Goal: Transaction & Acquisition: Book appointment/travel/reservation

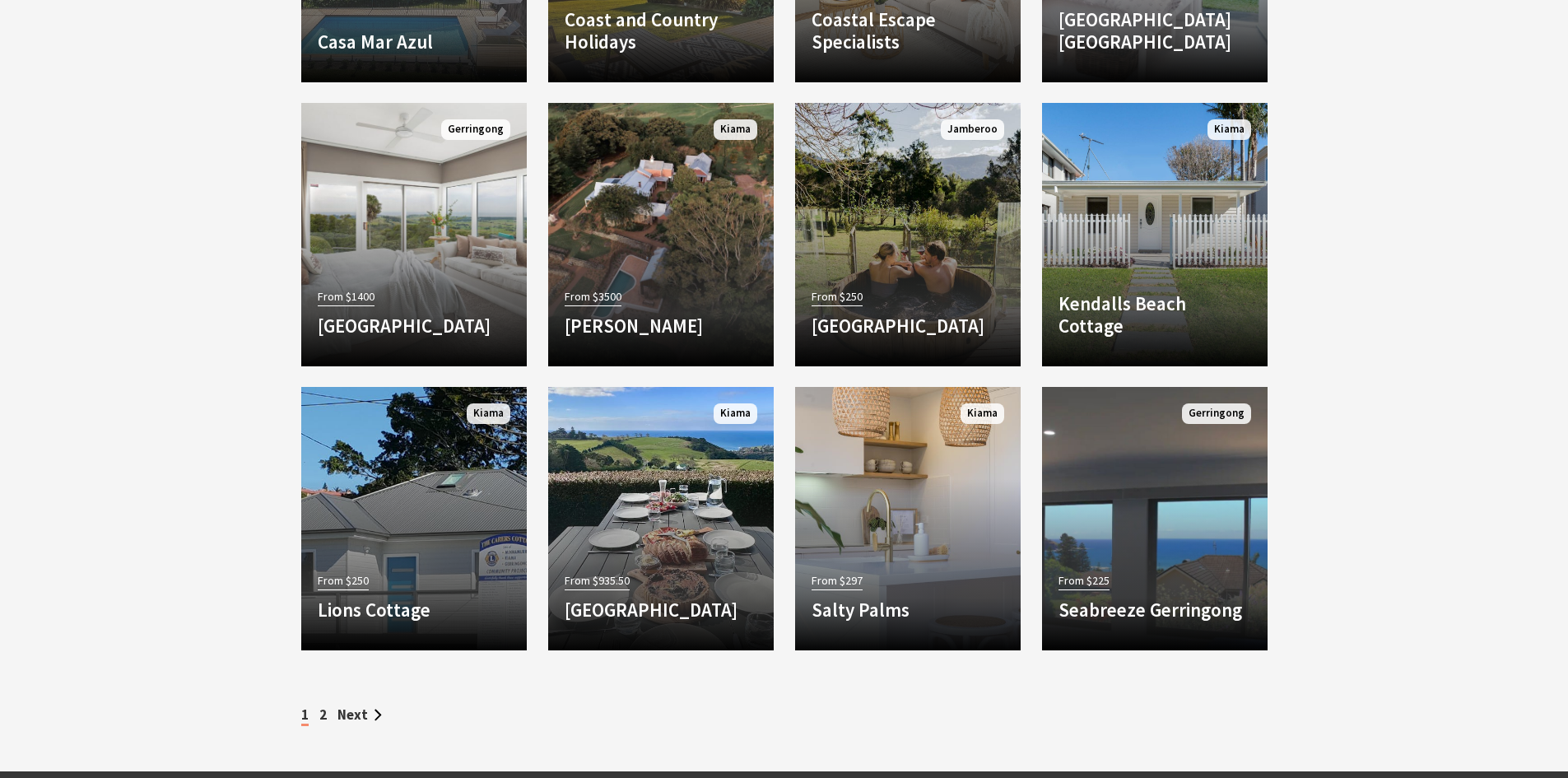
scroll to position [1976, 0]
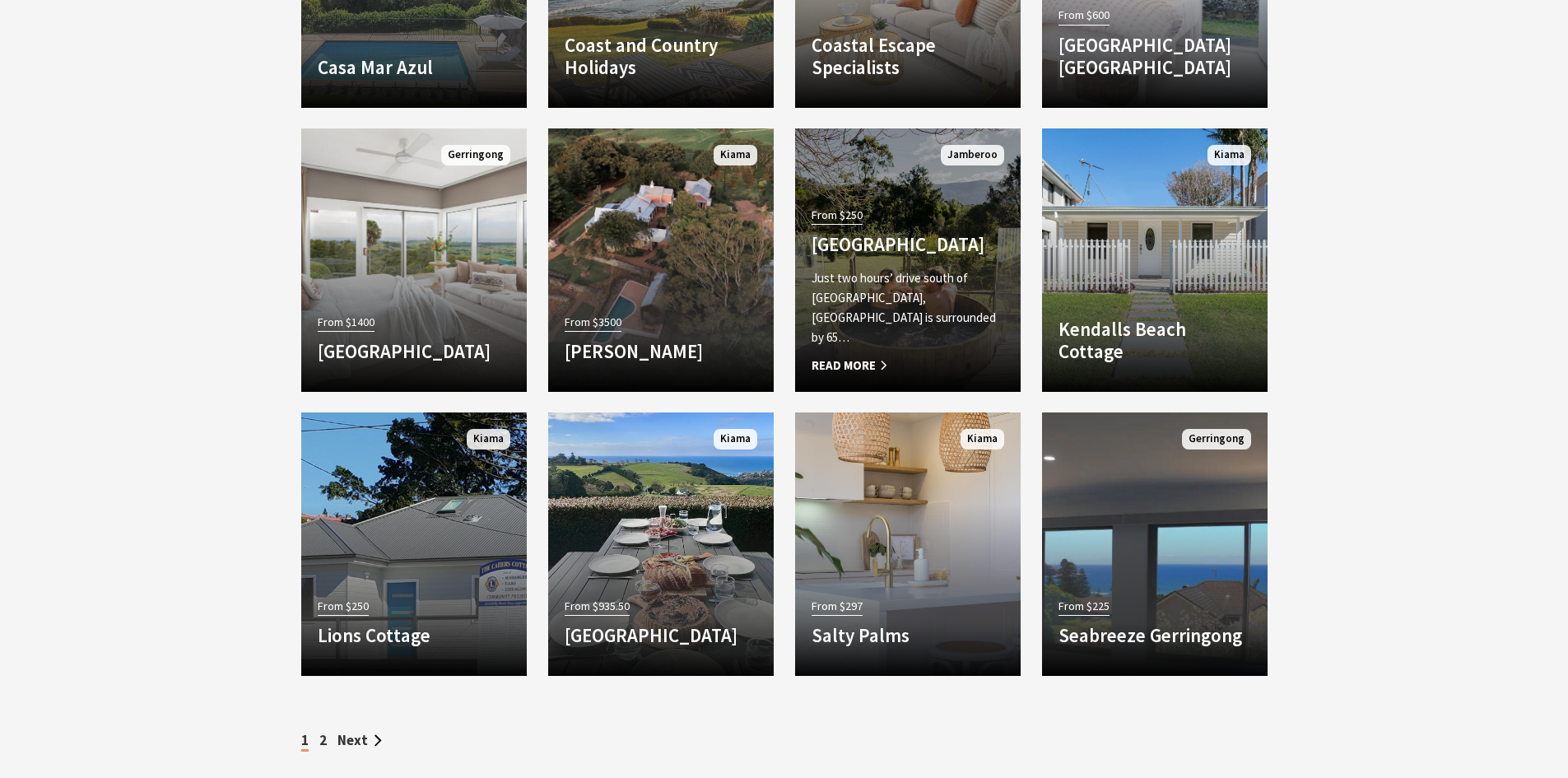
click at [853, 344] on p "Just two hours’ drive south of Sydney, Jamberoo Valley Farm is surrounded by 65…" at bounding box center [908, 308] width 193 height 79
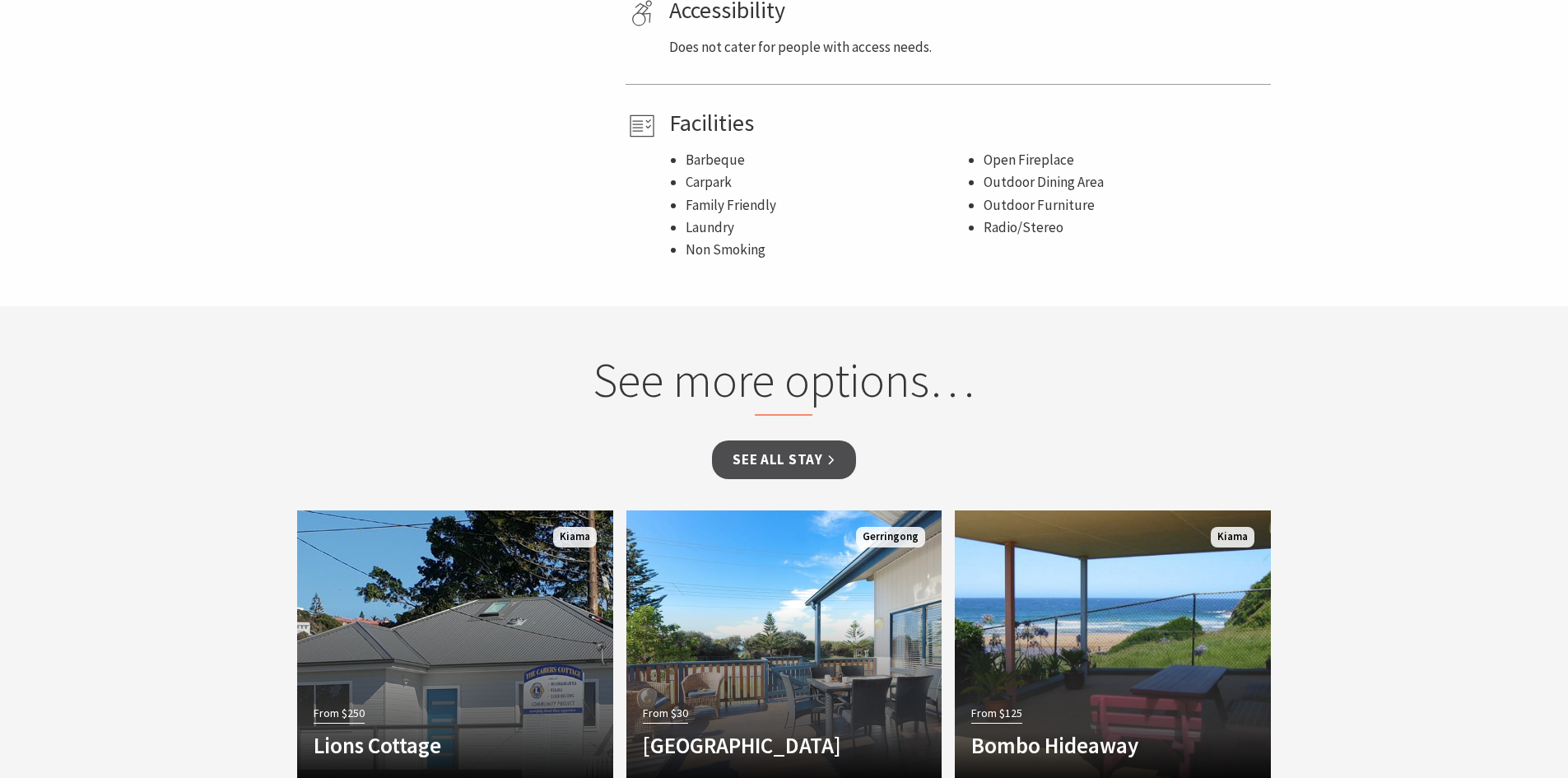
scroll to position [1235, 0]
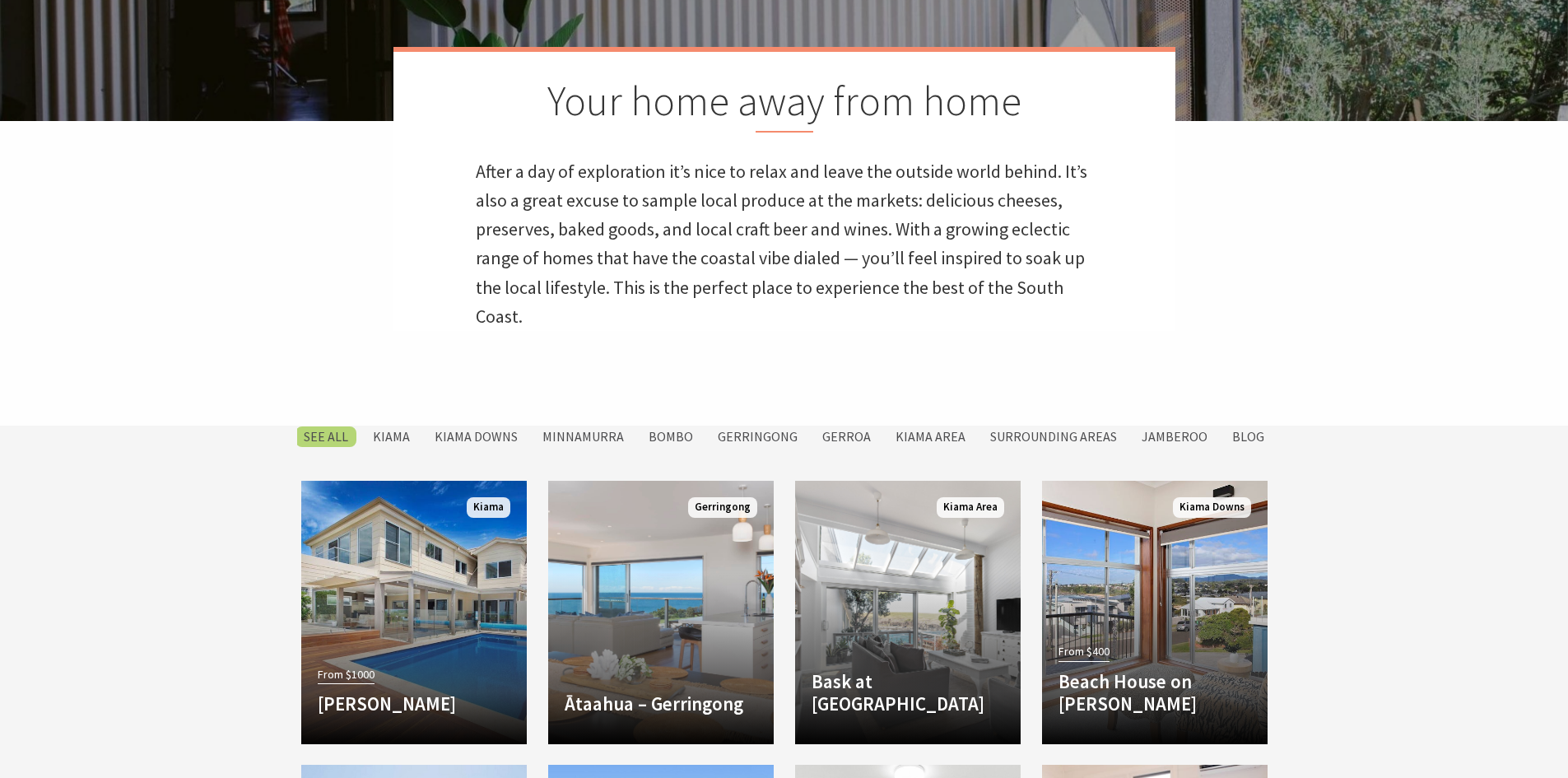
scroll to position [500, 0]
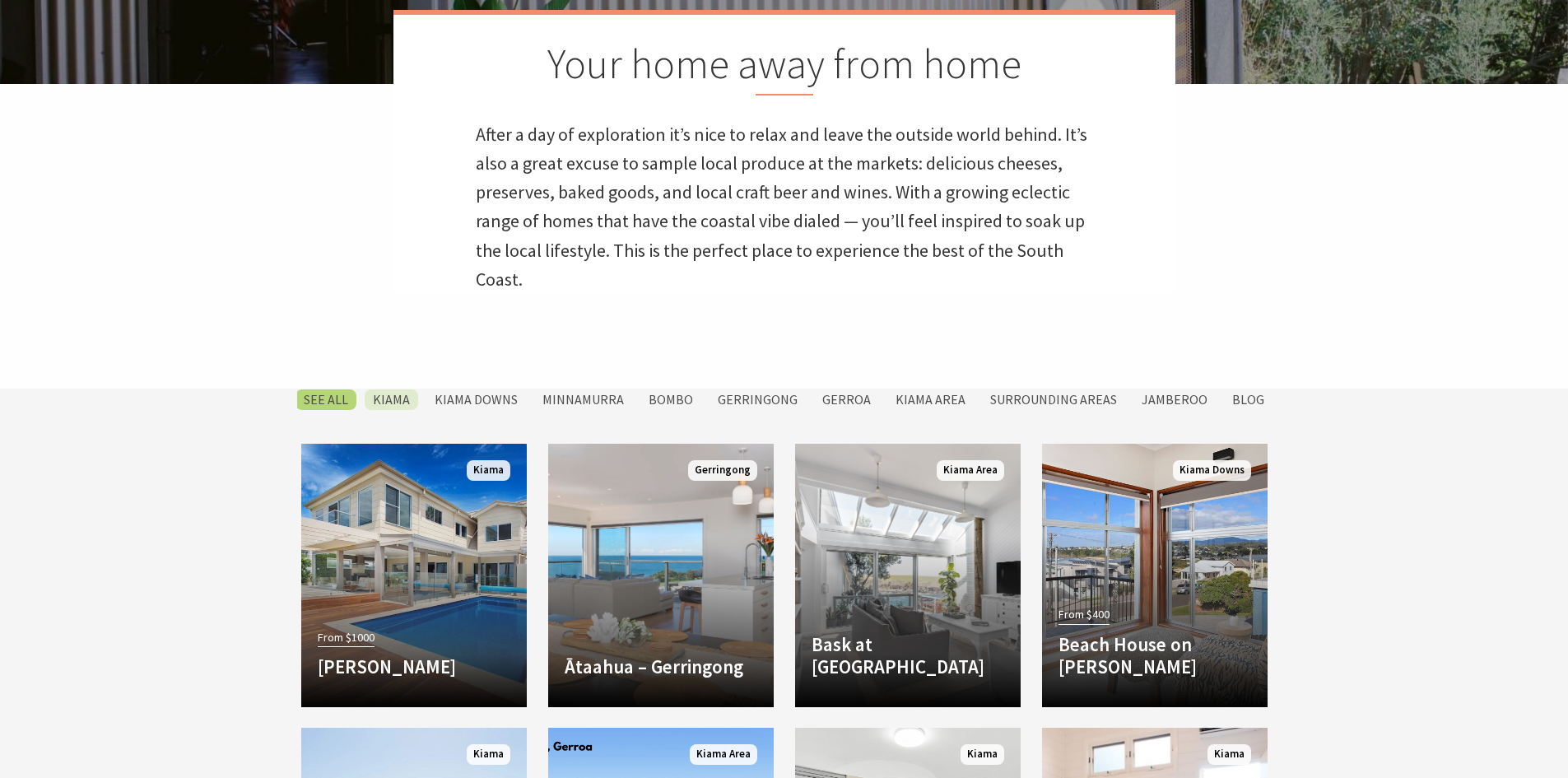
click at [389, 399] on label "Kiama" at bounding box center [391, 400] width 53 height 21
click at [0, 0] on input "Kiama" at bounding box center [0, 0] width 0 height 0
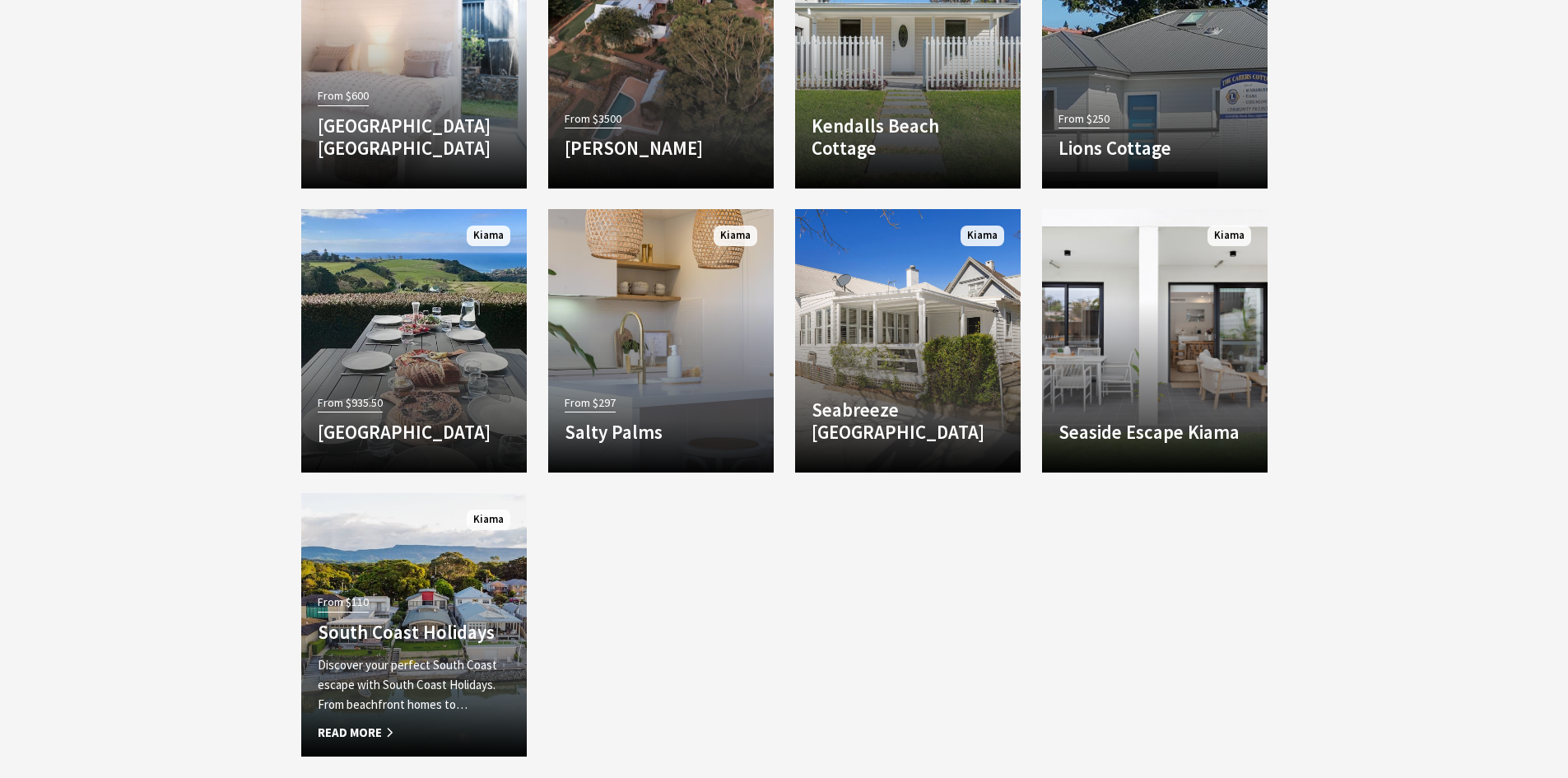
scroll to position [1975, 0]
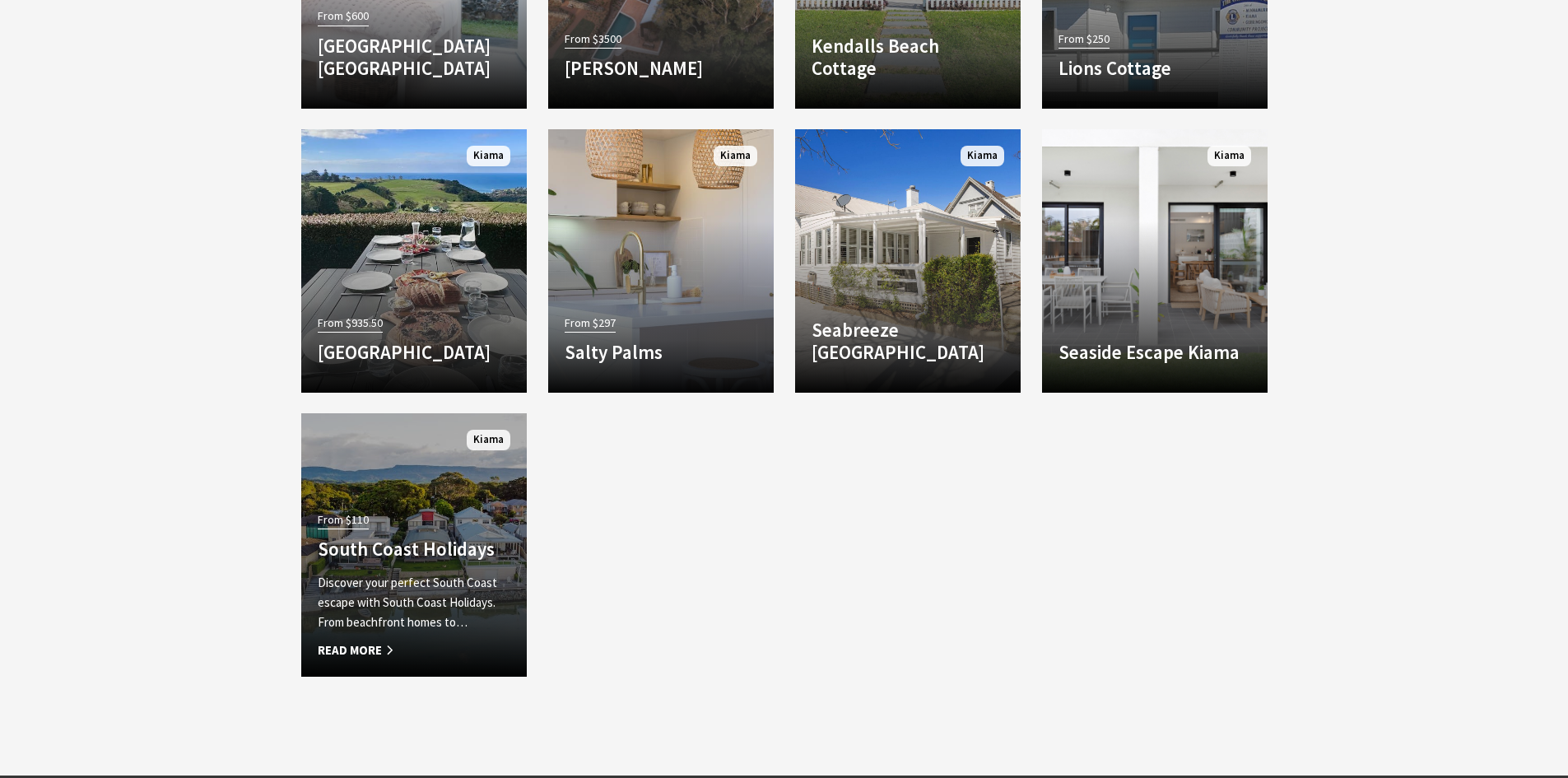
click at [479, 591] on p "Discover your perfect South Coast escape with South Coast Holidays. From beachf…" at bounding box center [414, 602] width 193 height 59
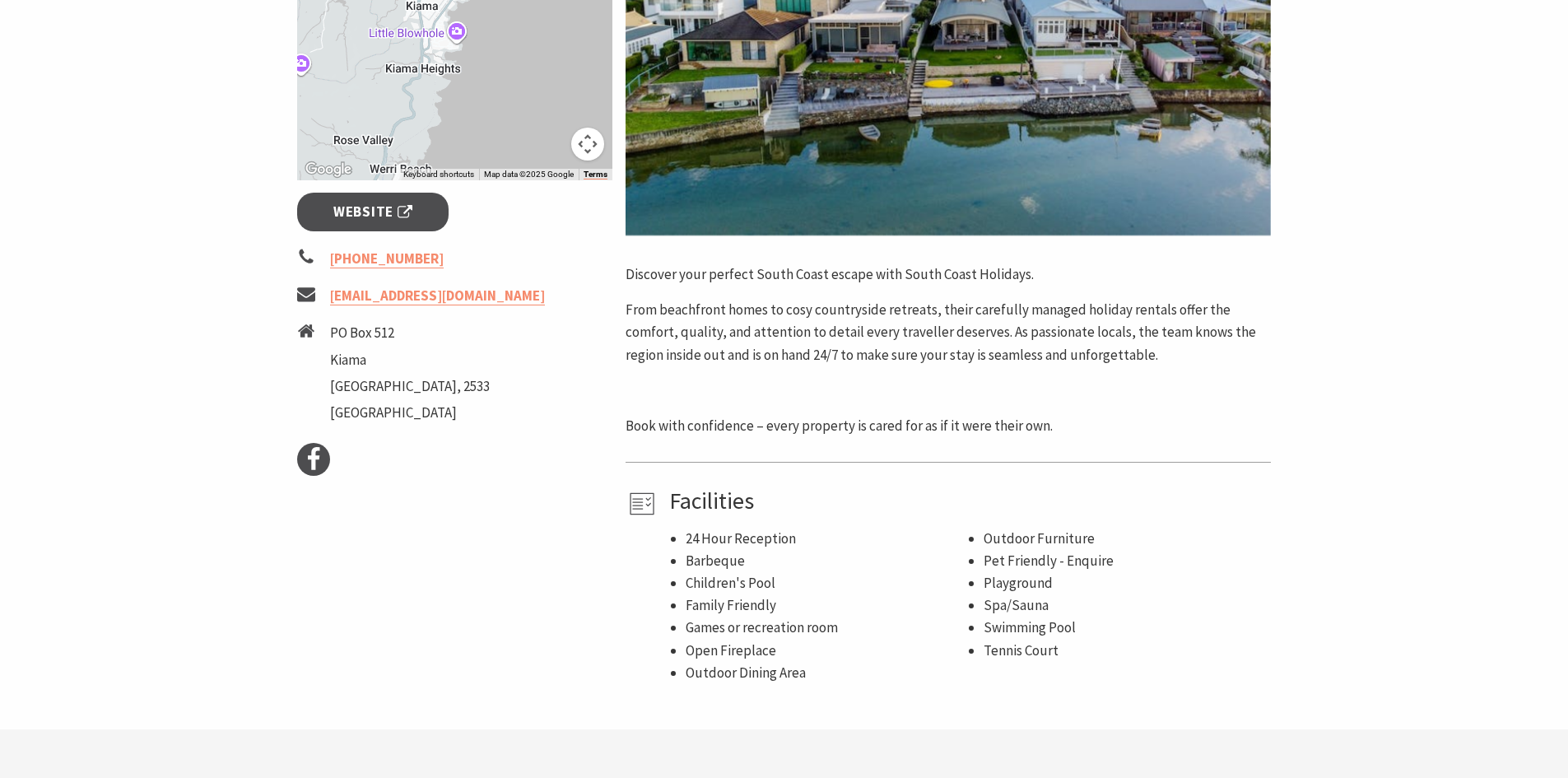
scroll to position [494, 0]
click at [401, 226] on link "Website" at bounding box center [373, 213] width 152 height 39
click at [400, 220] on span "Website" at bounding box center [373, 213] width 79 height 22
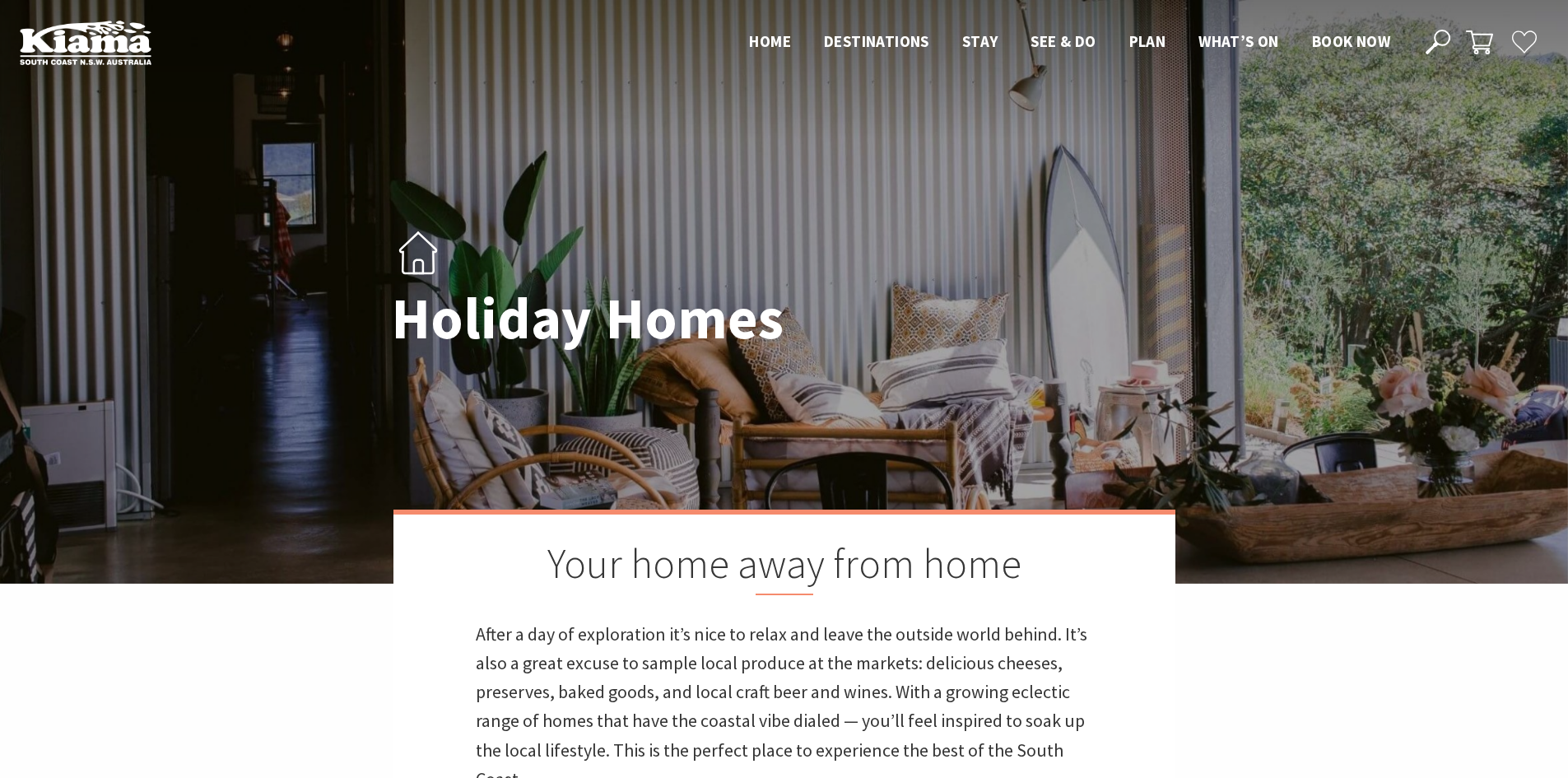
scroll to position [1975, 0]
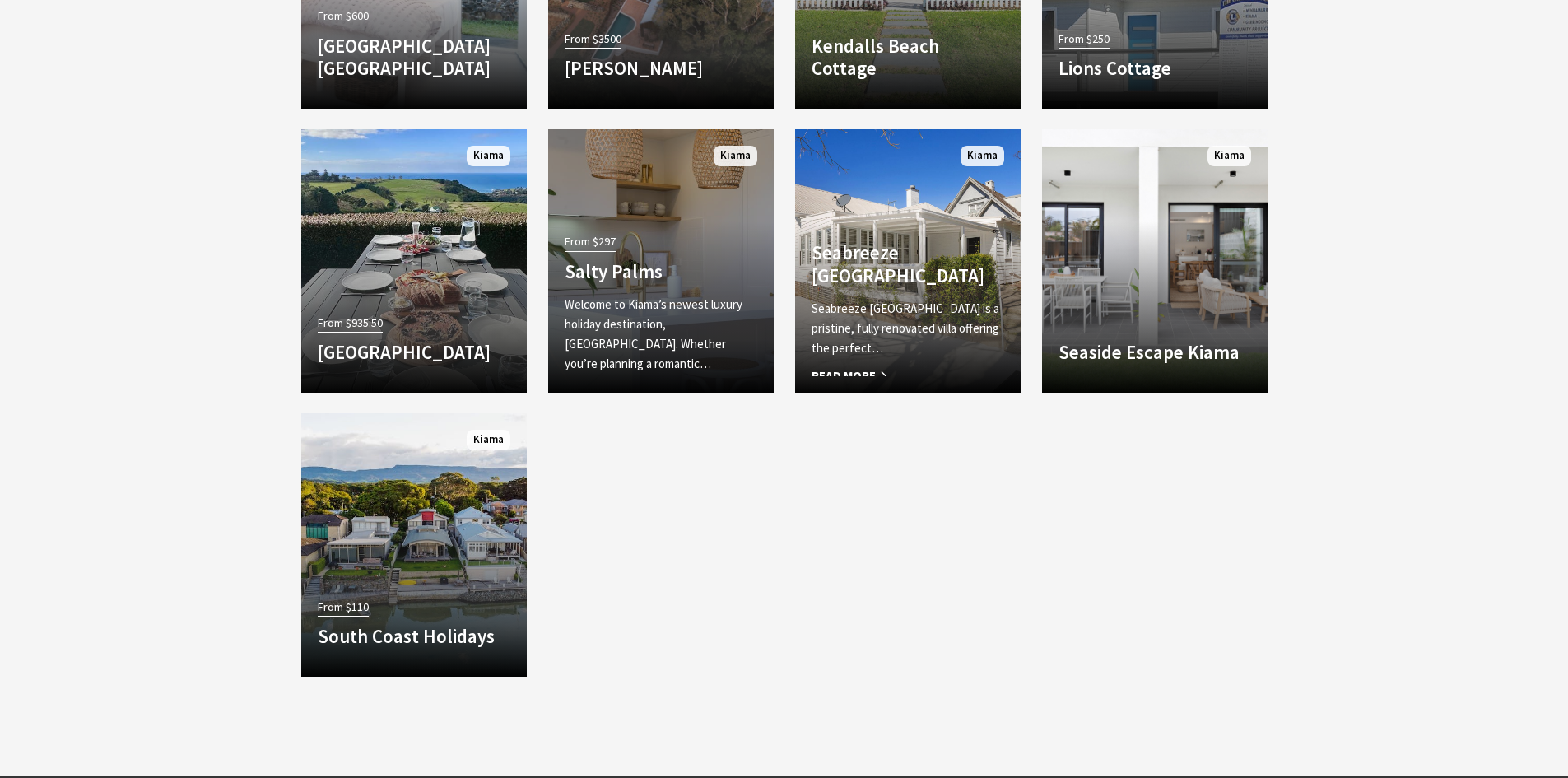
click at [738, 314] on p "Welcome to Kiama’s newest luxury holiday destination, [GEOGRAPHIC_DATA]. Whethe…" at bounding box center [661, 334] width 193 height 79
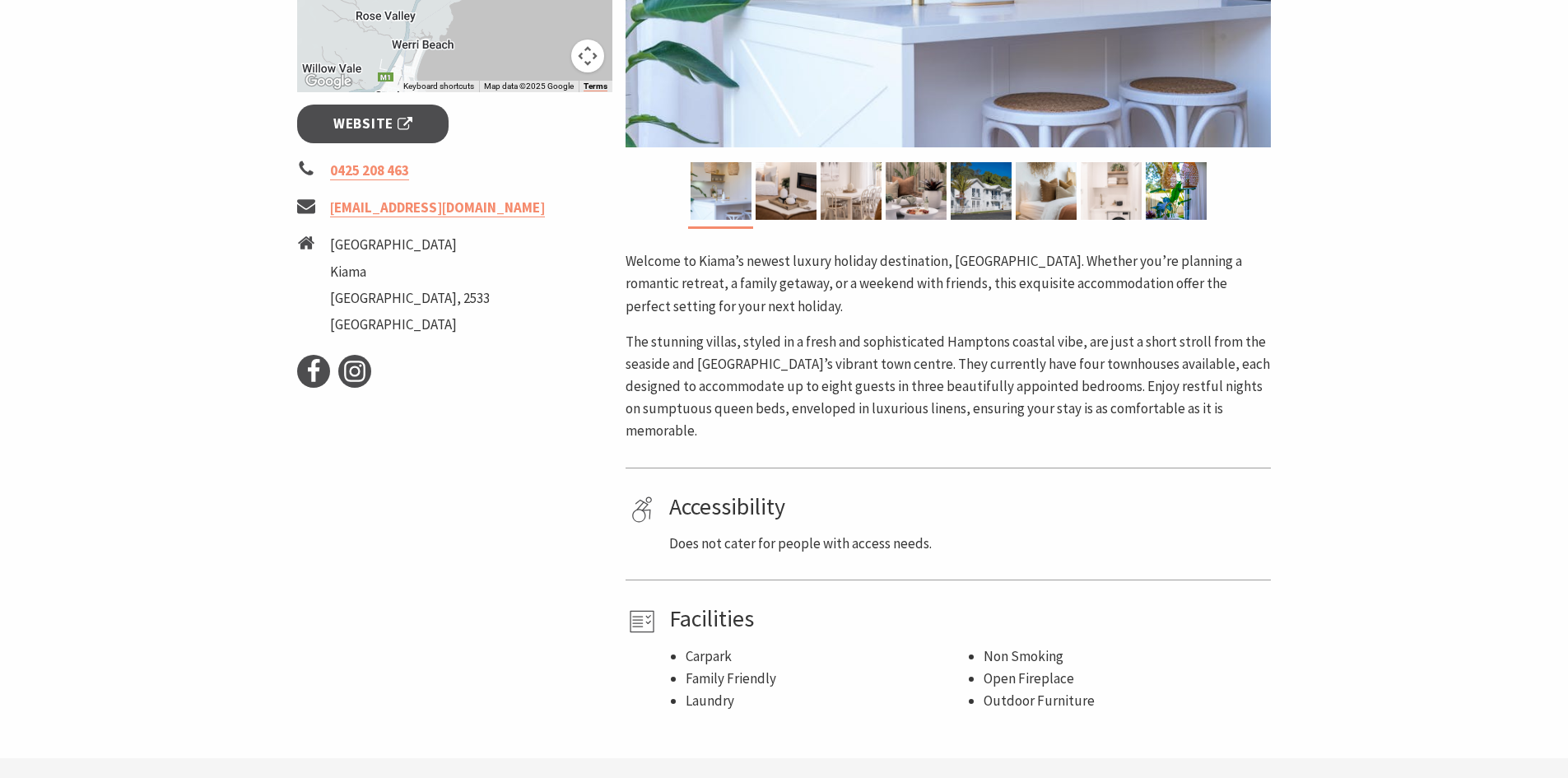
scroll to position [576, 0]
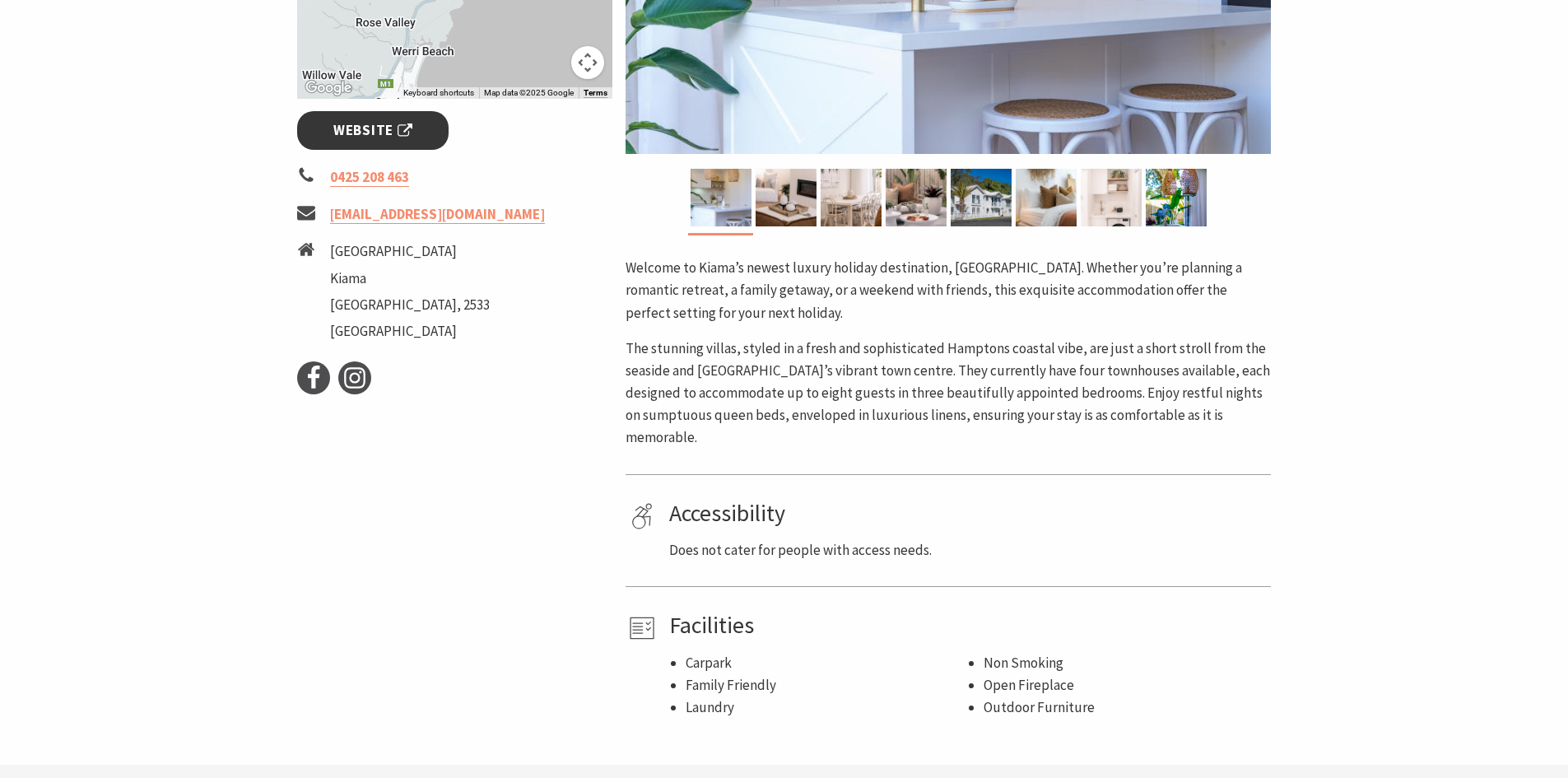
click at [377, 111] on link "Website" at bounding box center [373, 130] width 152 height 39
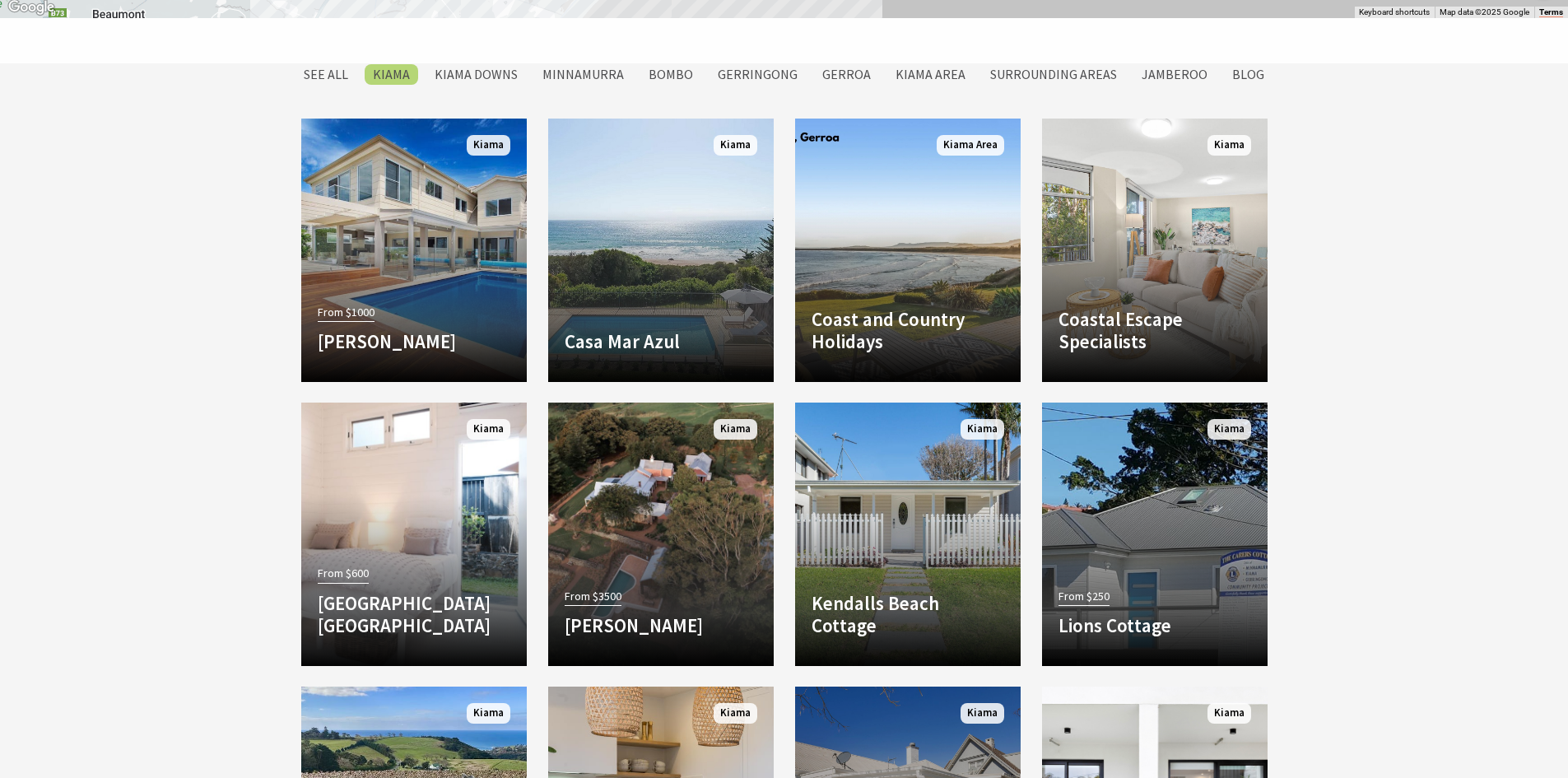
scroll to position [1398, 0]
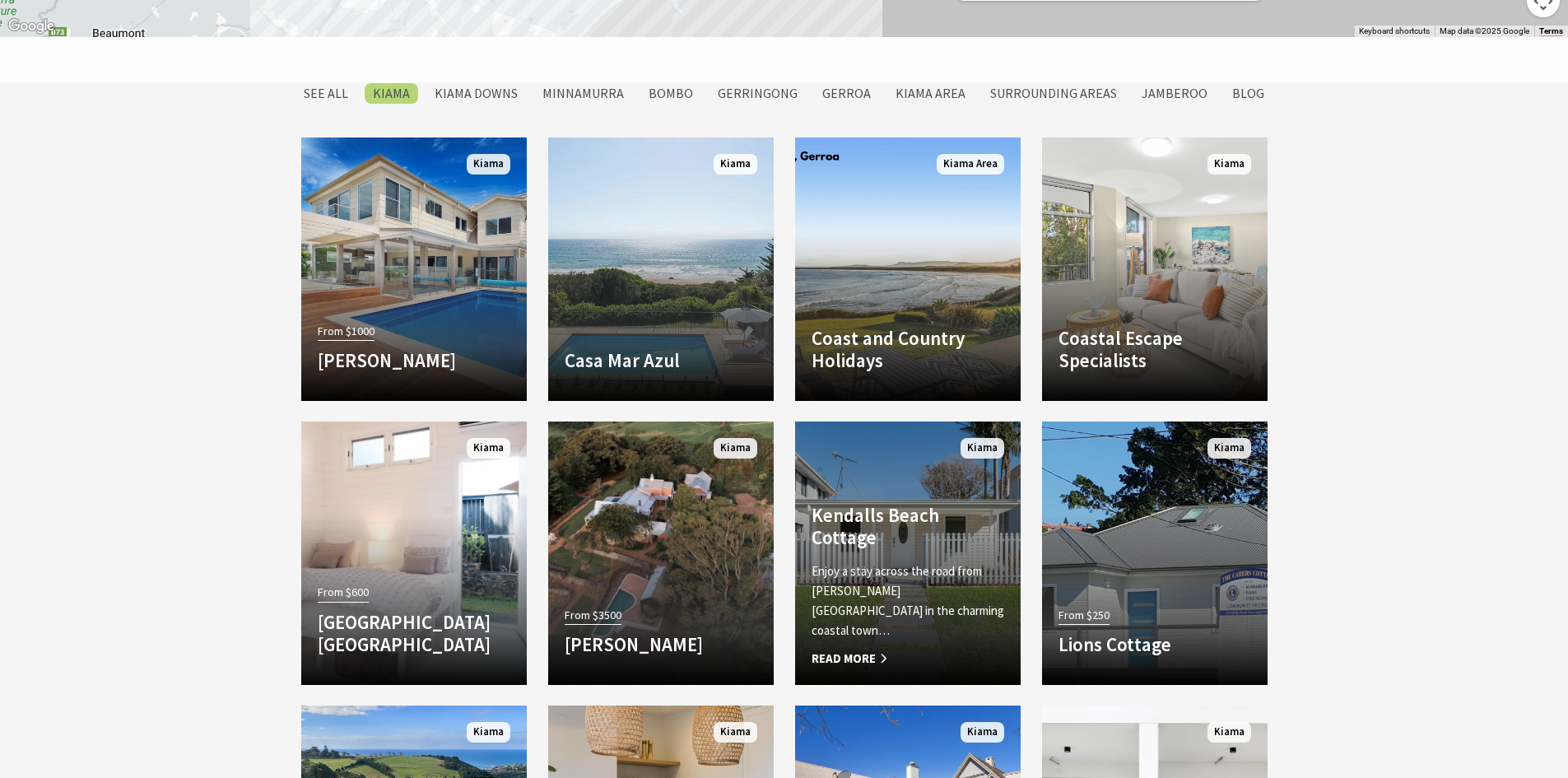
click at [987, 576] on div "Kendalls Beach Cottage Enjoy a stay across the road from Kendall’s Beach in the…" at bounding box center [908, 586] width 226 height 165
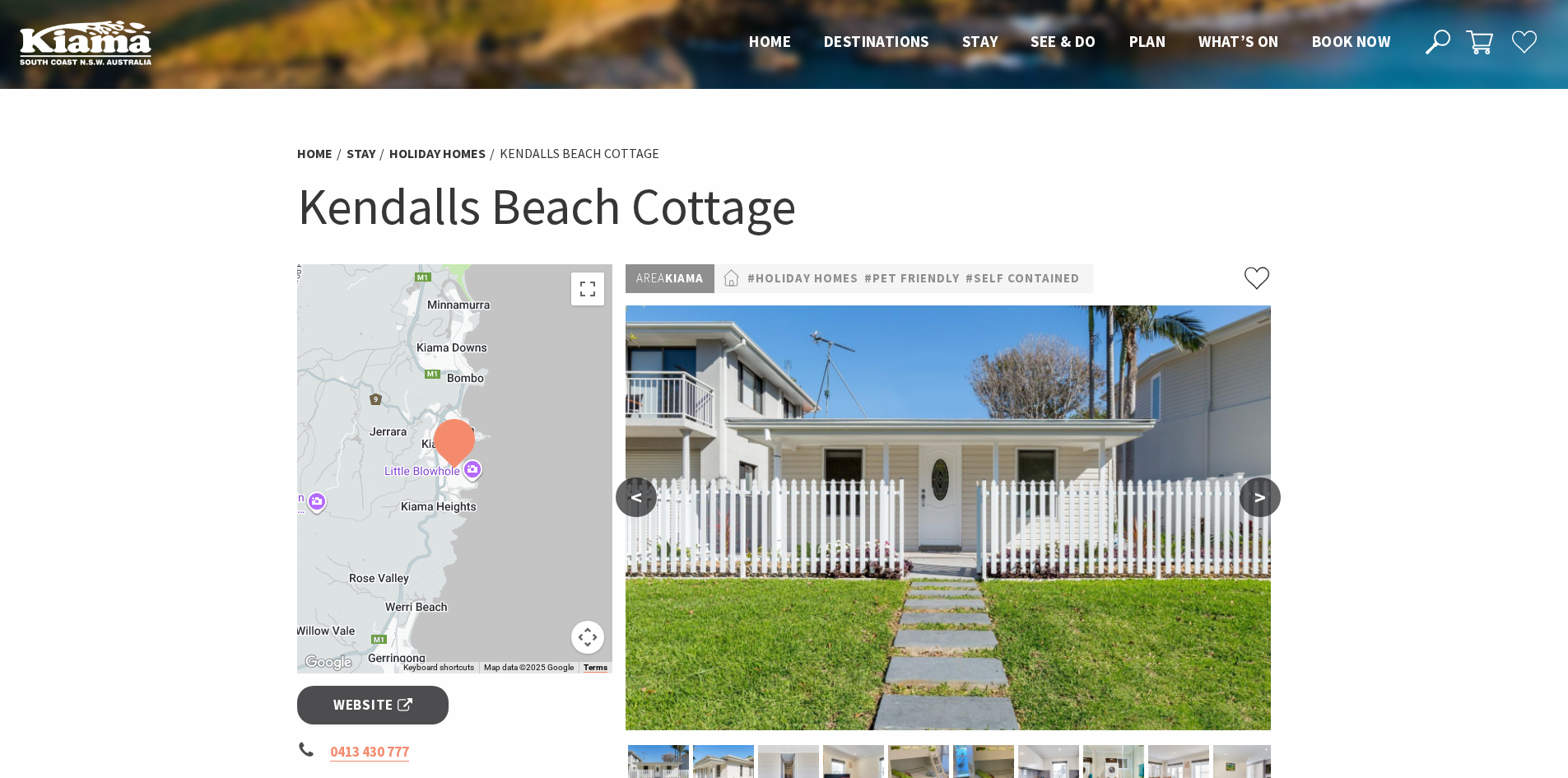
scroll to position [83, 0]
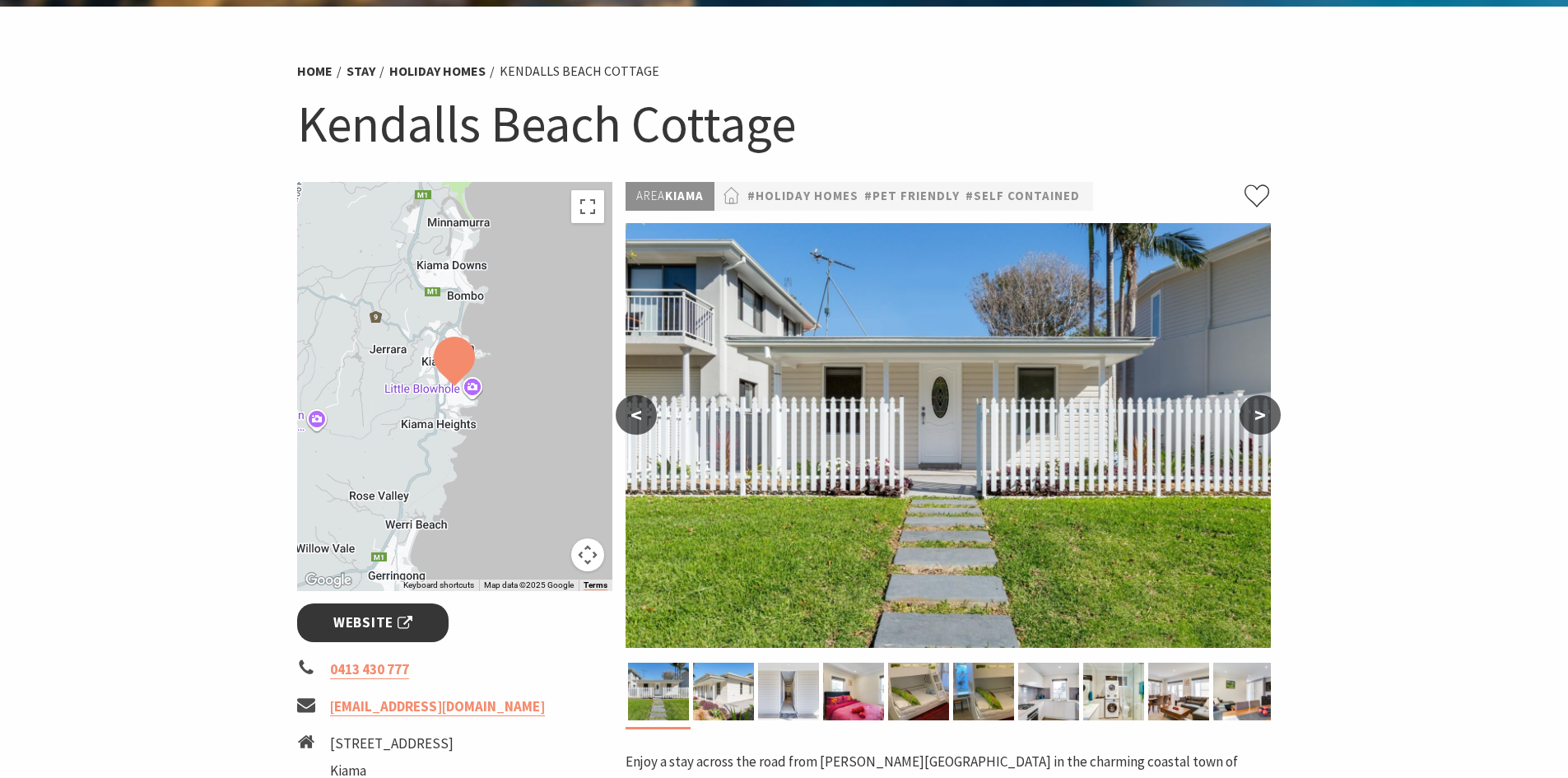
click at [399, 628] on span "Website" at bounding box center [373, 623] width 79 height 22
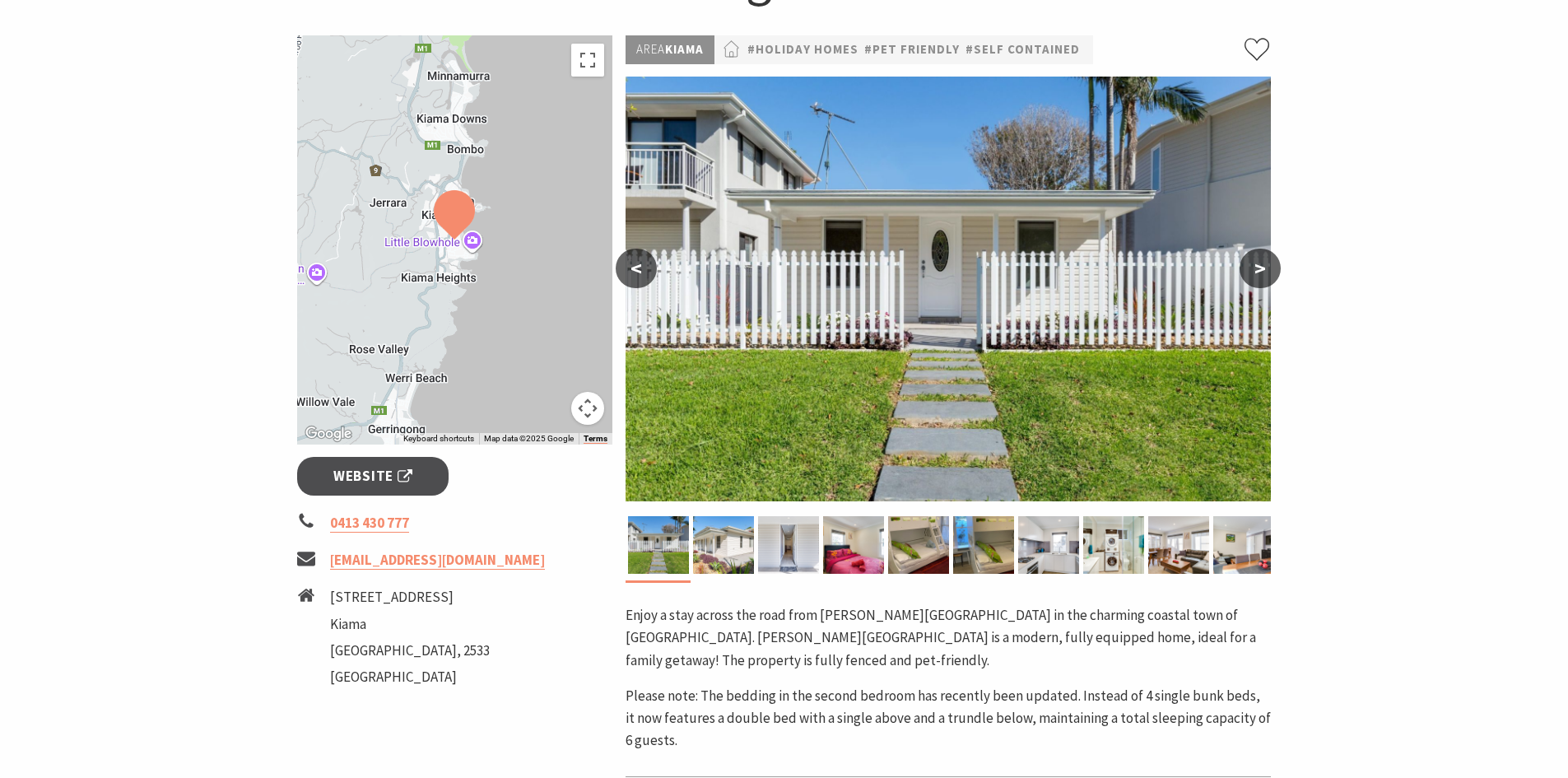
scroll to position [247, 0]
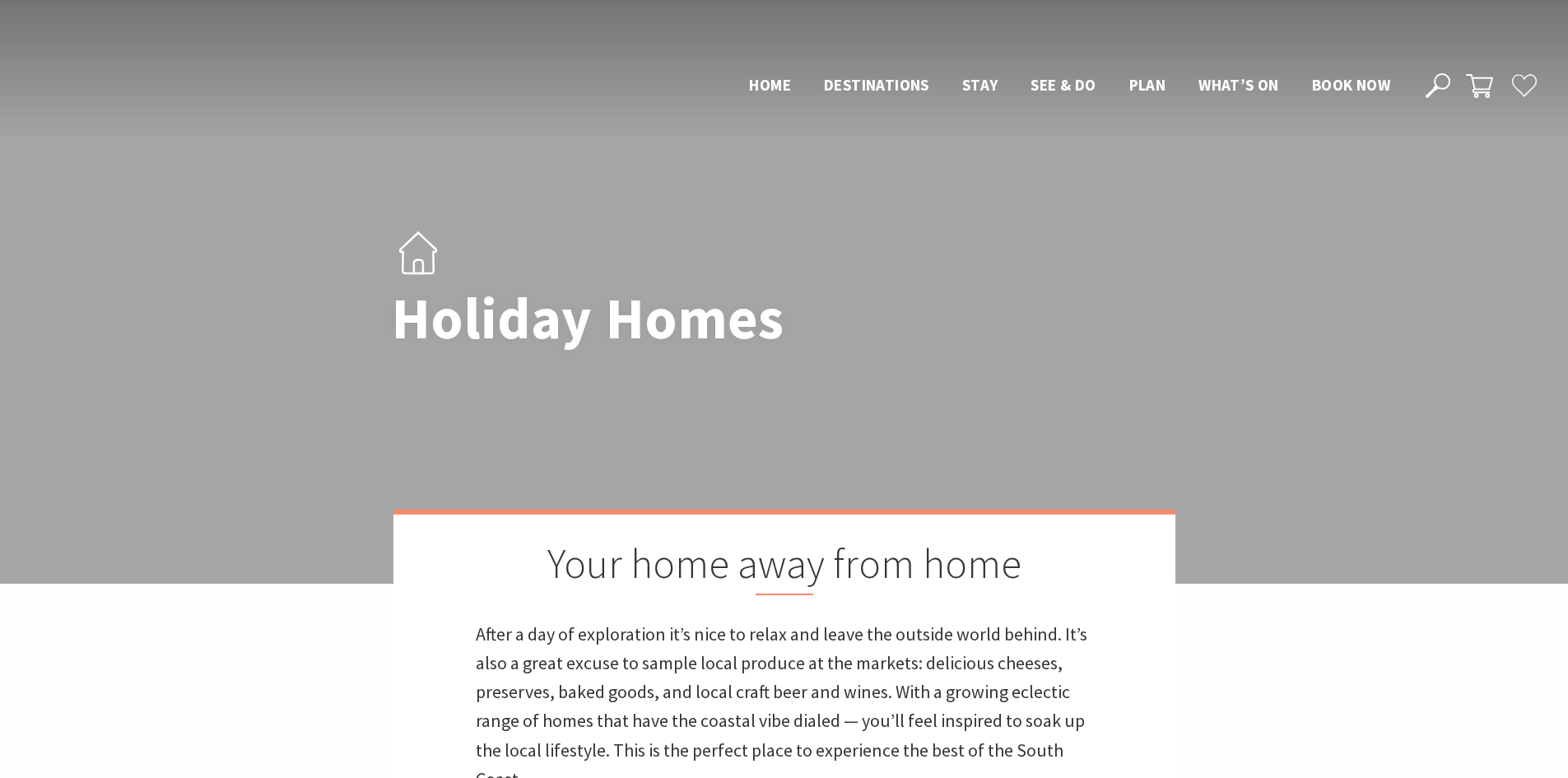
scroll to position [1398, 0]
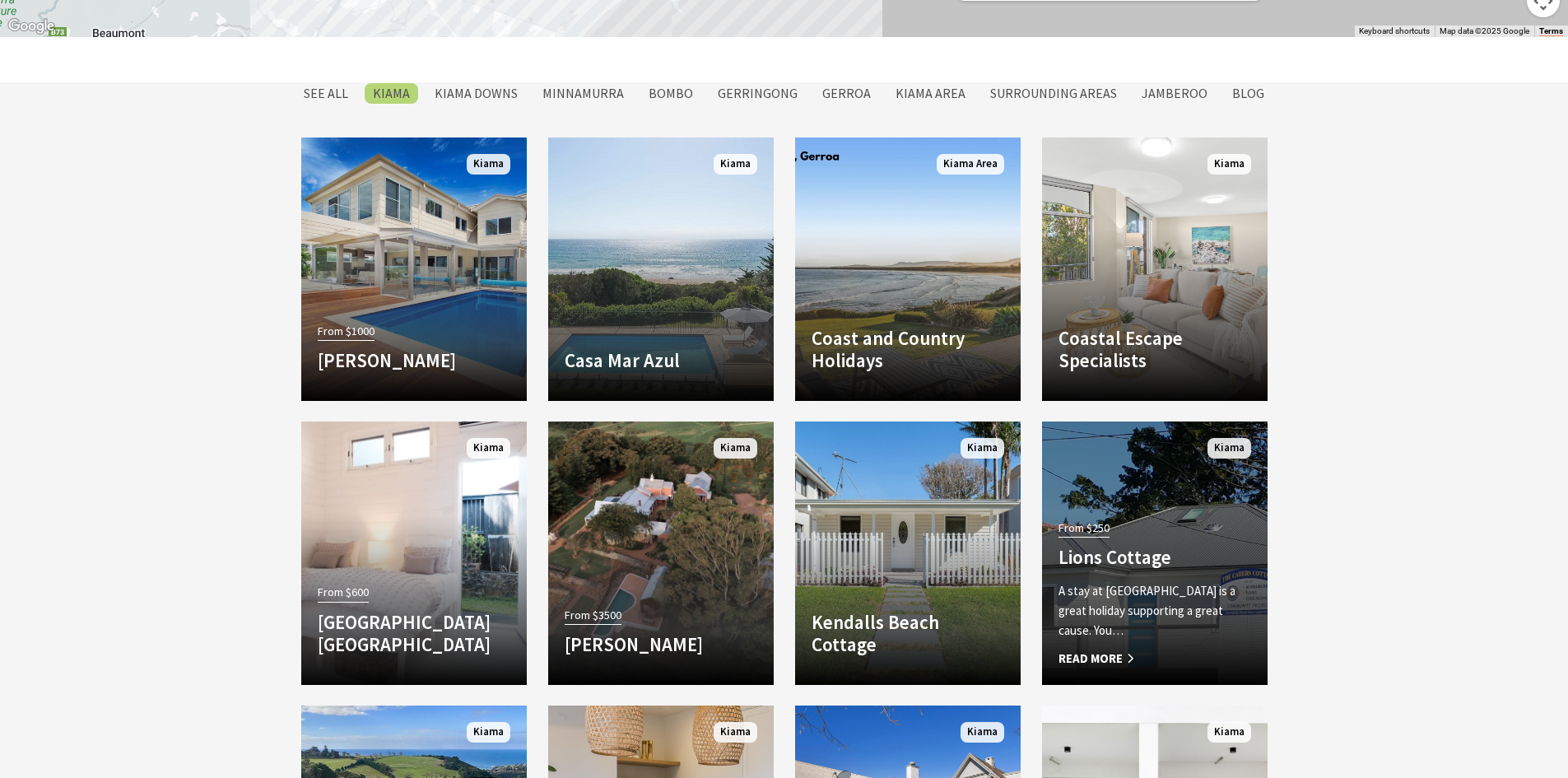
click at [1192, 562] on h4 "Lions Cottage" at bounding box center [1155, 557] width 193 height 23
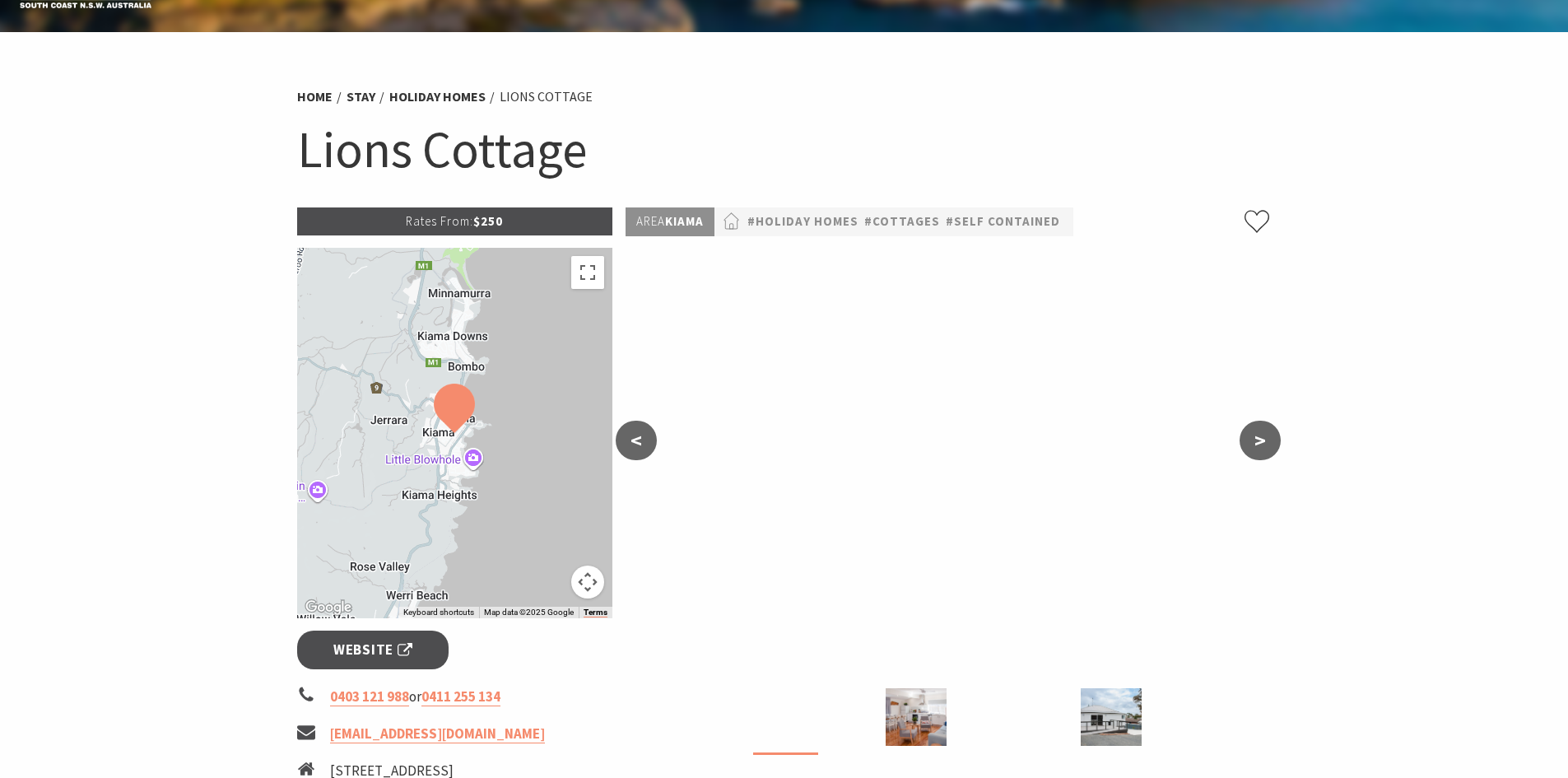
scroll to position [83, 0]
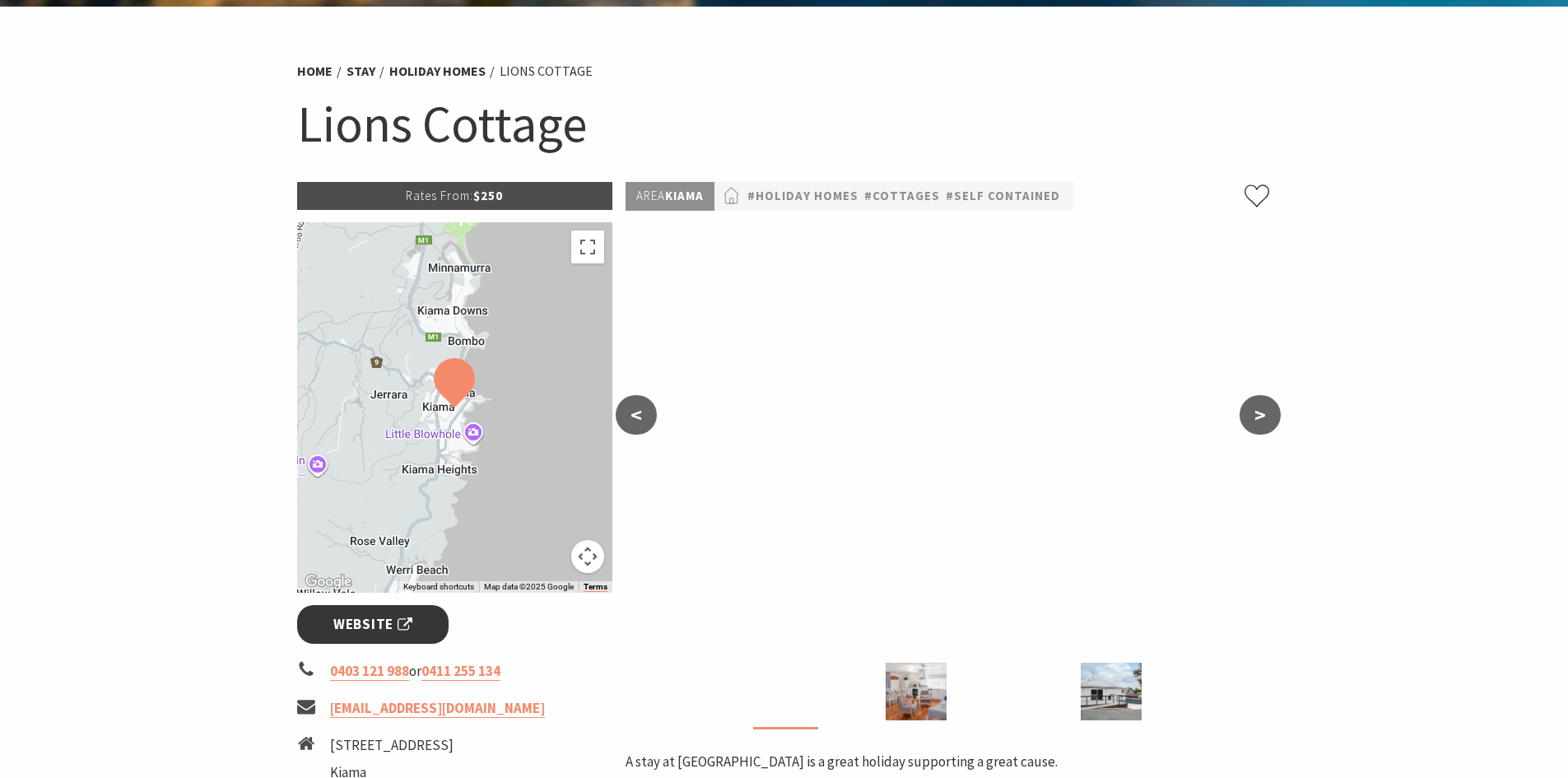
click at [379, 627] on span "Website" at bounding box center [373, 625] width 79 height 22
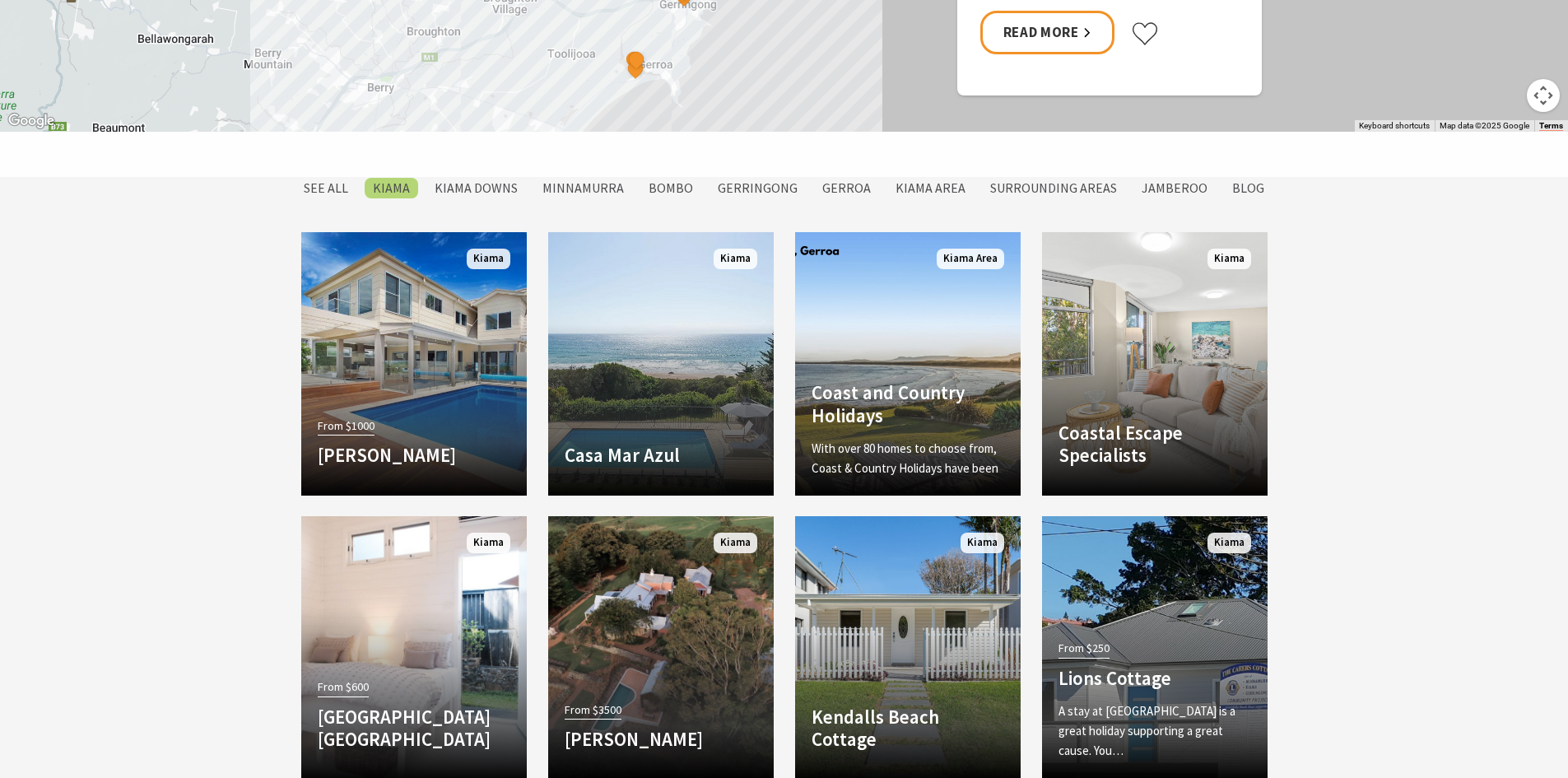
scroll to position [1151, 0]
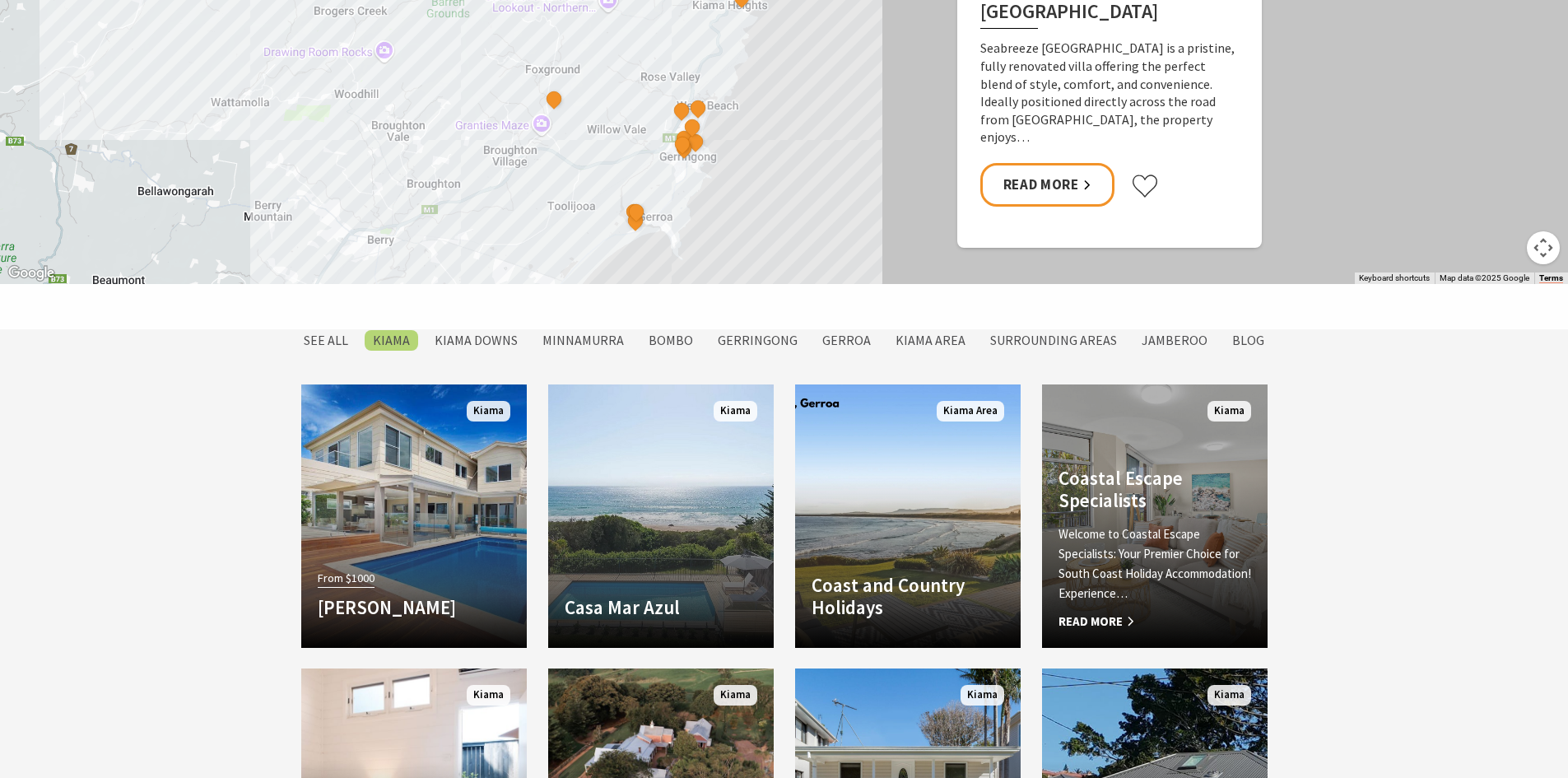
click at [1251, 526] on div "Coastal Escape Specialists Welcome to Coastal Escape Specialists: Your Premier …" at bounding box center [1154, 549] width 226 height 165
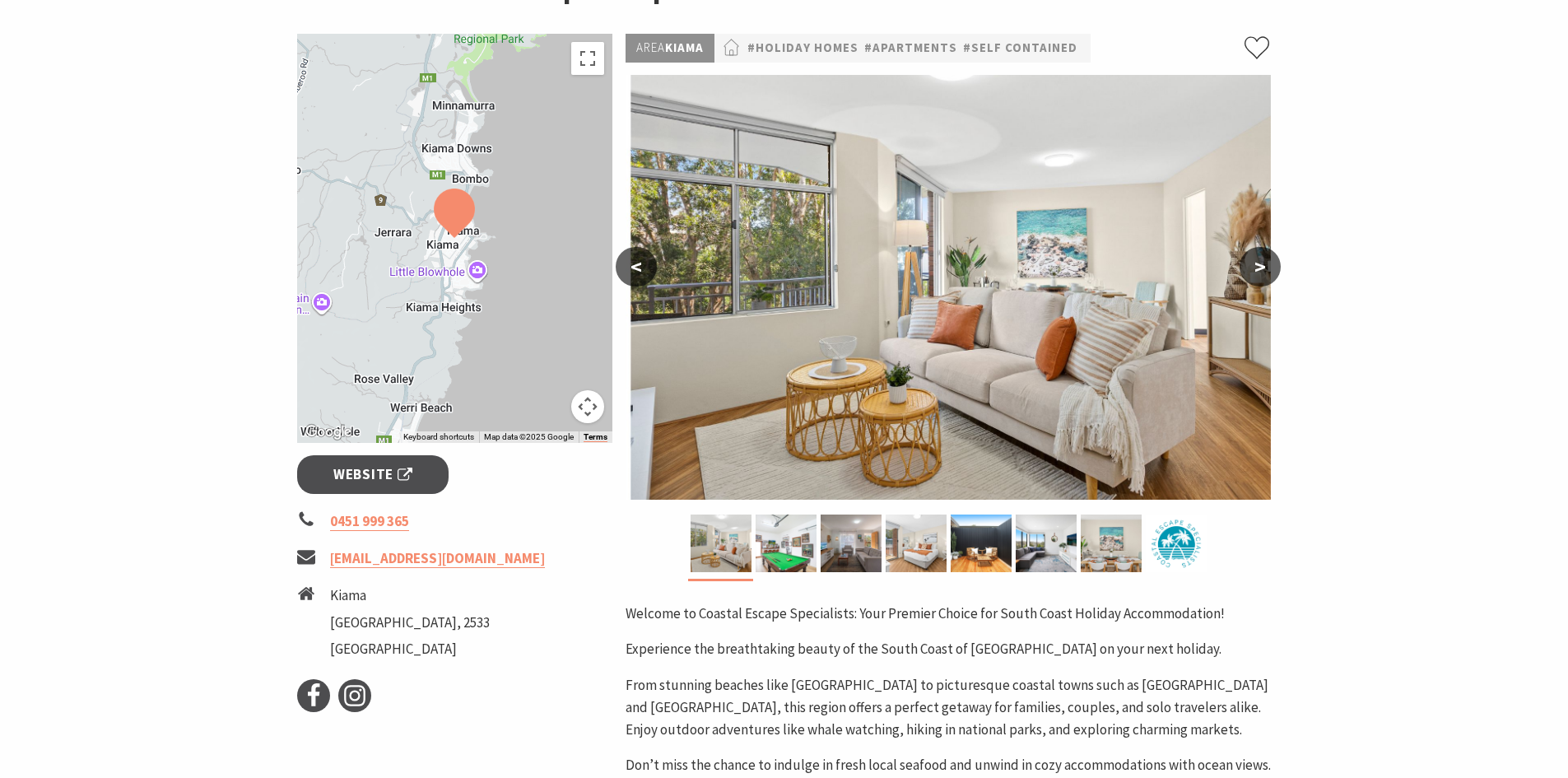
scroll to position [247, 0]
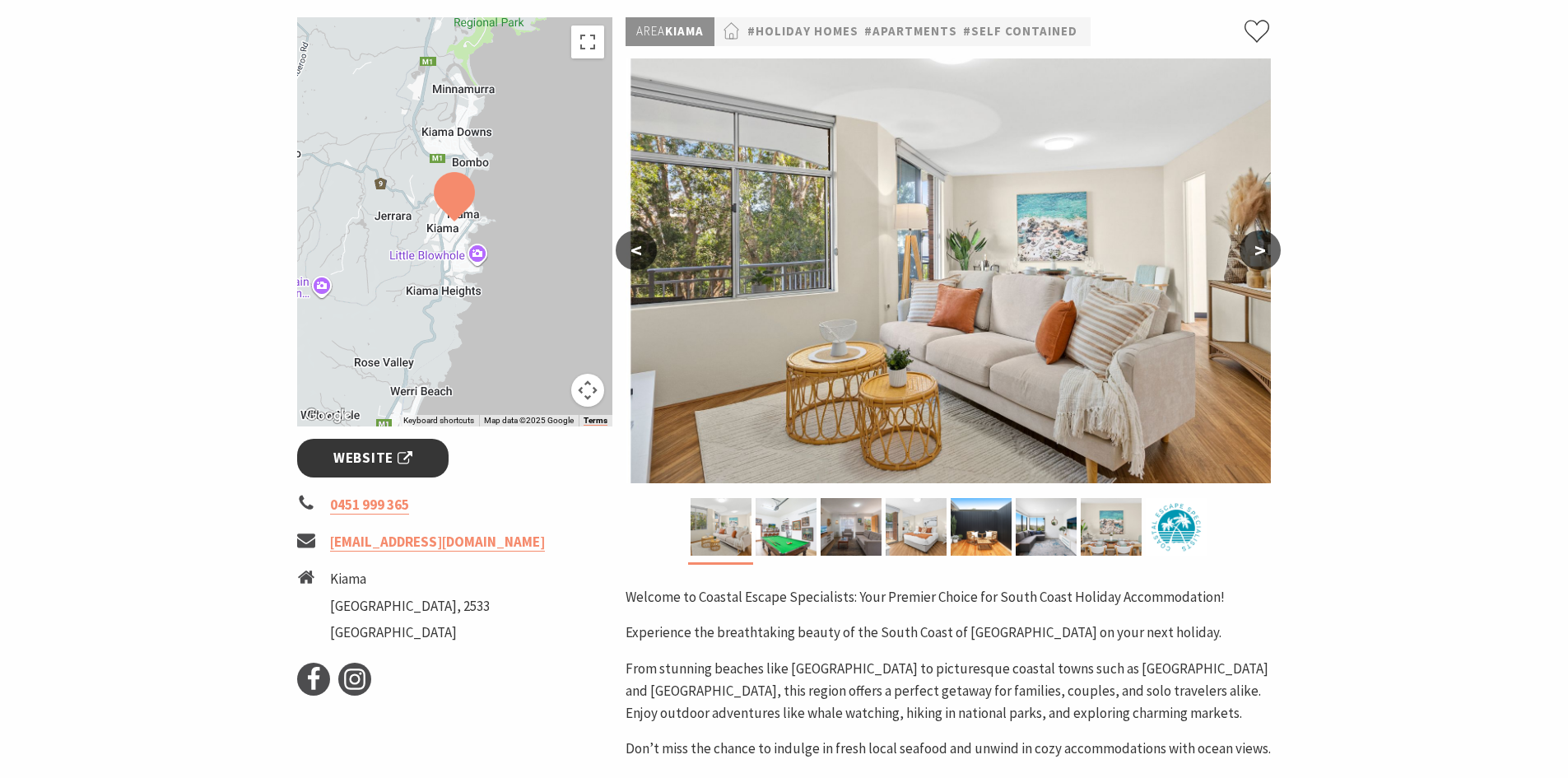
click at [390, 460] on span "Website" at bounding box center [373, 458] width 79 height 22
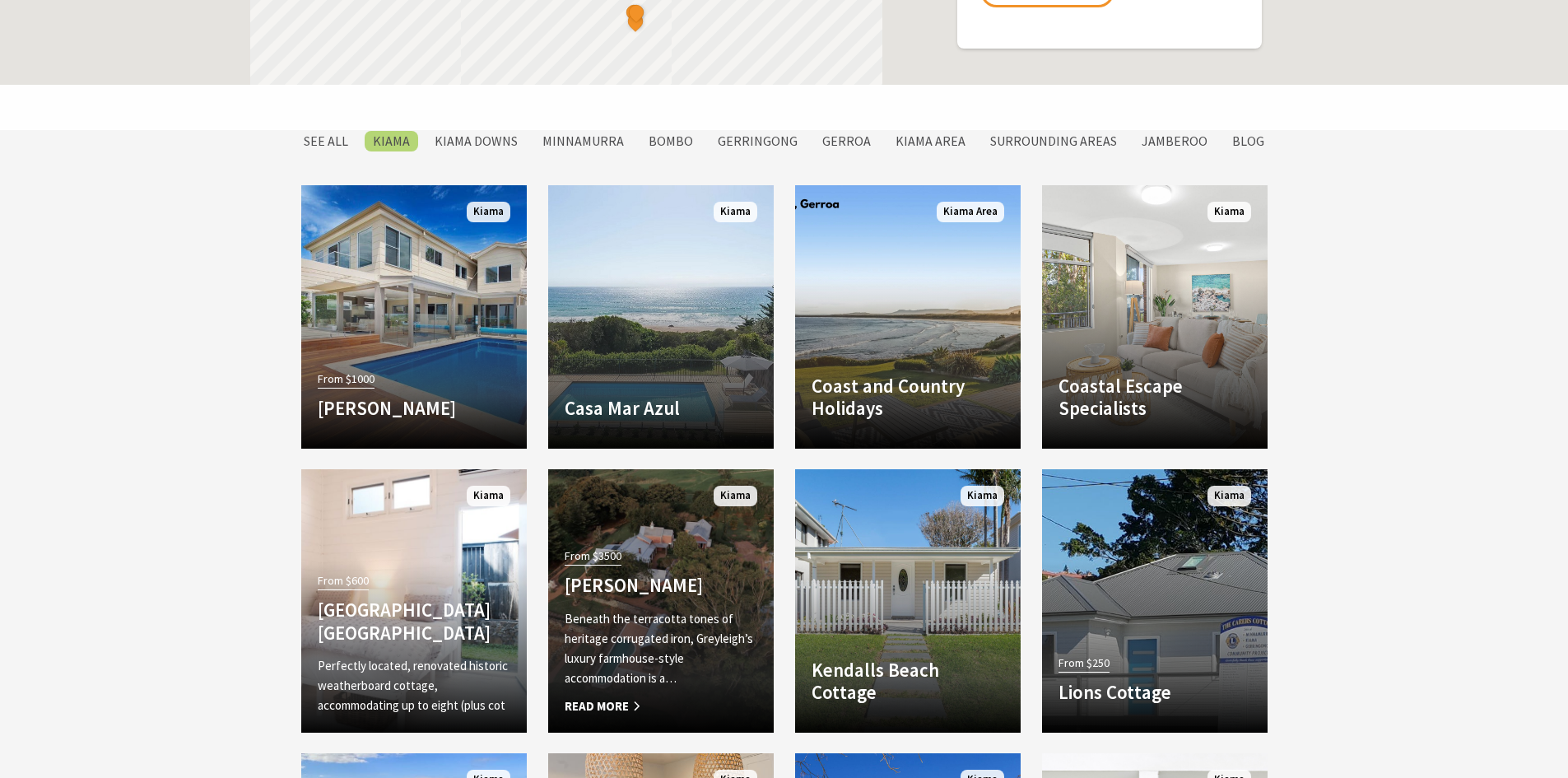
scroll to position [1333, 0]
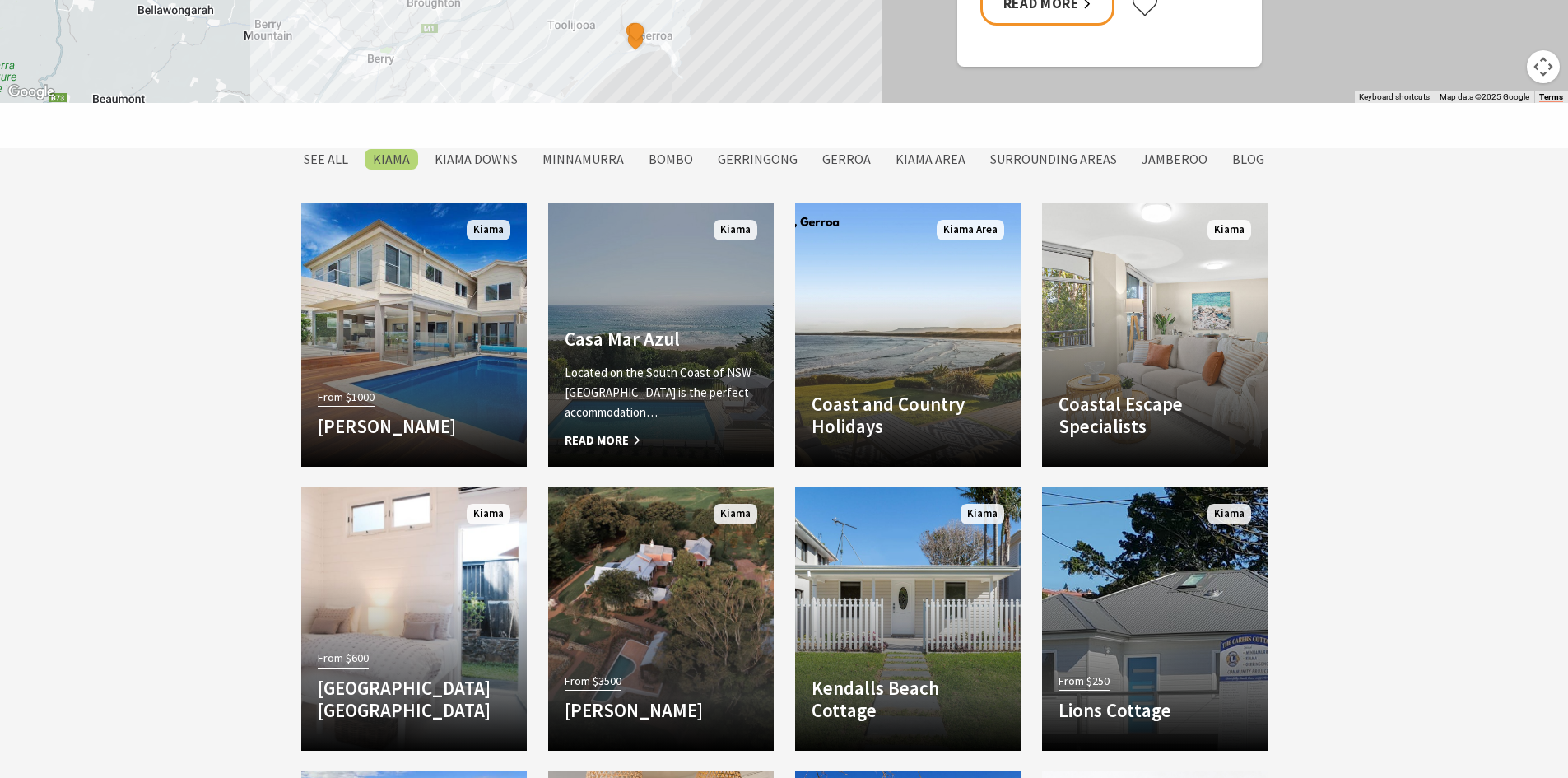
click at [629, 339] on h4 "Casa Mar Azul" at bounding box center [661, 339] width 193 height 23
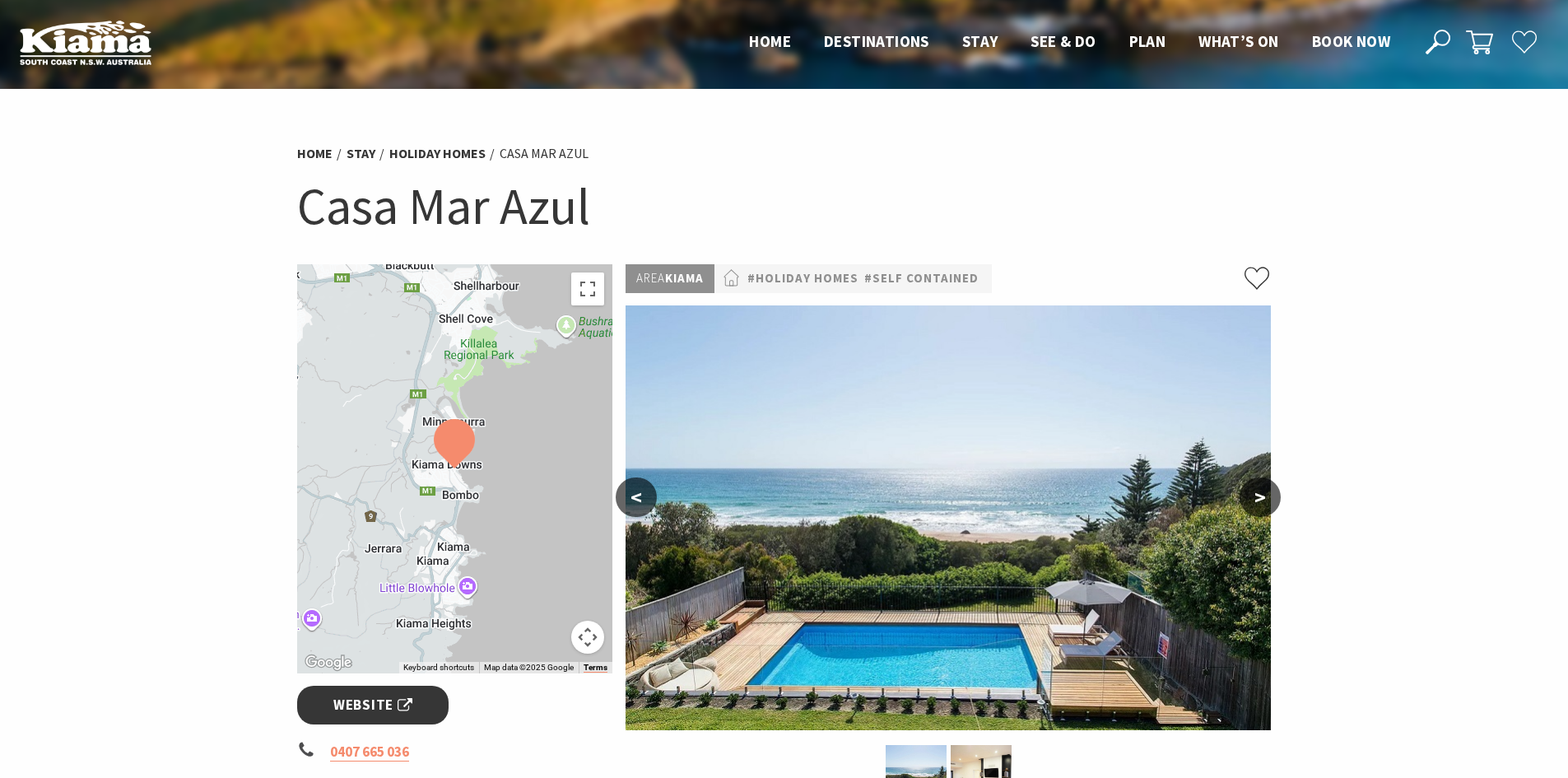
click at [401, 710] on span "Website" at bounding box center [373, 705] width 79 height 22
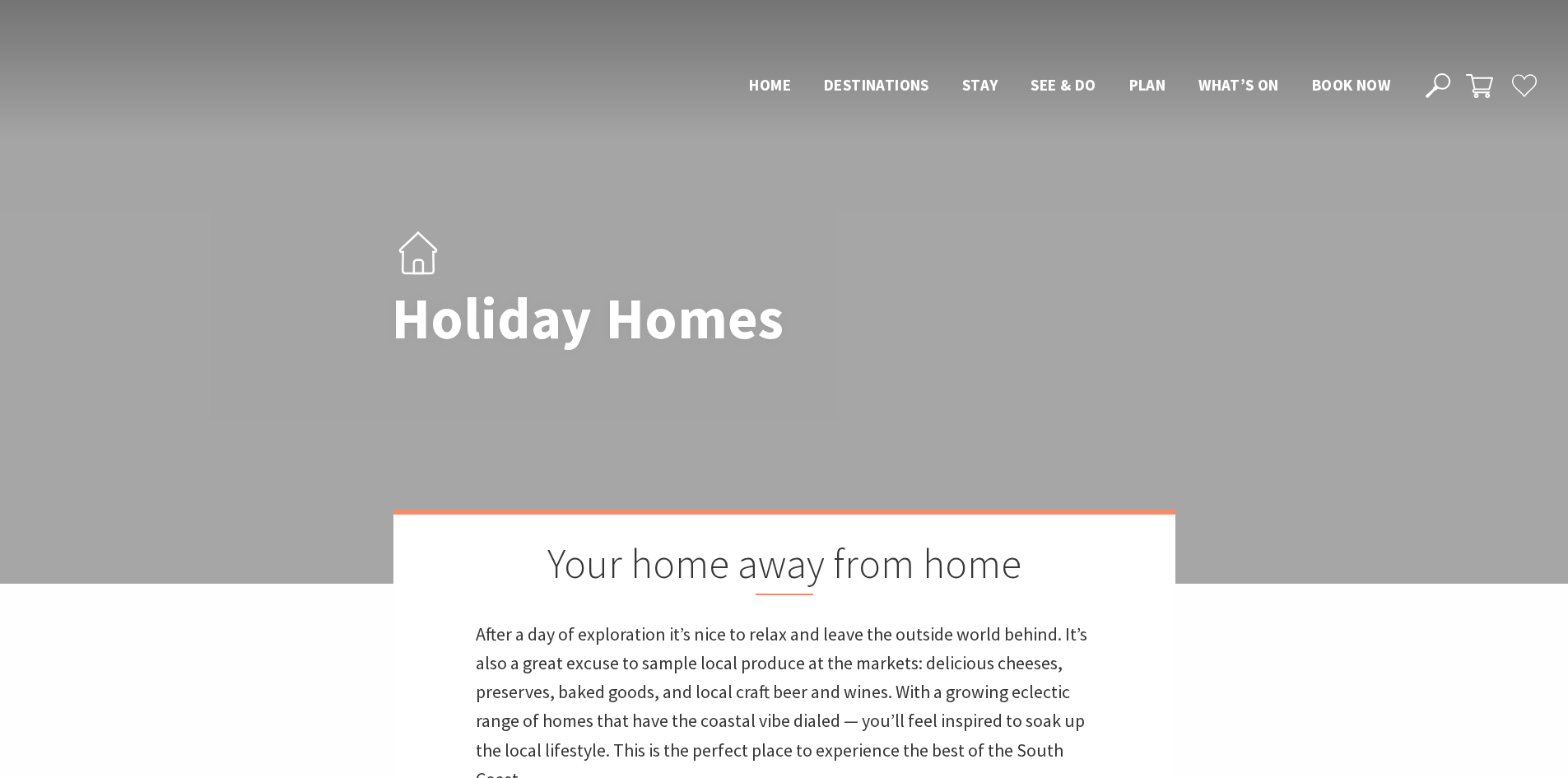
scroll to position [1333, 0]
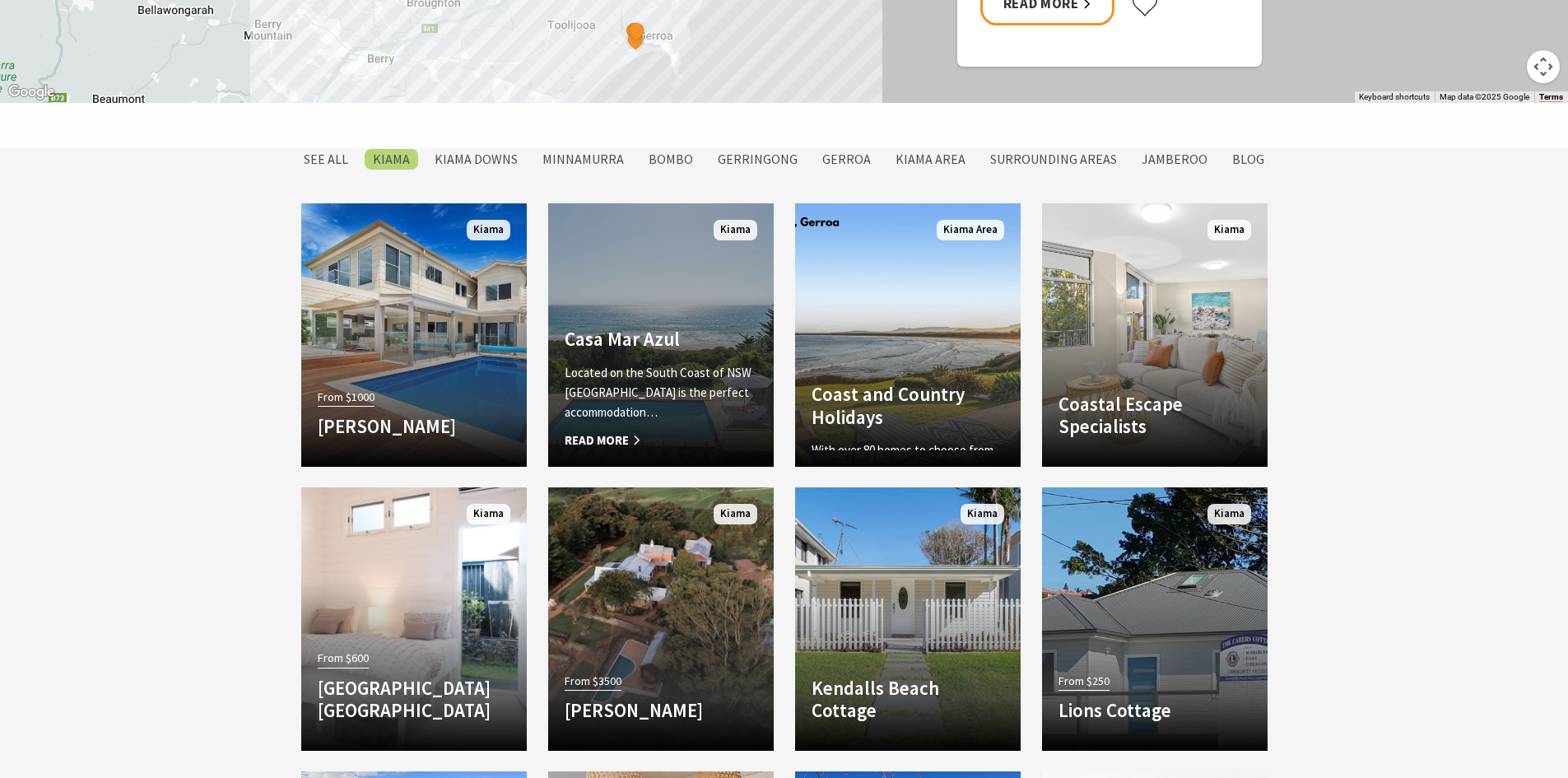
click at [695, 382] on p "Located on the South Coast of NSW Casa Mar Azul is the perfect accommodation…" at bounding box center [661, 392] width 193 height 59
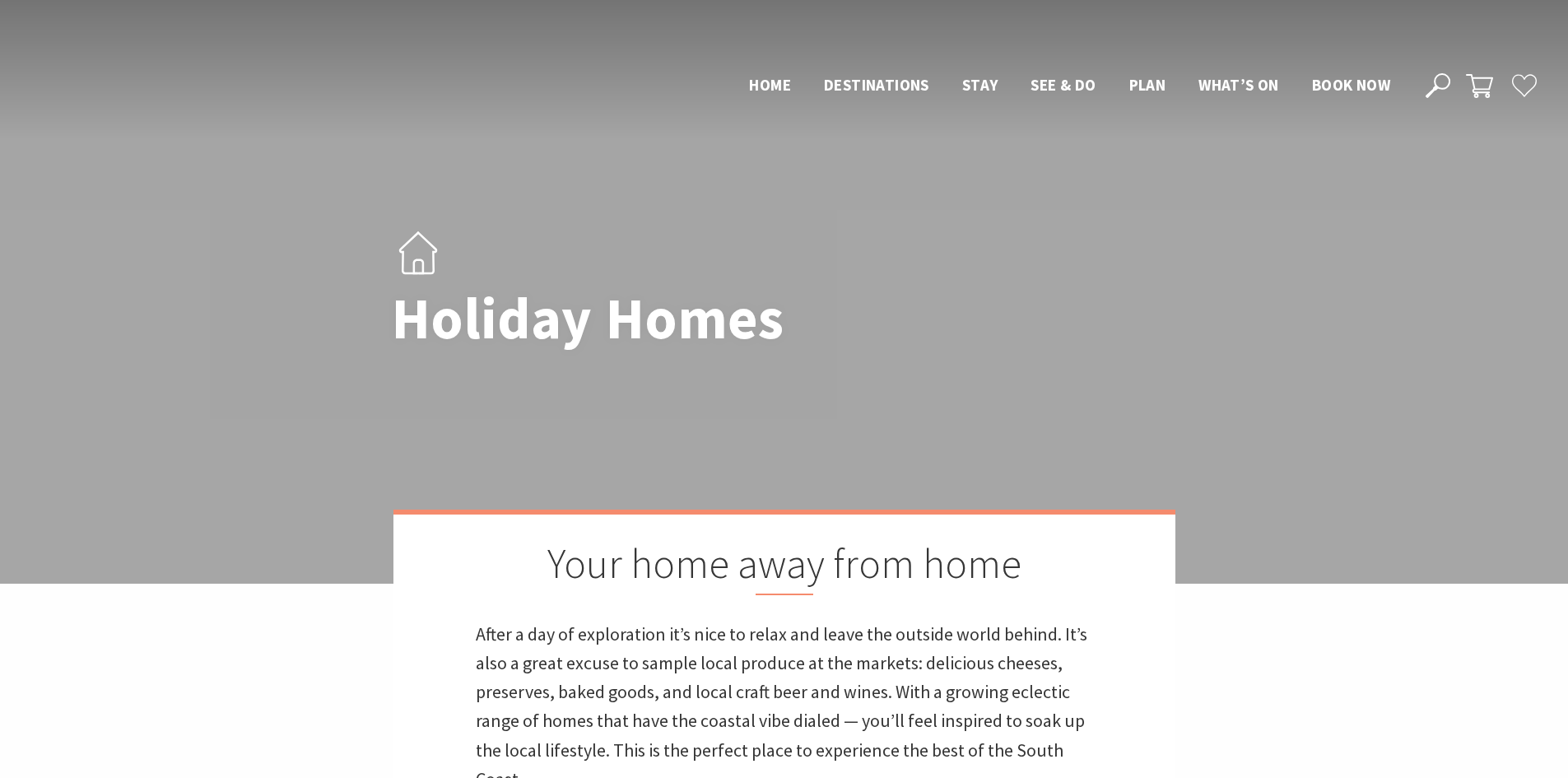
scroll to position [1333, 0]
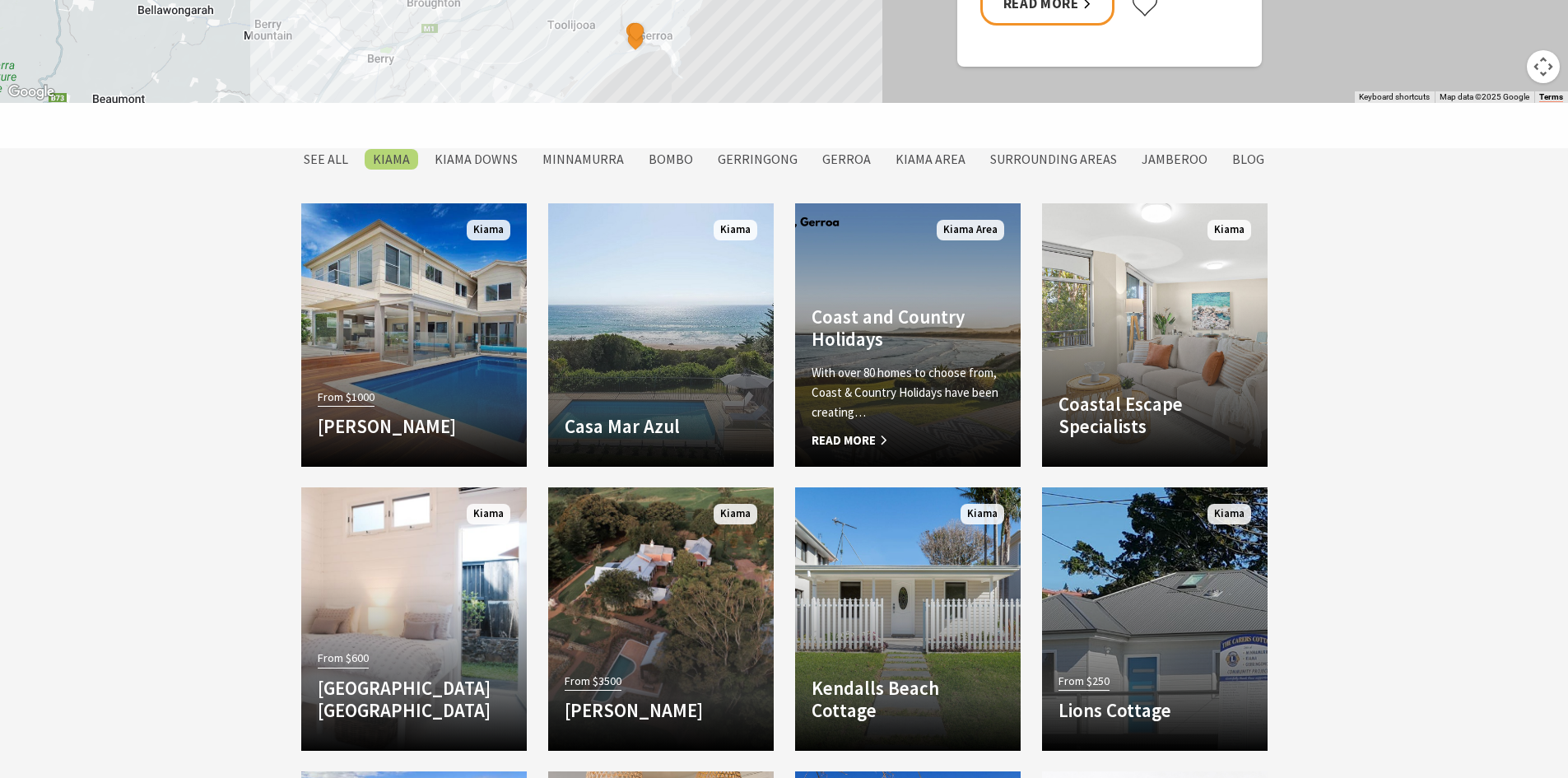
click at [925, 370] on p "With over 80 homes to choose from, Coast & Country Holidays have been creating…" at bounding box center [908, 392] width 193 height 59
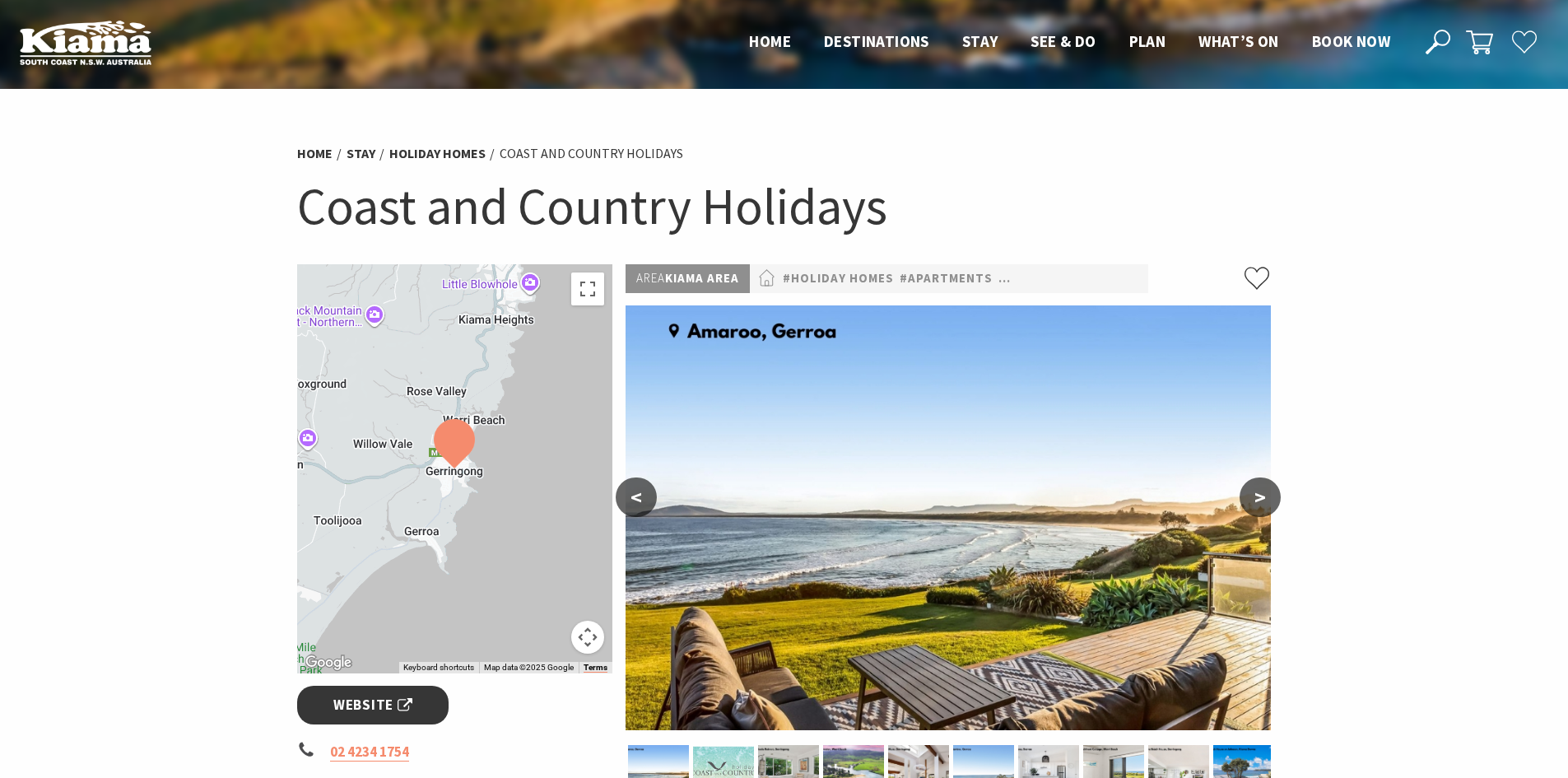
click at [422, 712] on link "Website" at bounding box center [373, 705] width 152 height 39
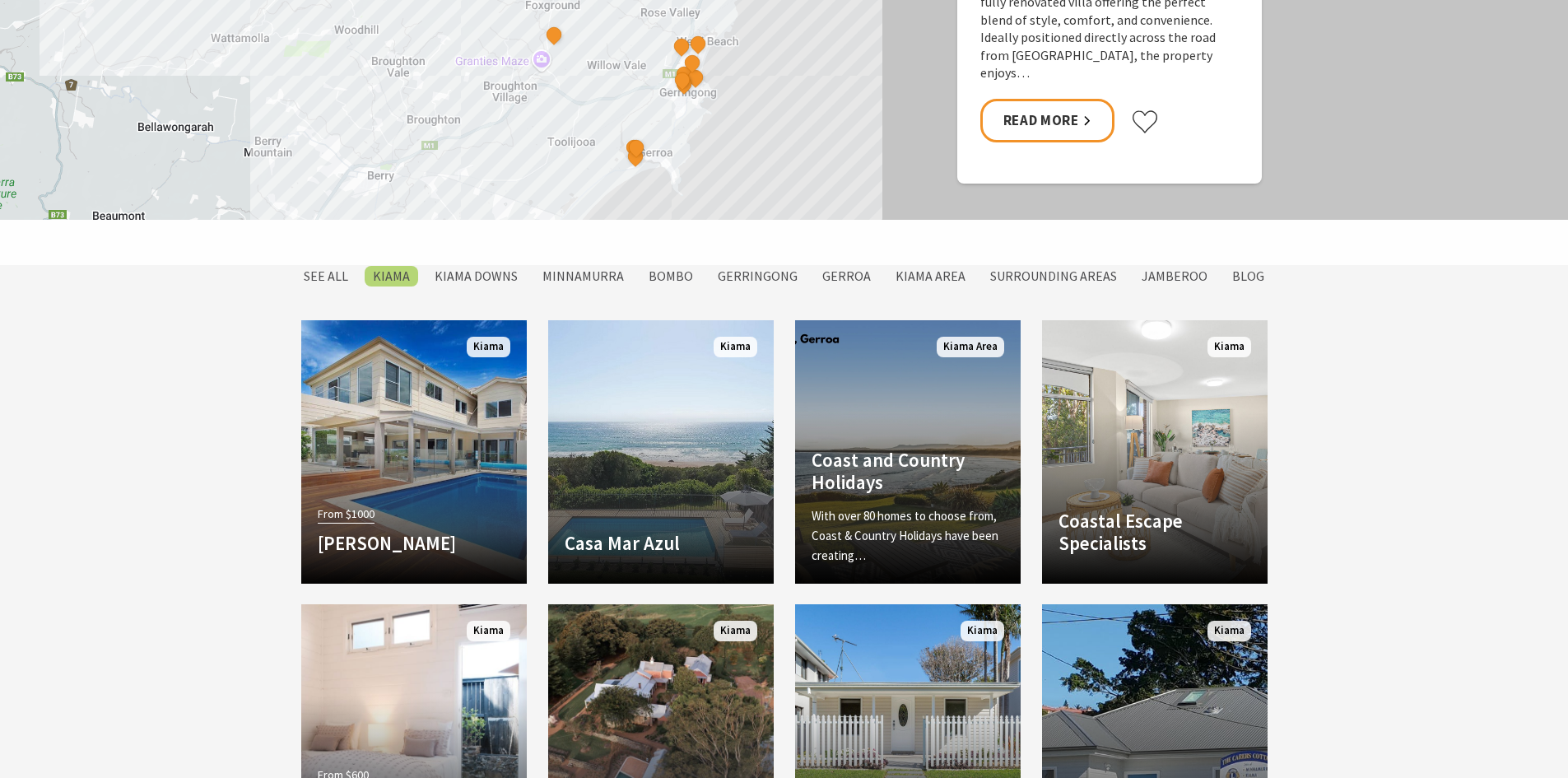
scroll to position [1086, 0]
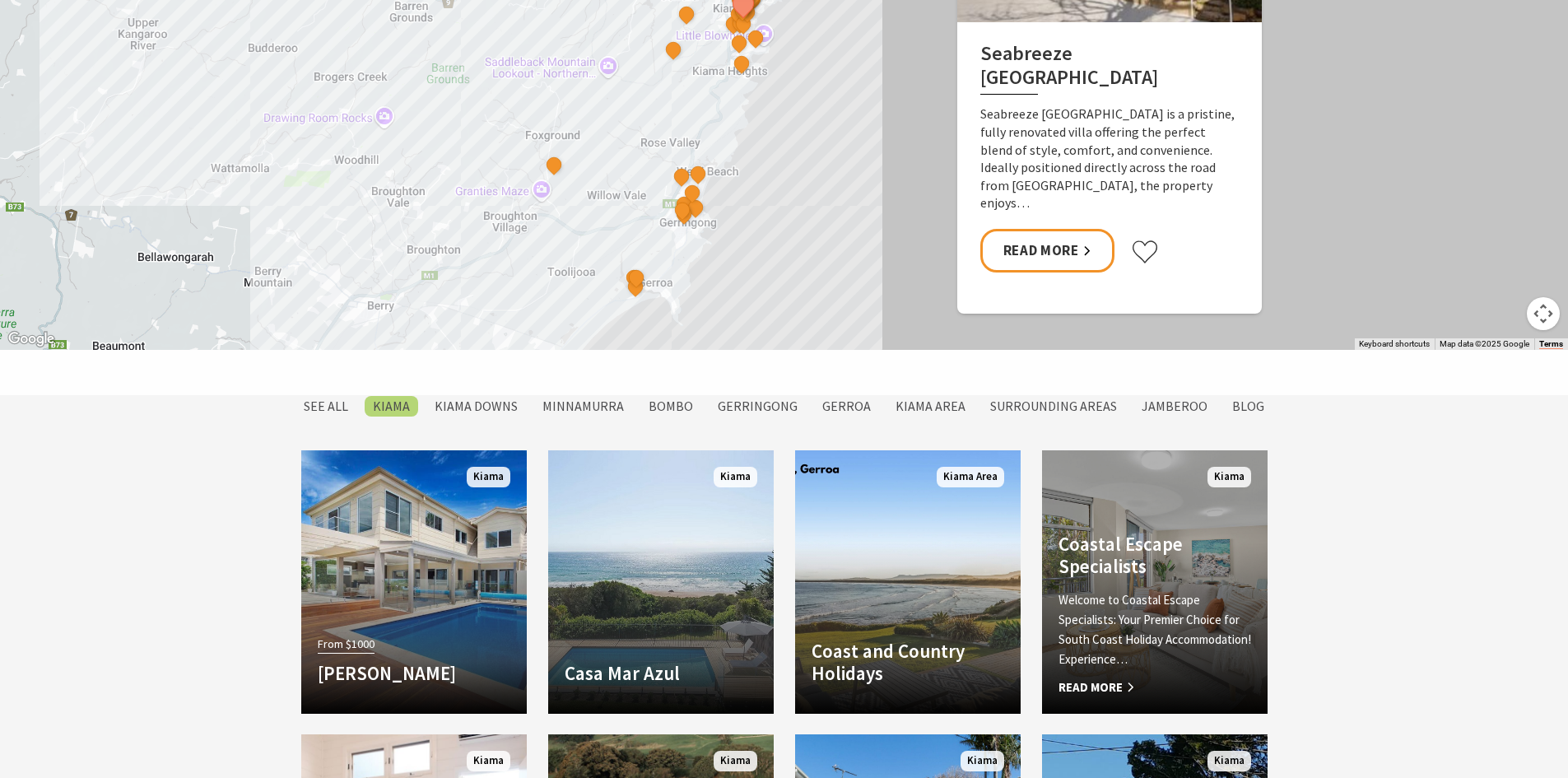
click at [1198, 590] on p "Welcome to Coastal Escape Specialists: Your Premier Choice for South Coast Holi…" at bounding box center [1155, 630] width 193 height 79
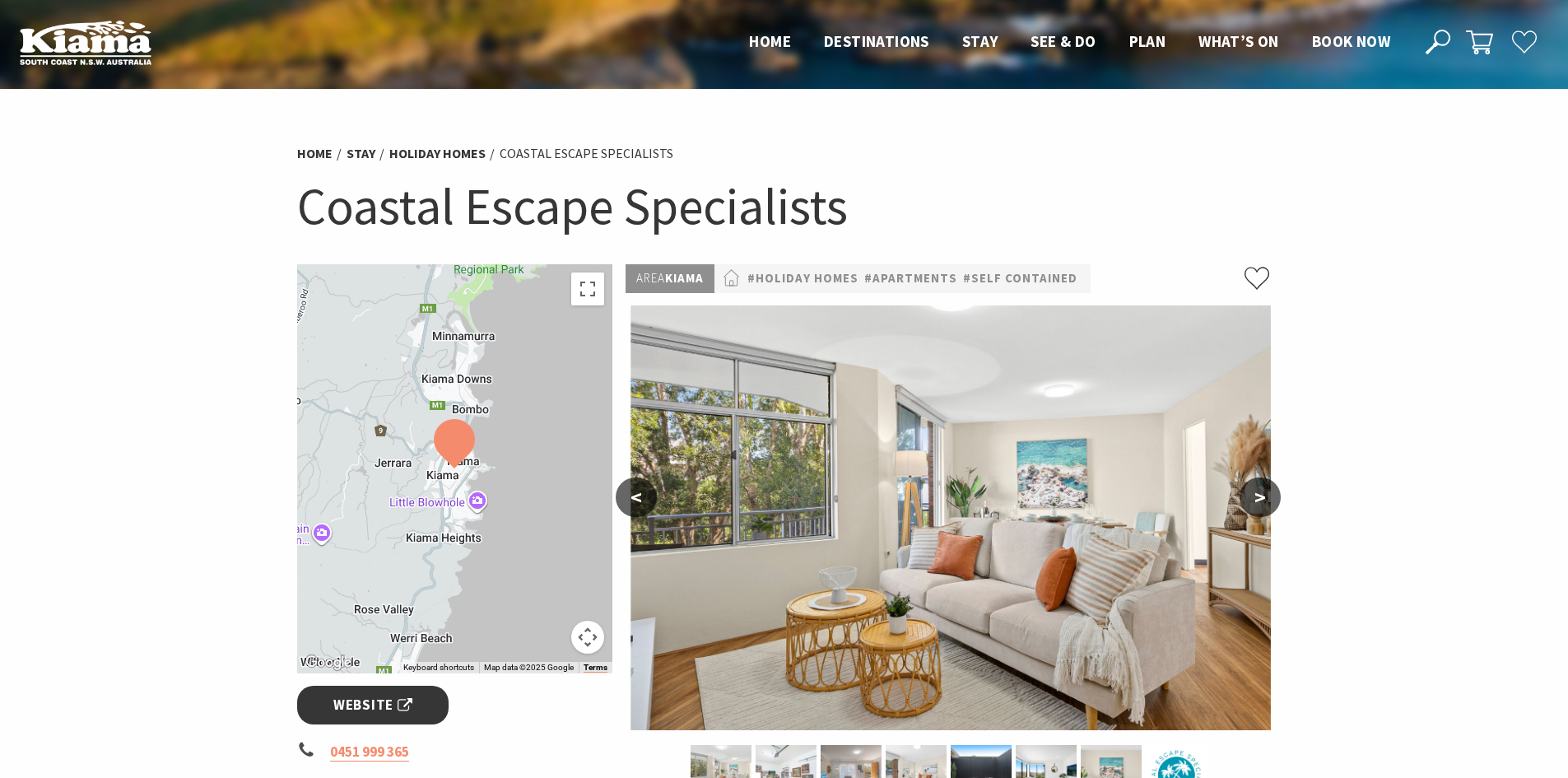
click at [336, 694] on span "Website" at bounding box center [373, 705] width 79 height 22
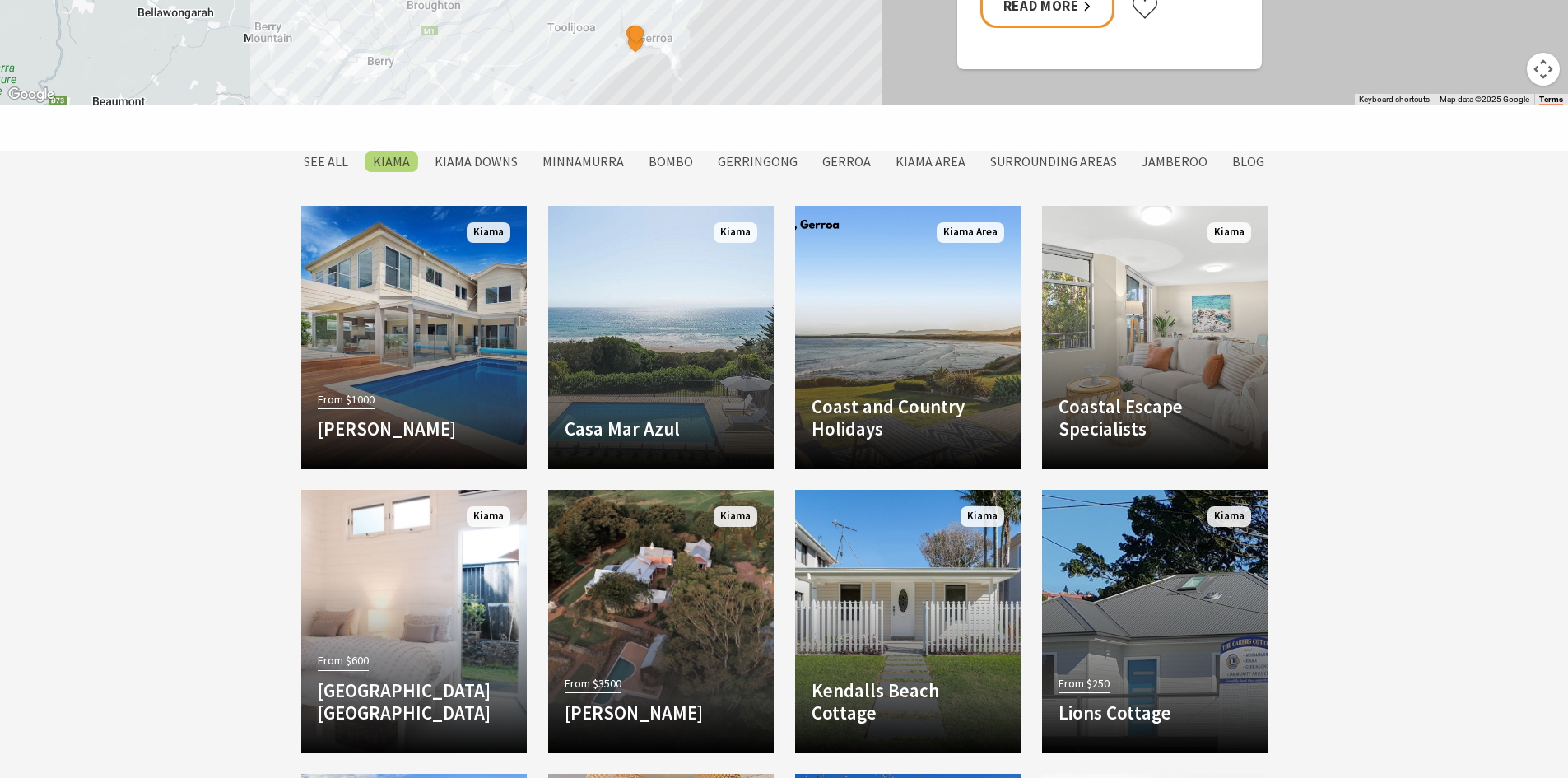
scroll to position [1333, 0]
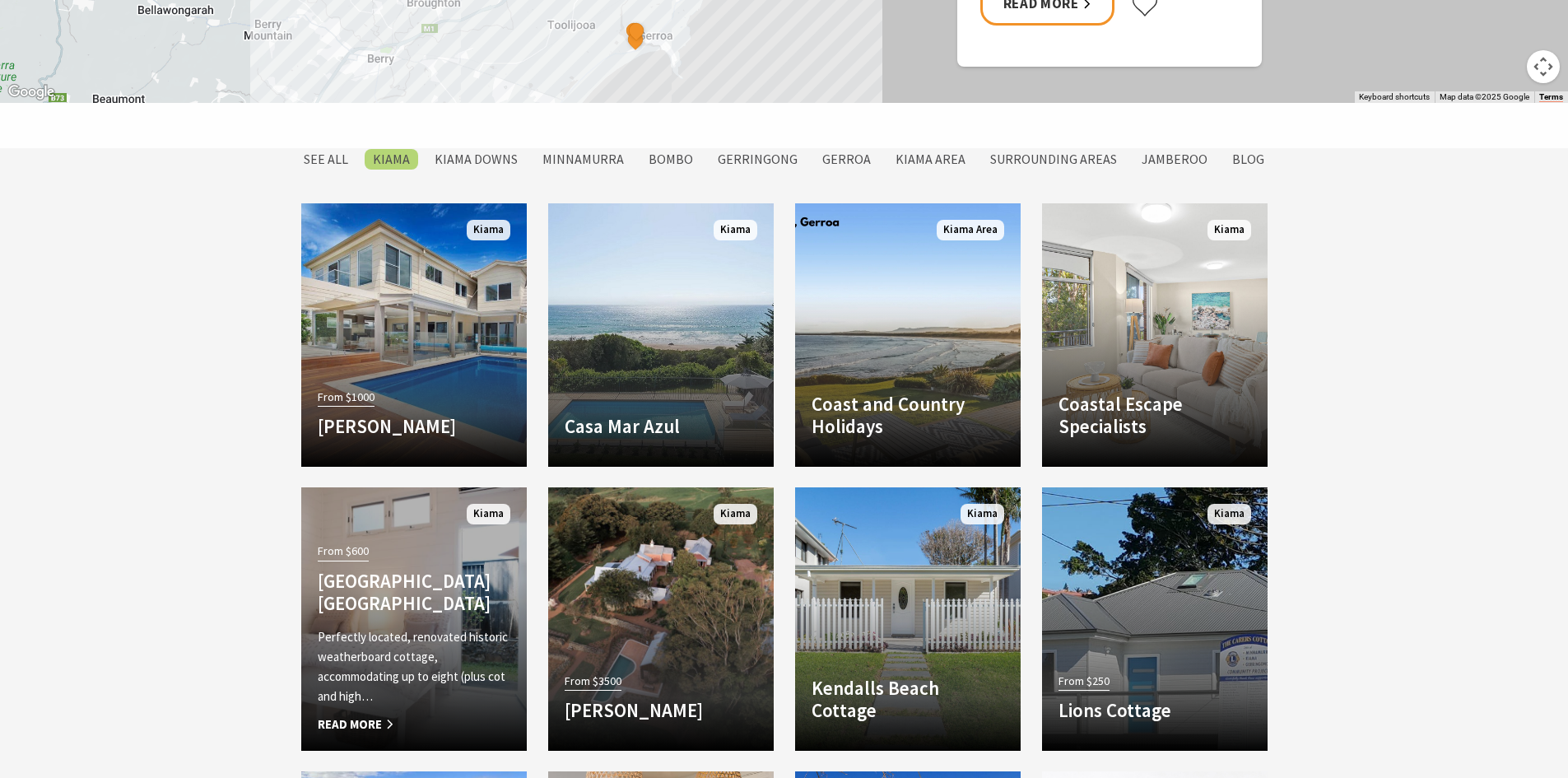
click at [451, 565] on div "From $600 Driftwood Beach House Kiama Perfectly located, renovated historic wea…" at bounding box center [414, 637] width 226 height 195
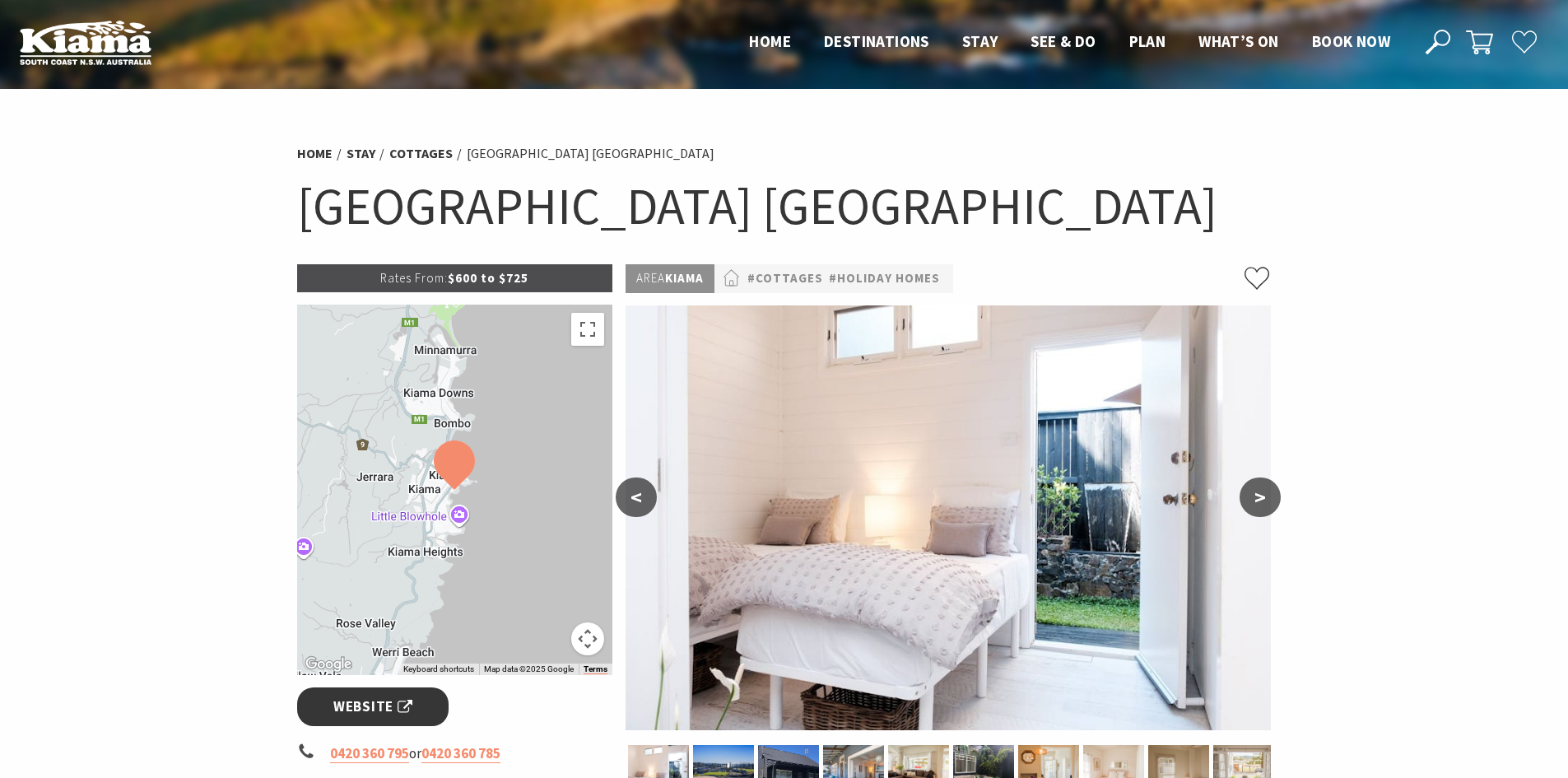
click at [414, 704] on link "Website" at bounding box center [373, 706] width 152 height 39
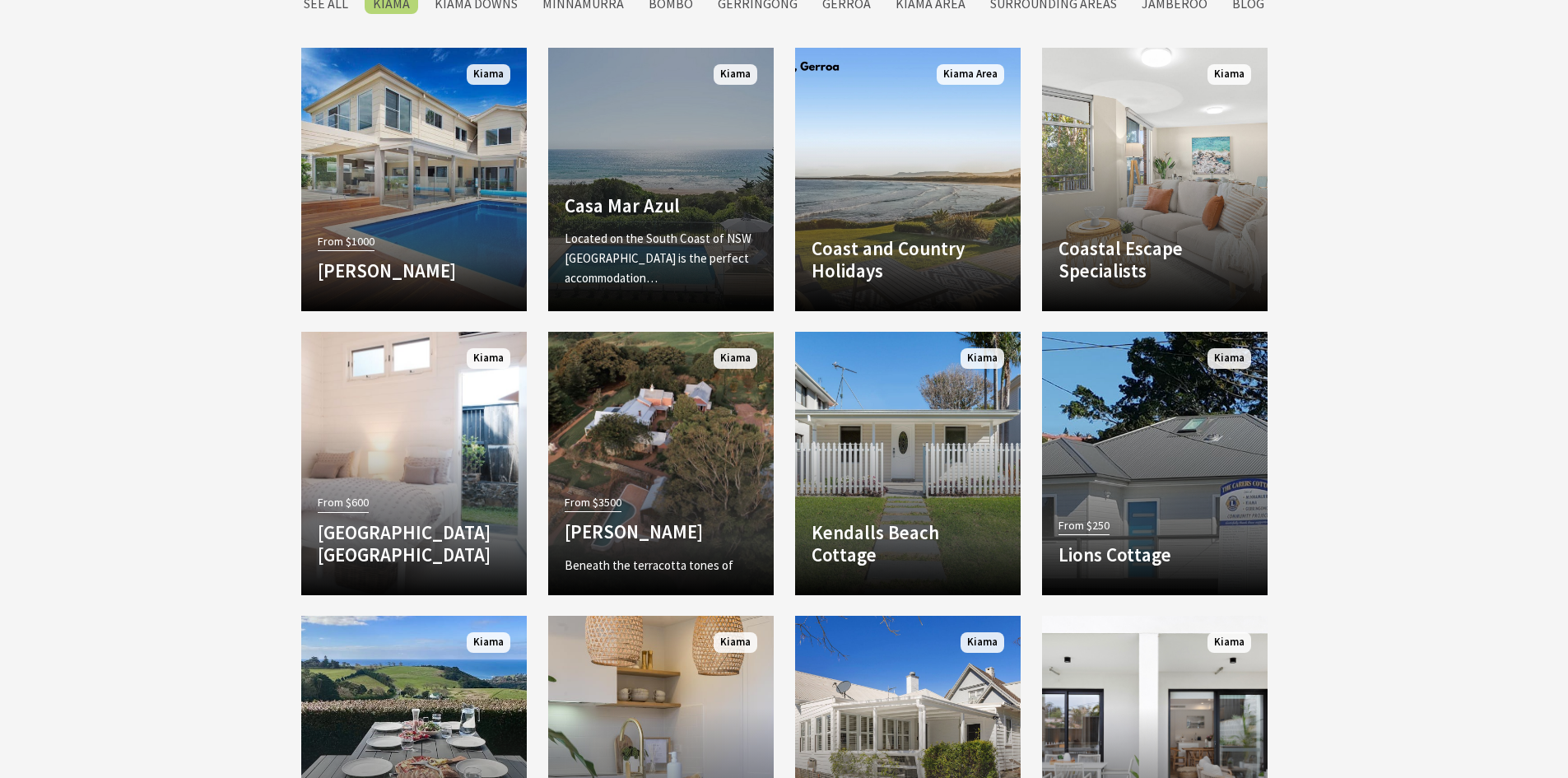
scroll to position [1497, 0]
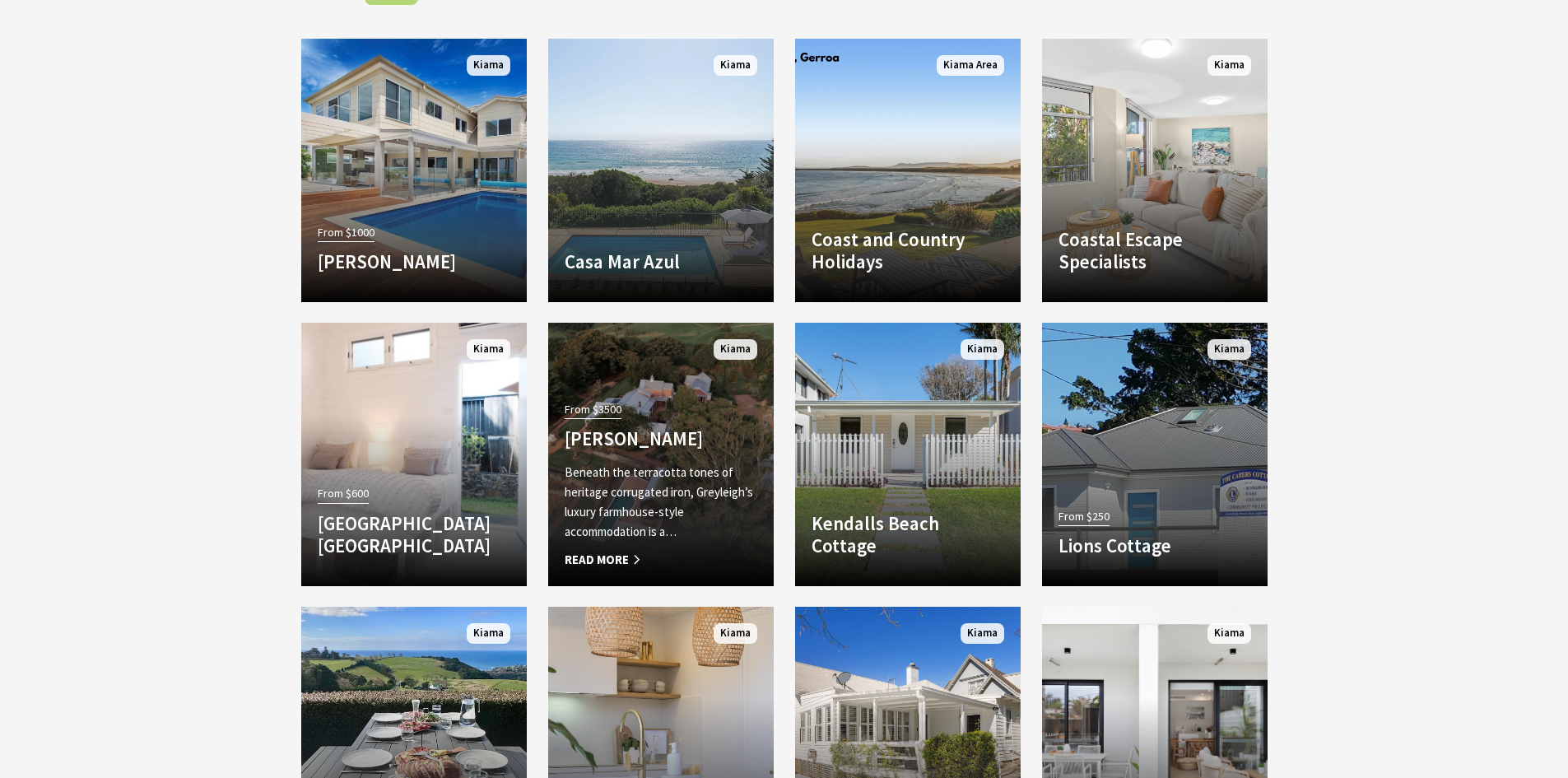
click at [690, 518] on p "Beneath the terracotta tones of heritage corrugated iron, Greyleigh’s luxury fa…" at bounding box center [661, 502] width 193 height 79
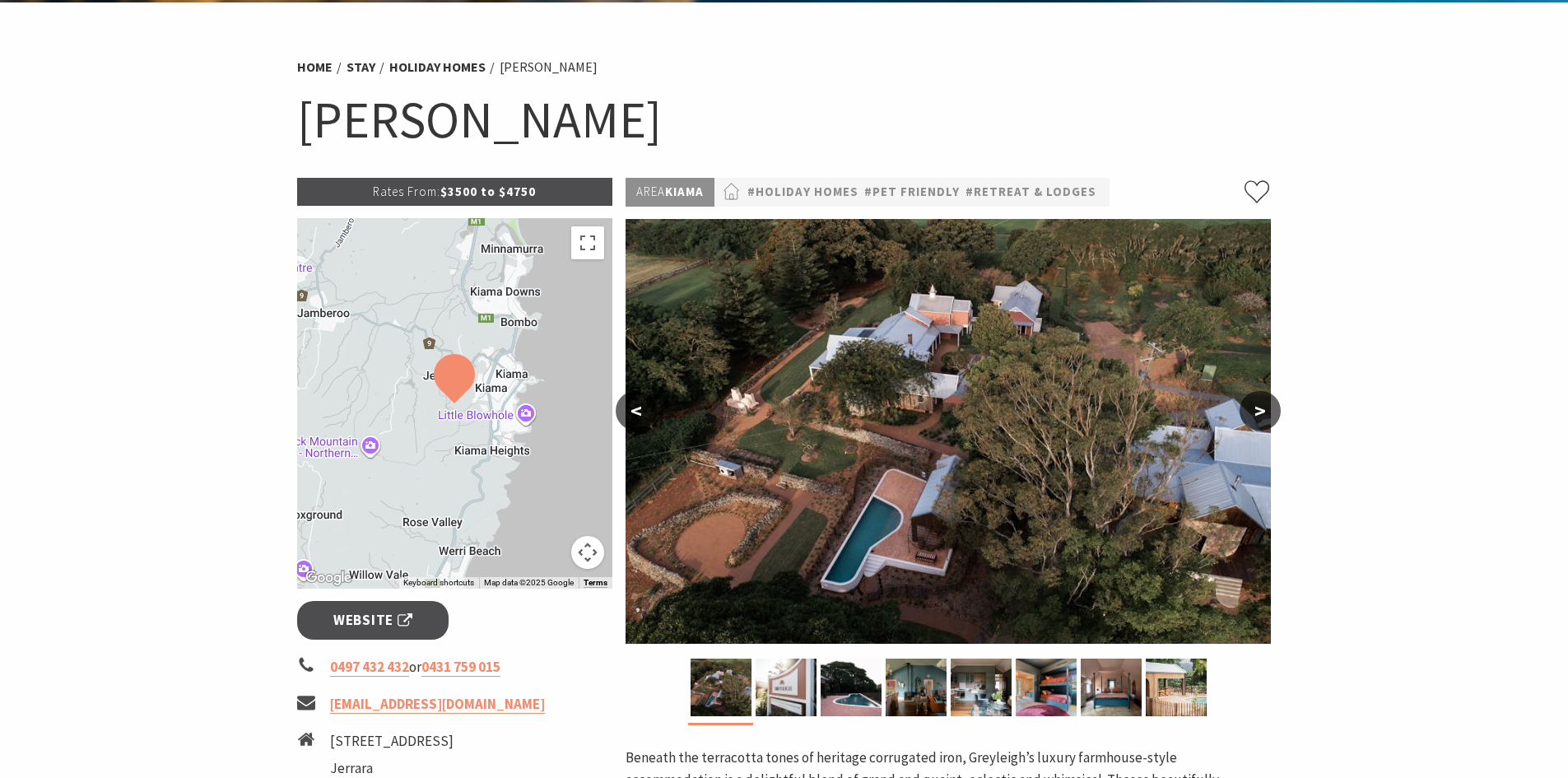
scroll to position [329, 0]
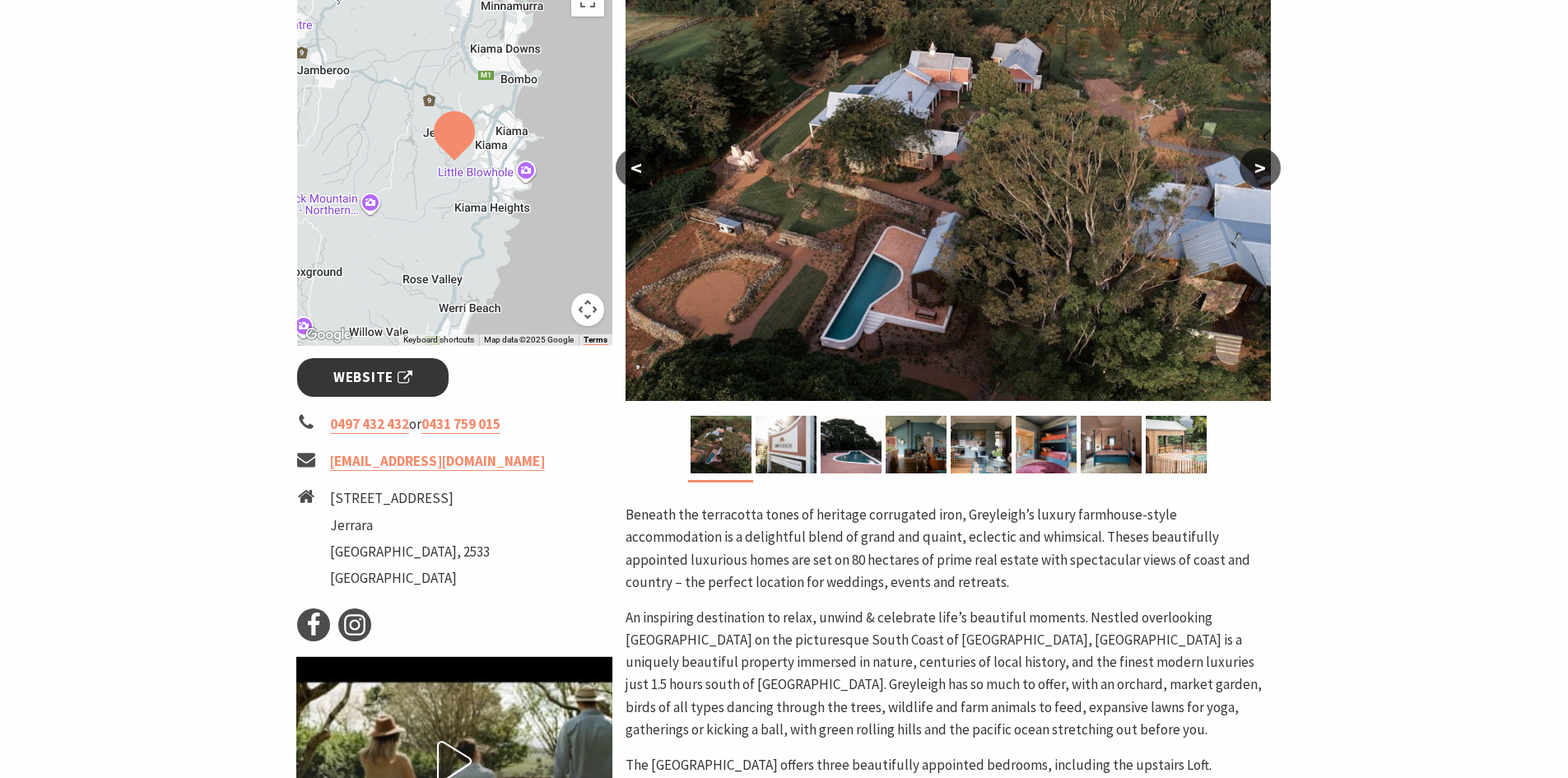
click at [304, 363] on link "Website" at bounding box center [373, 377] width 152 height 39
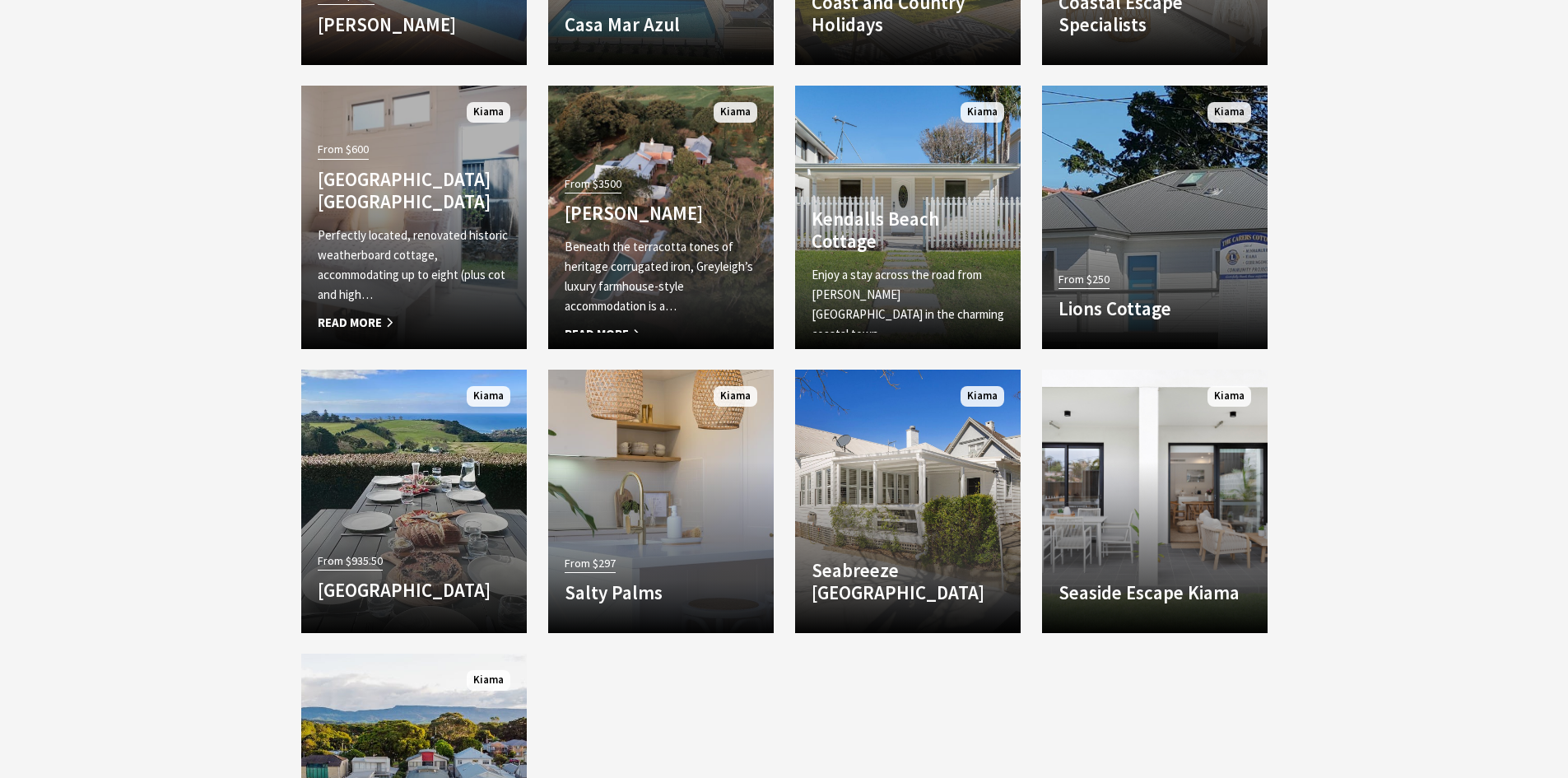
scroll to position [1742, 0]
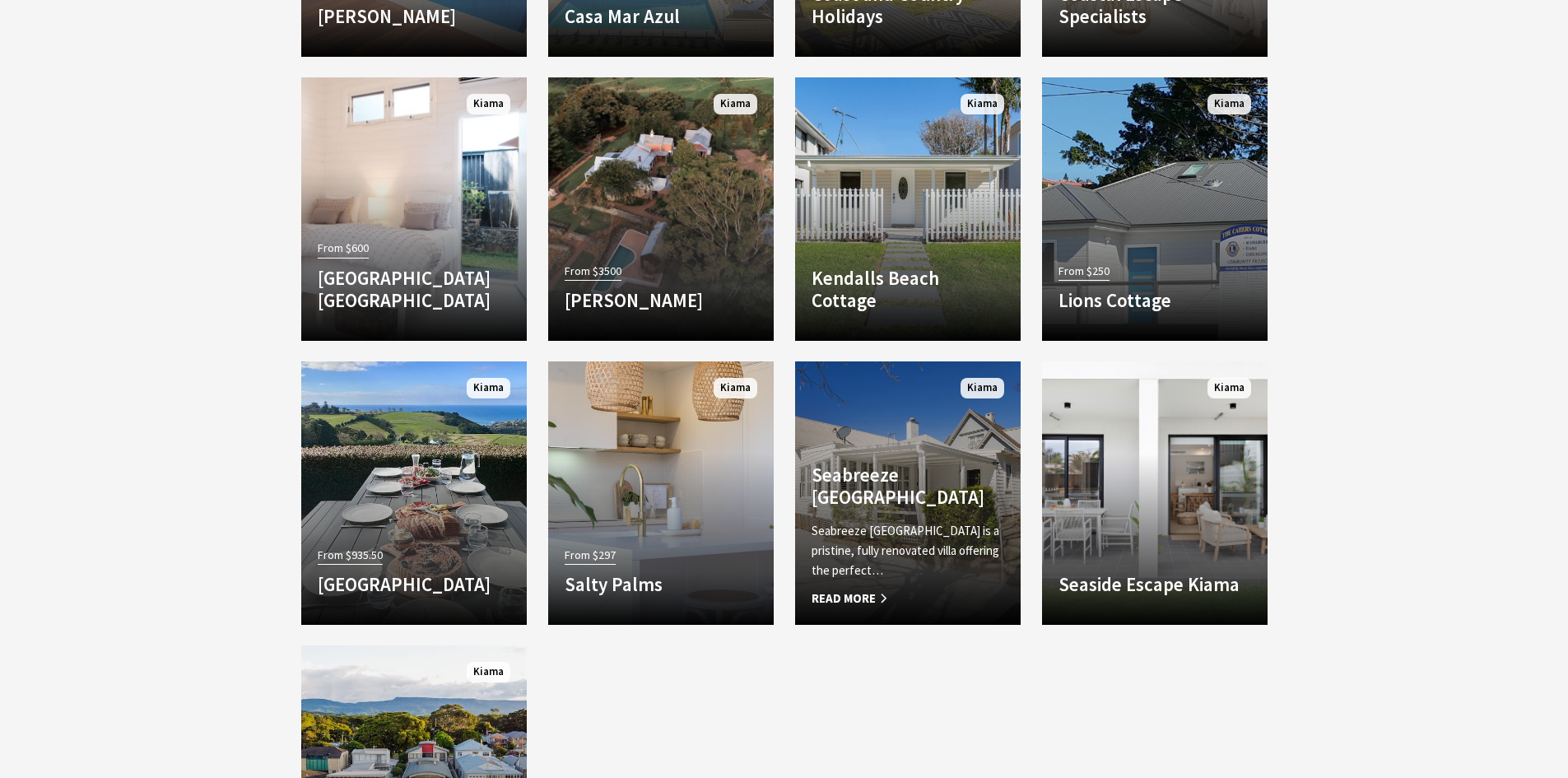
click at [856, 569] on p "Seabreeze [GEOGRAPHIC_DATA] is a pristine, fully renovated villa offering the p…" at bounding box center [908, 551] width 193 height 59
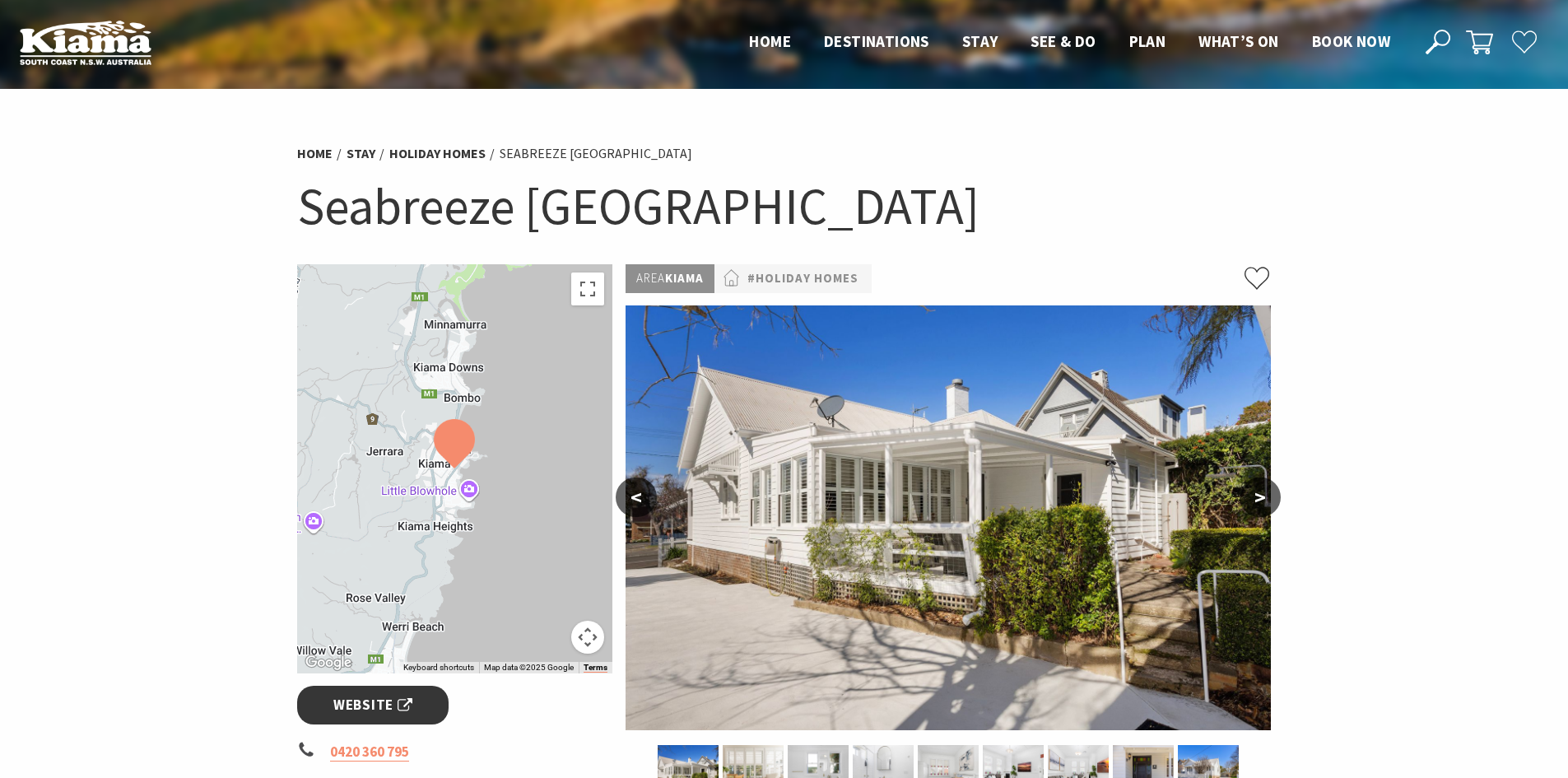
click at [329, 699] on link "Website" at bounding box center [373, 705] width 152 height 39
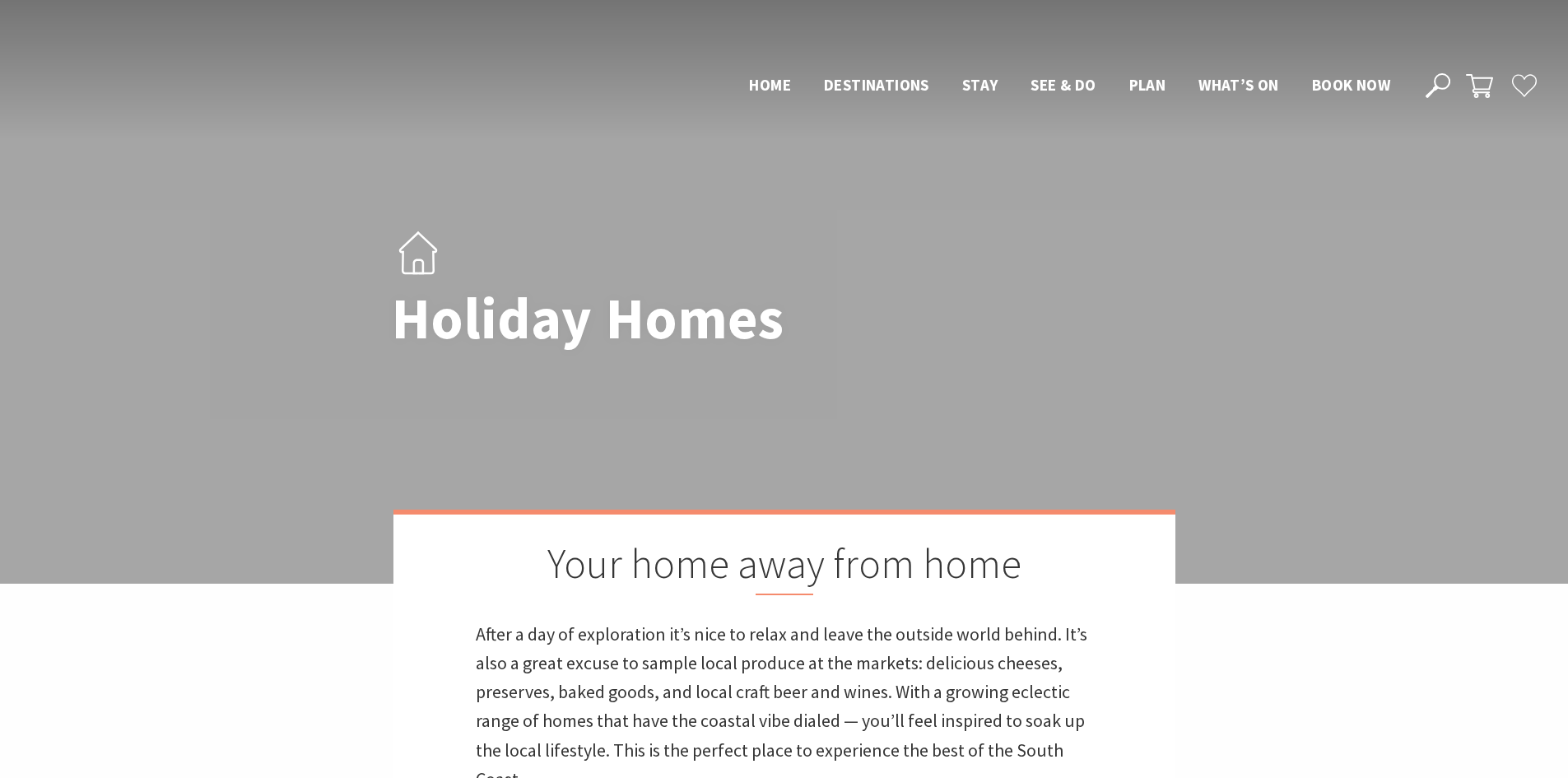
scroll to position [1742, 0]
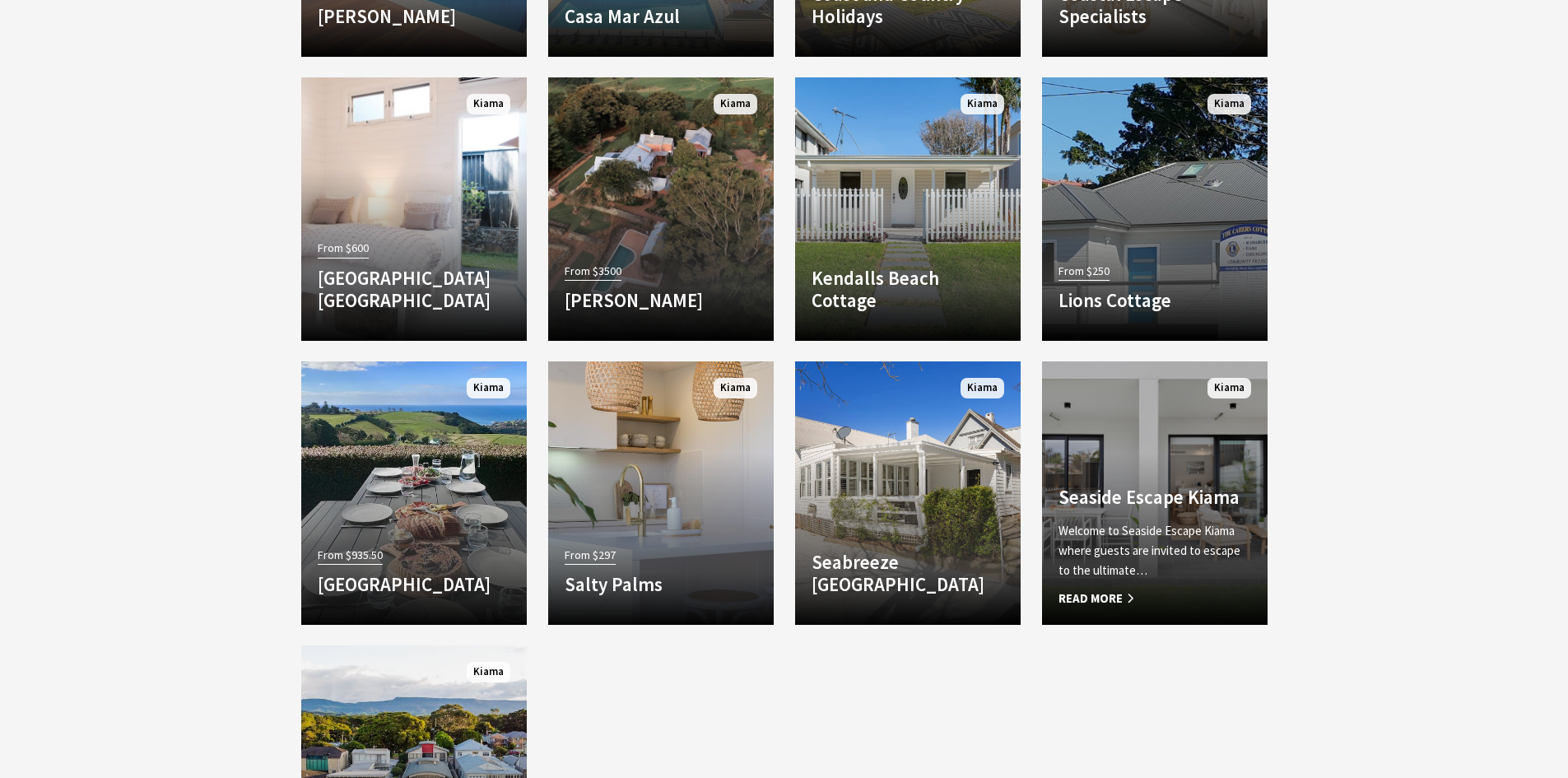
click at [1123, 587] on div "Welcome to Seaside Escape Kiama where guests are invited to escape to the ultim…" at bounding box center [1155, 564] width 193 height 87
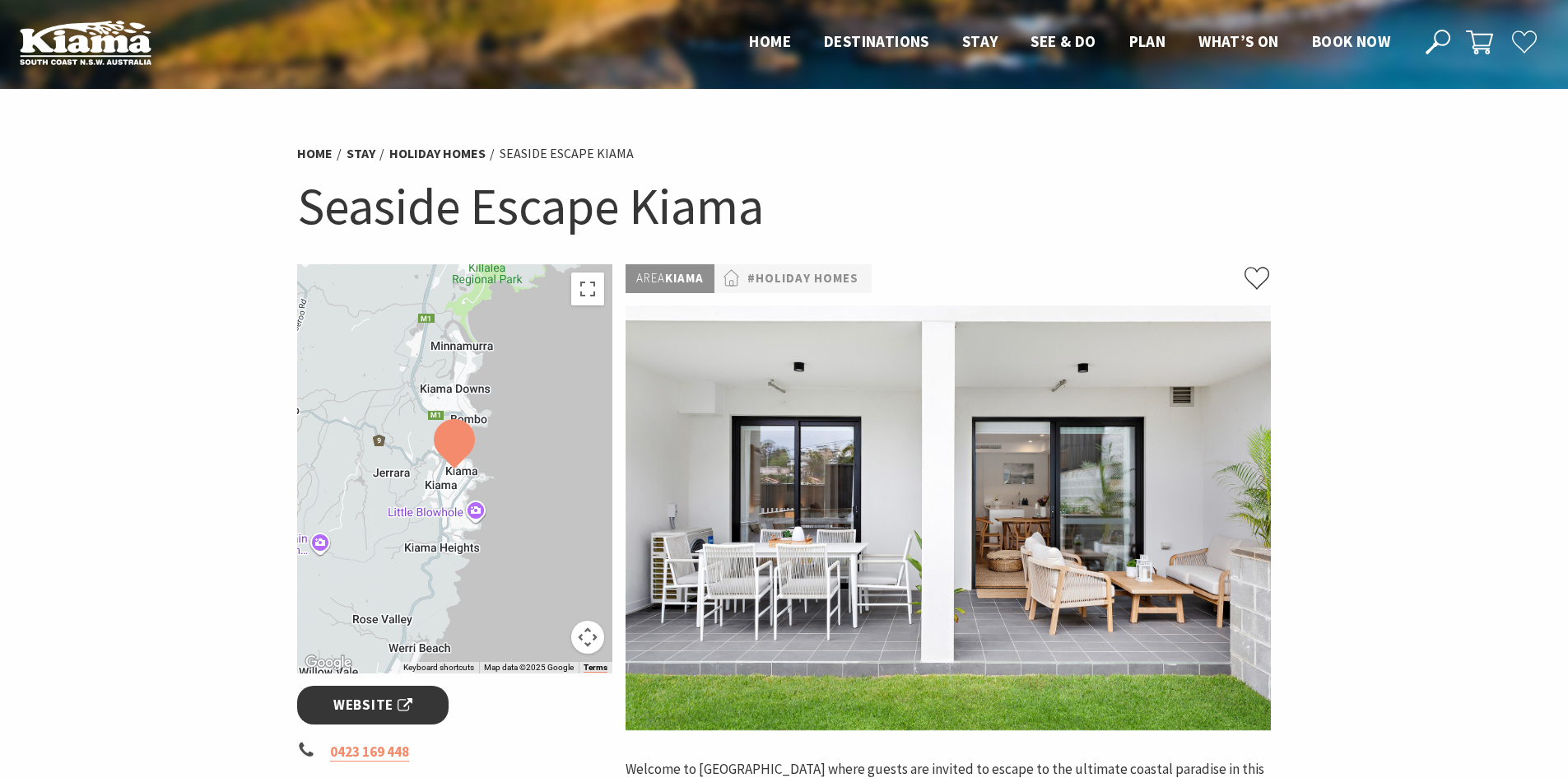
click at [372, 710] on span "Website" at bounding box center [373, 705] width 79 height 22
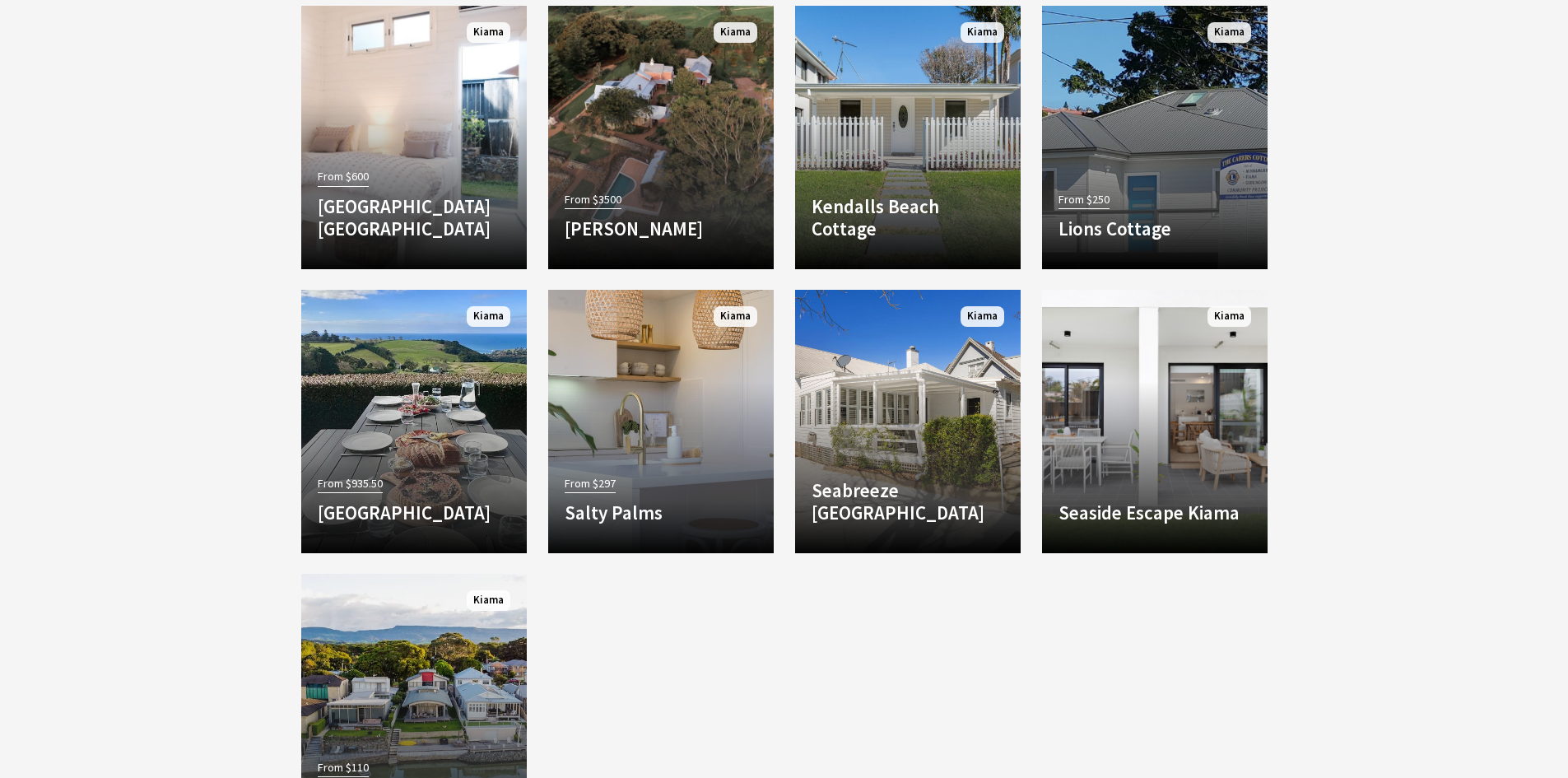
scroll to position [1907, 0]
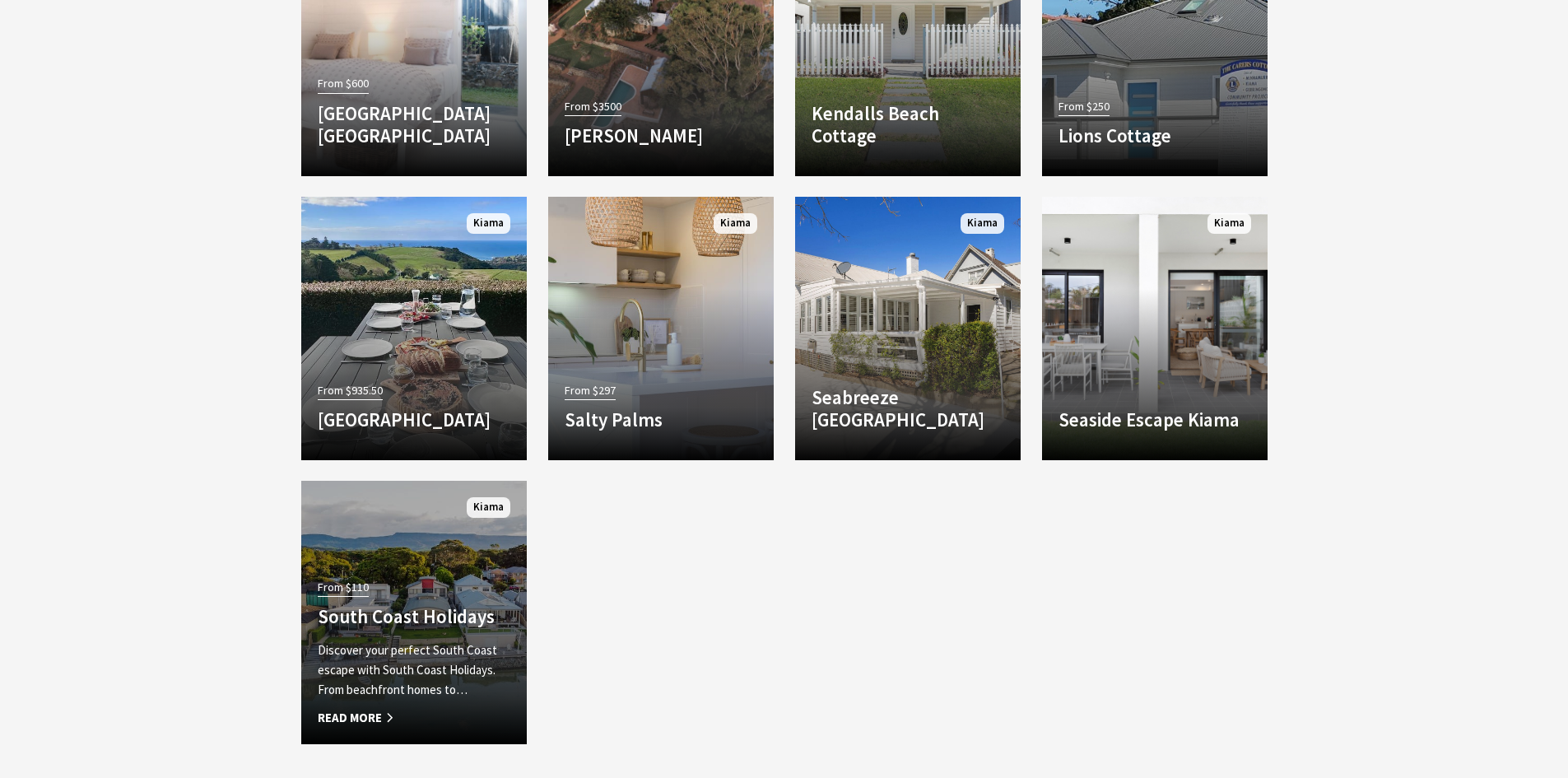
click at [458, 694] on p "Discover your perfect South Coast escape with South Coast Holidays. From beachf…" at bounding box center [414, 669] width 193 height 59
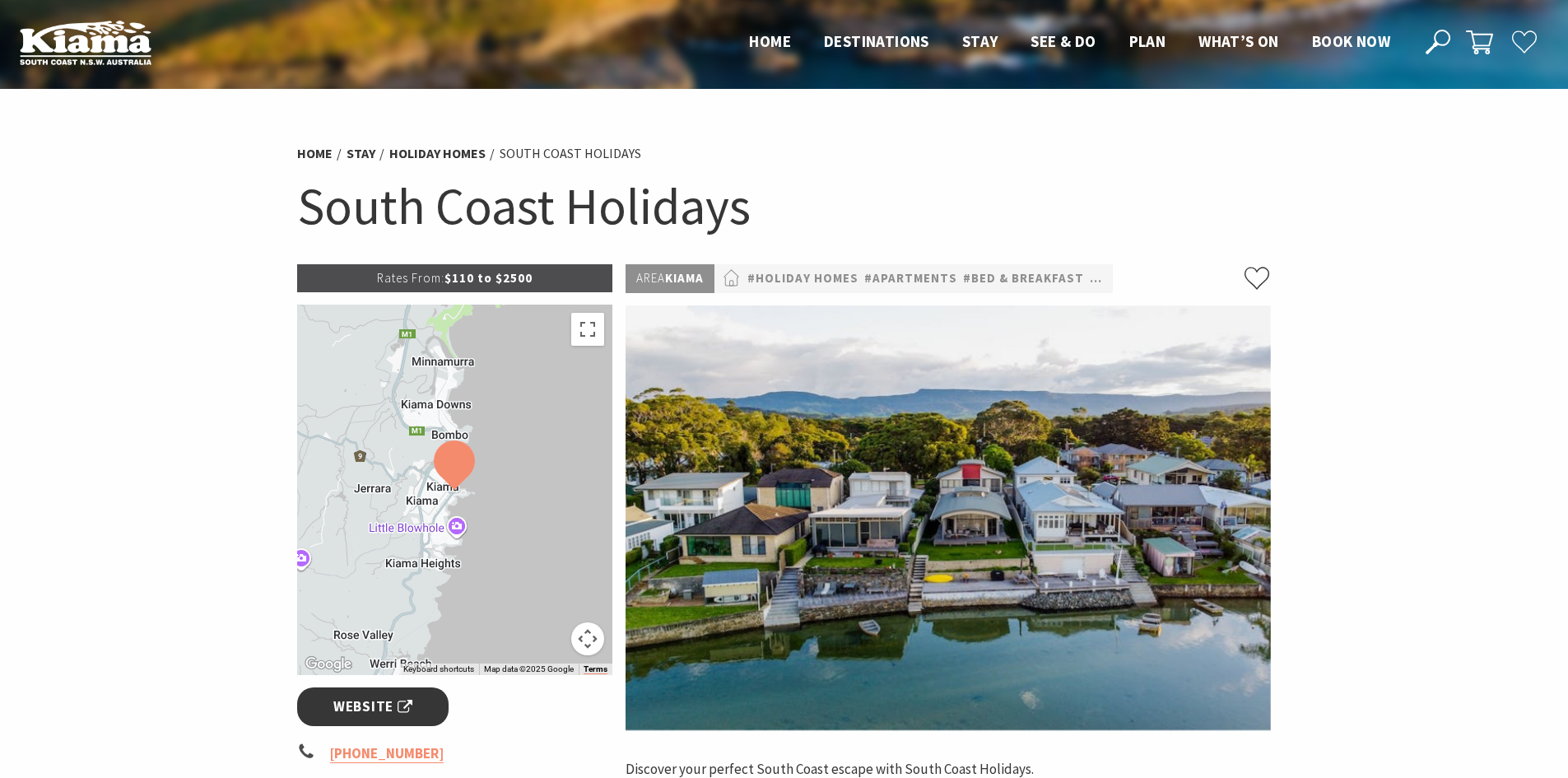
click at [376, 696] on span "Website" at bounding box center [373, 706] width 79 height 22
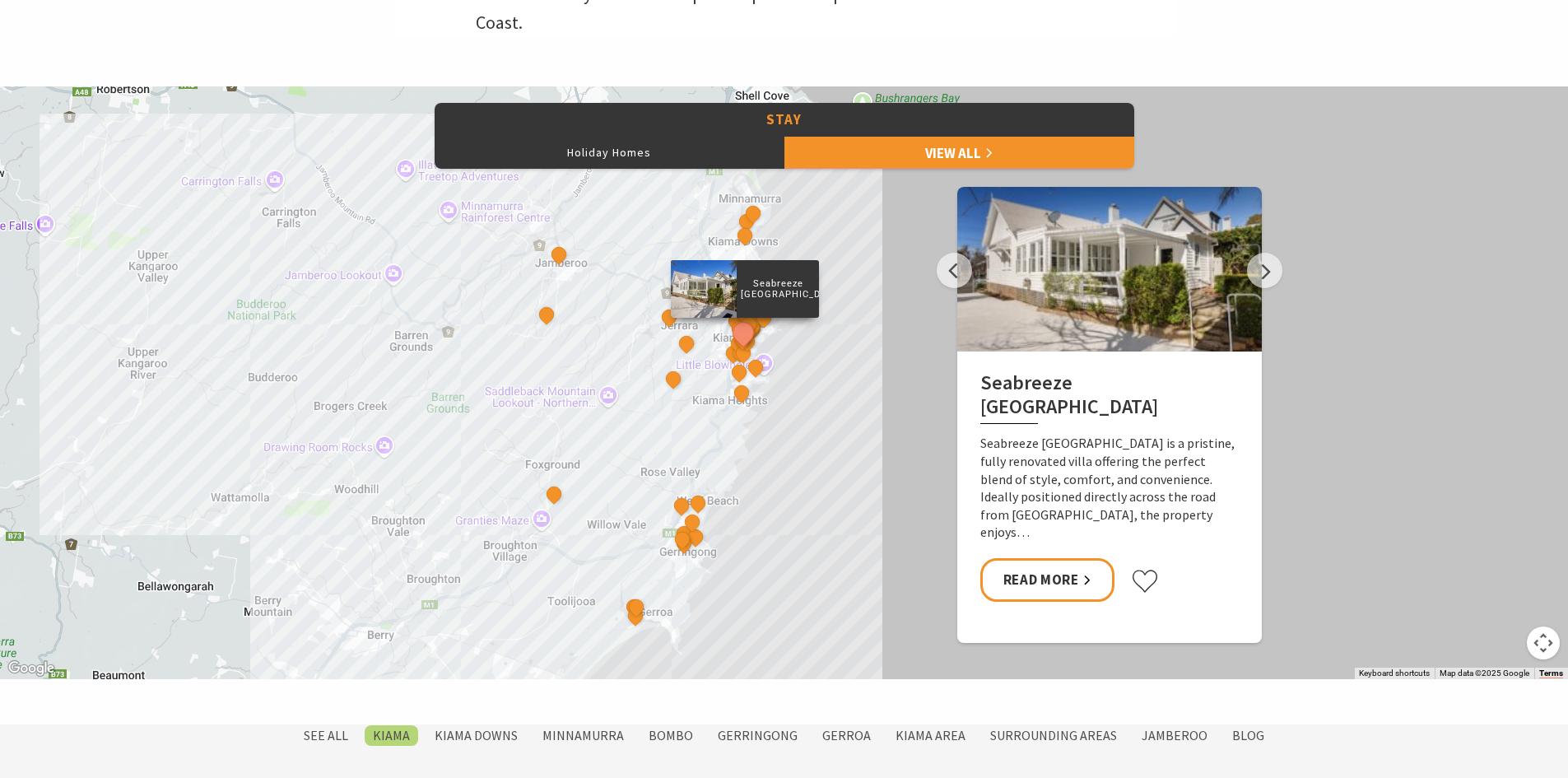
scroll to position [755, 0]
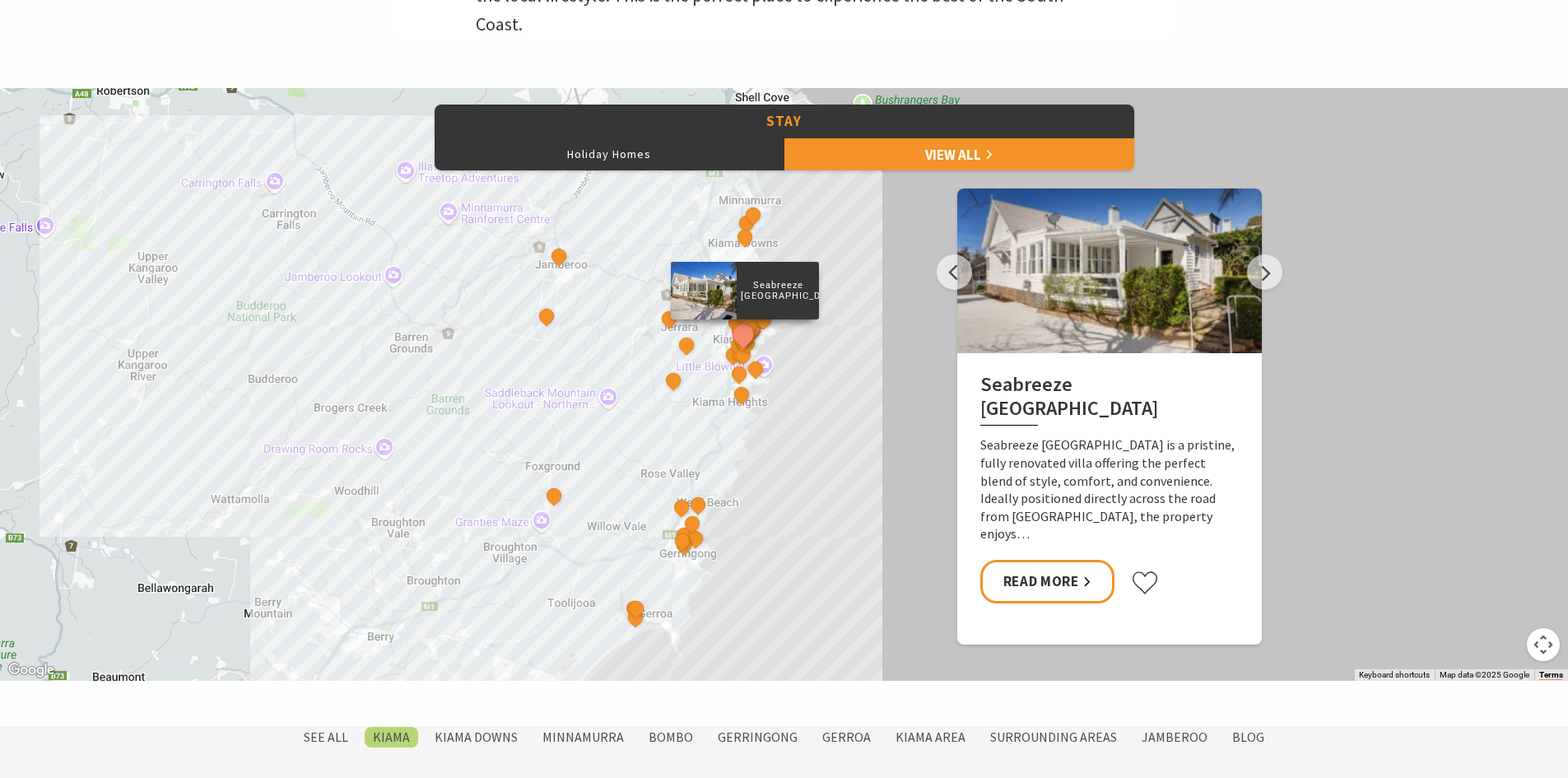
click at [363, 278] on div "Seabreeze Luxury Beach House The Sebel Kiama Seaside Escape 1 Driftwood Beach H…" at bounding box center [784, 384] width 1568 height 593
click at [1259, 277] on button "Next" at bounding box center [1264, 271] width 35 height 35
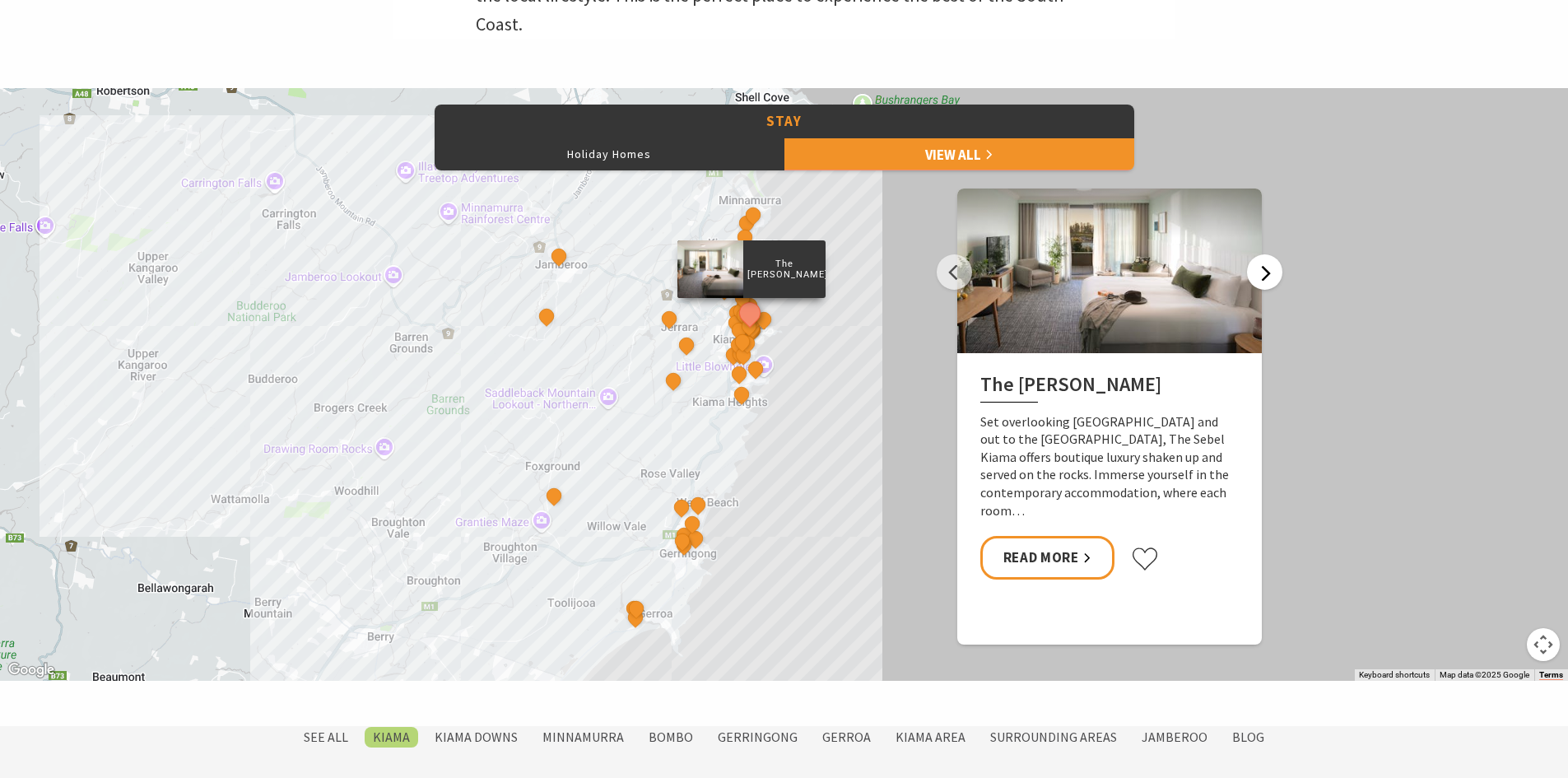
click at [1259, 277] on button "Next" at bounding box center [1264, 271] width 35 height 35
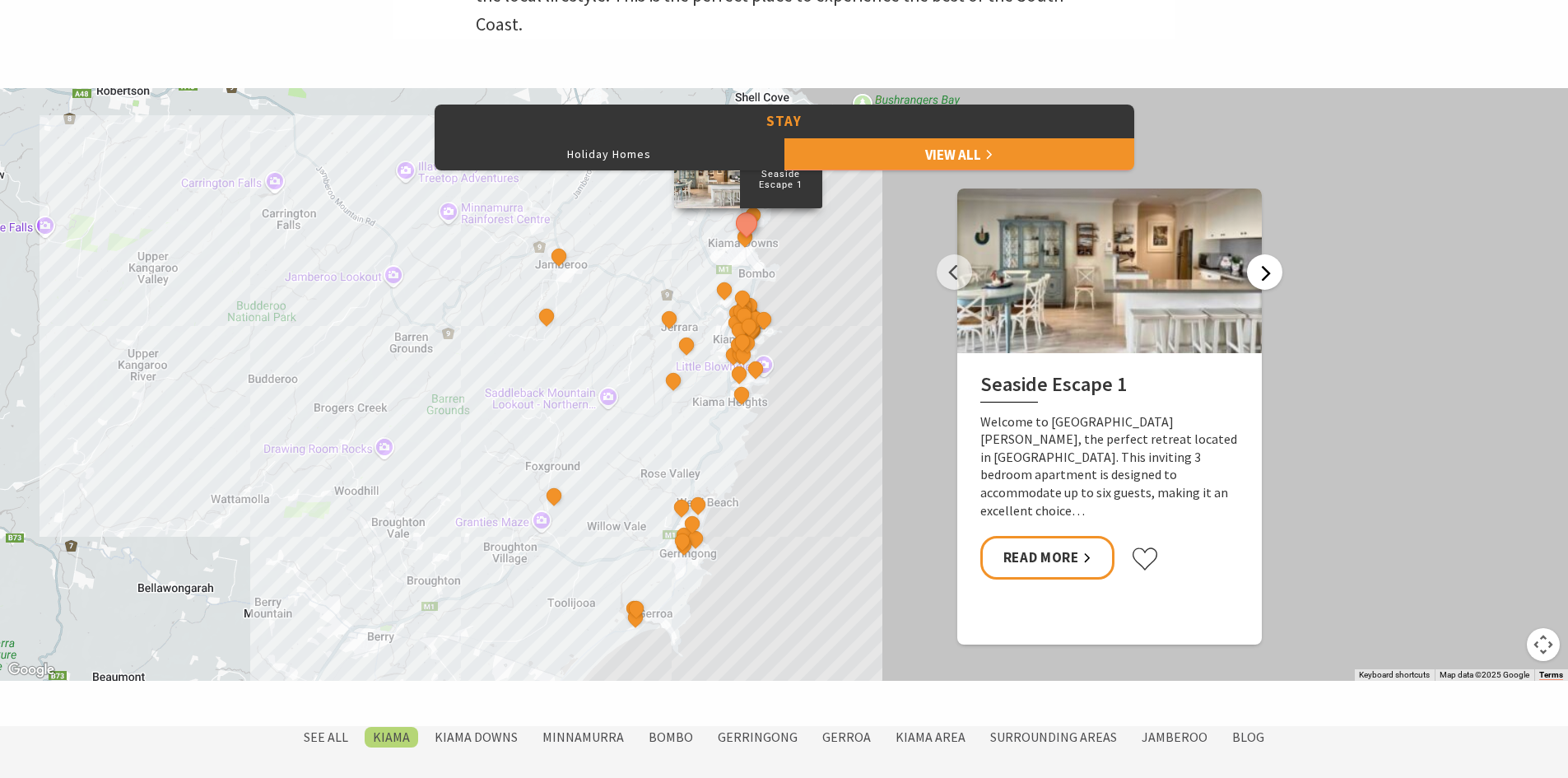
click at [1259, 277] on button "Next" at bounding box center [1264, 271] width 35 height 35
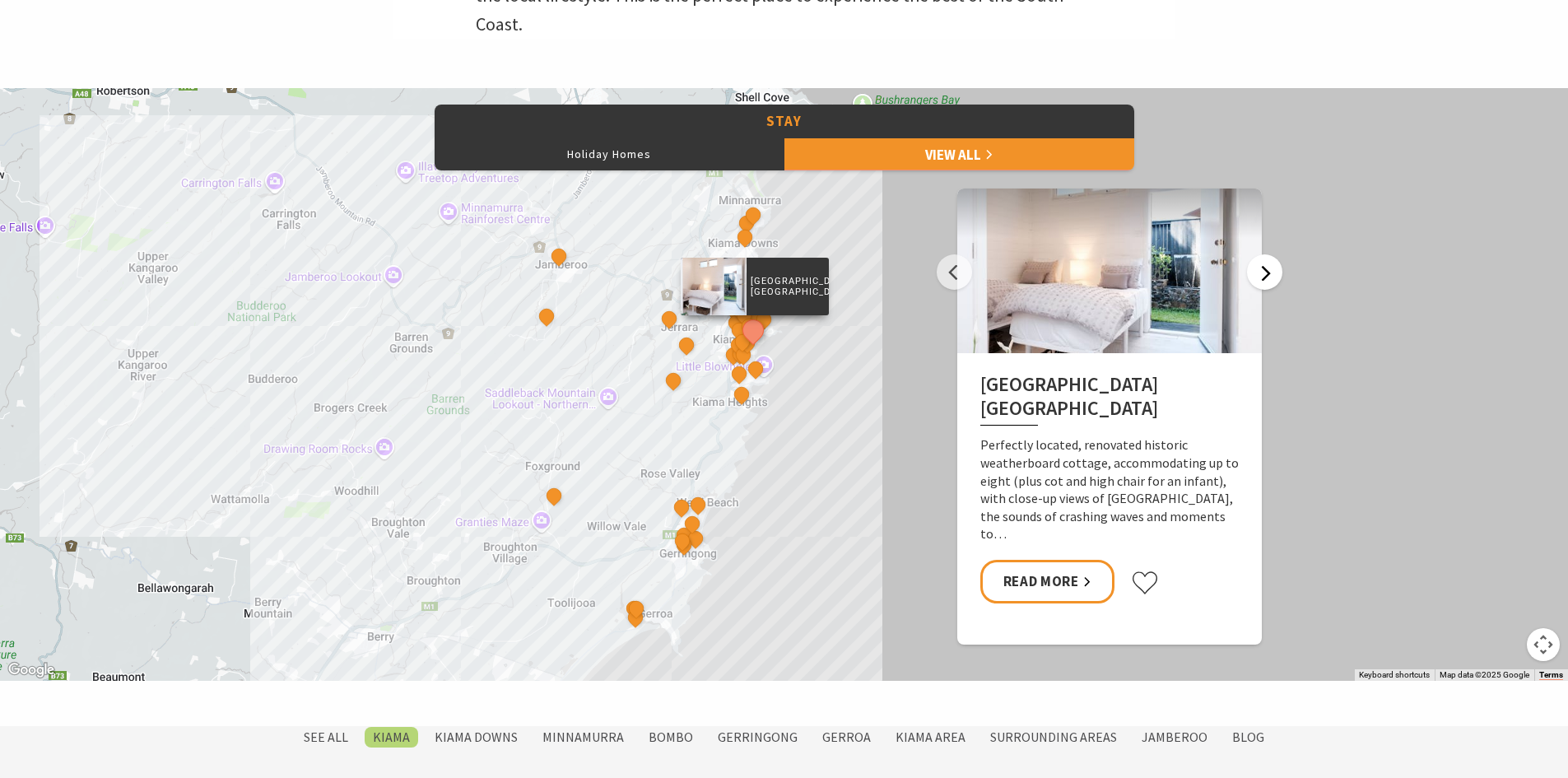
click at [1259, 277] on button "Next" at bounding box center [1264, 271] width 35 height 35
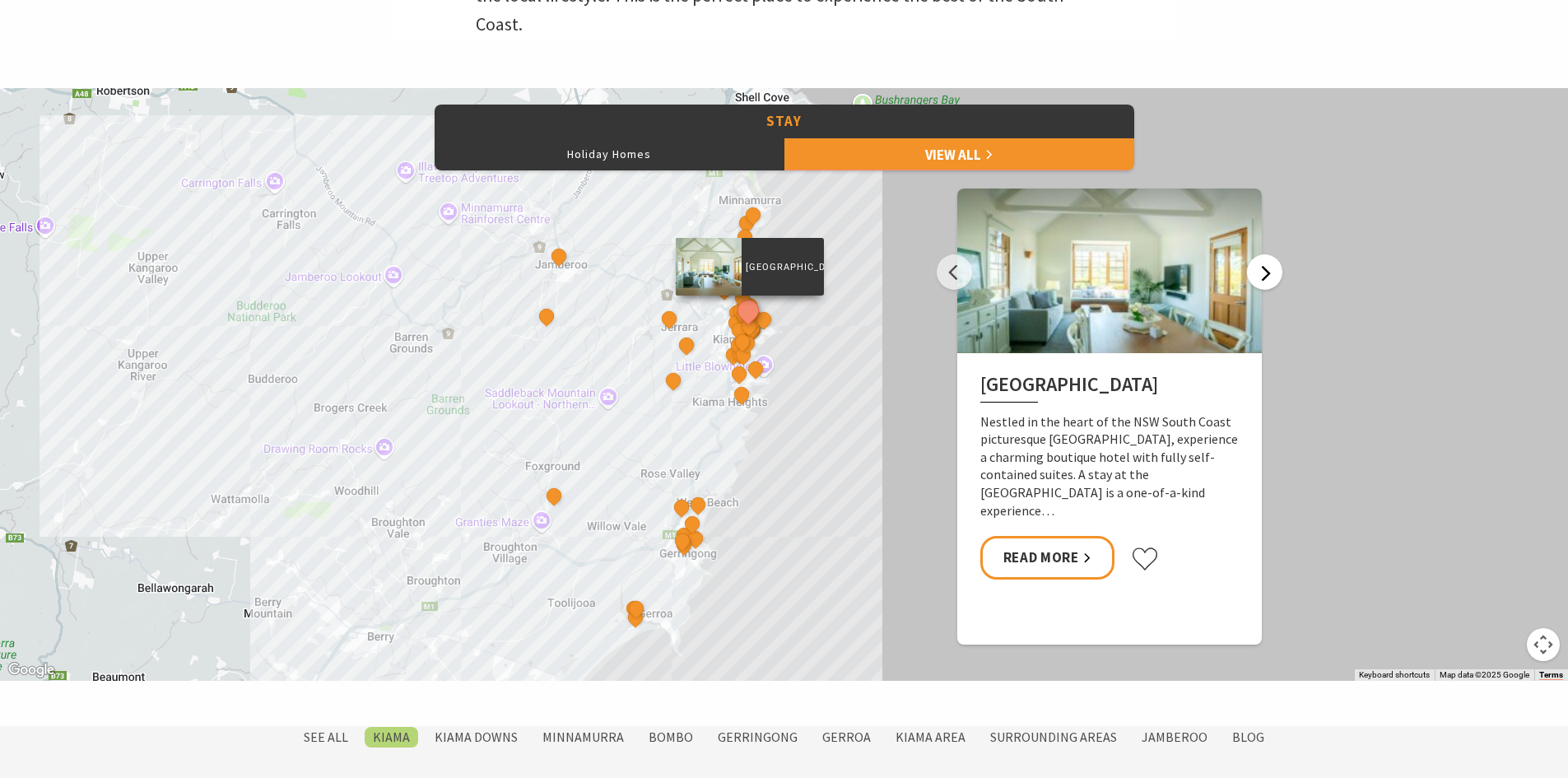
click at [1259, 277] on button "Next" at bounding box center [1264, 271] width 35 height 35
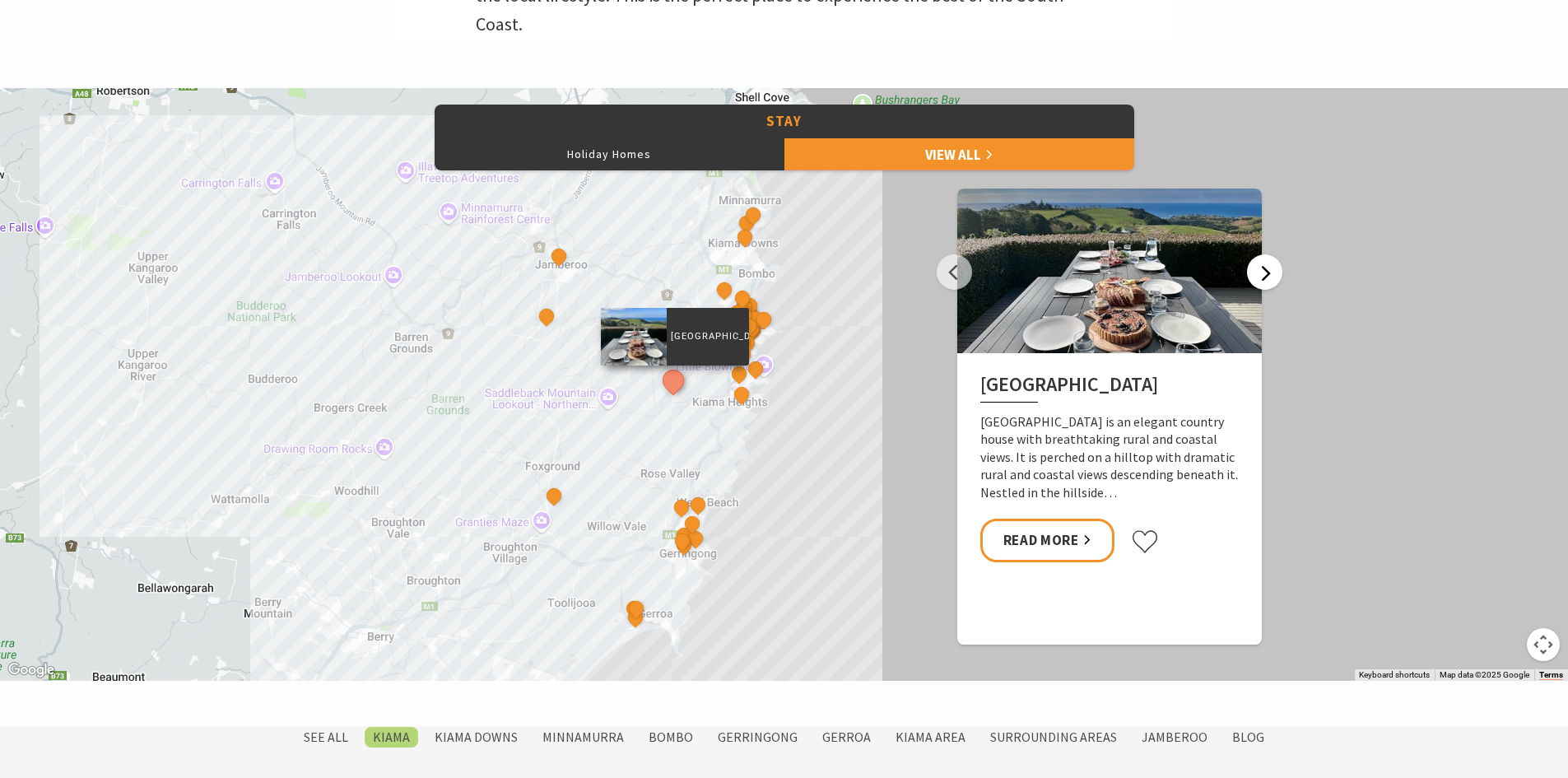
click at [1259, 277] on button "Next" at bounding box center [1264, 271] width 35 height 35
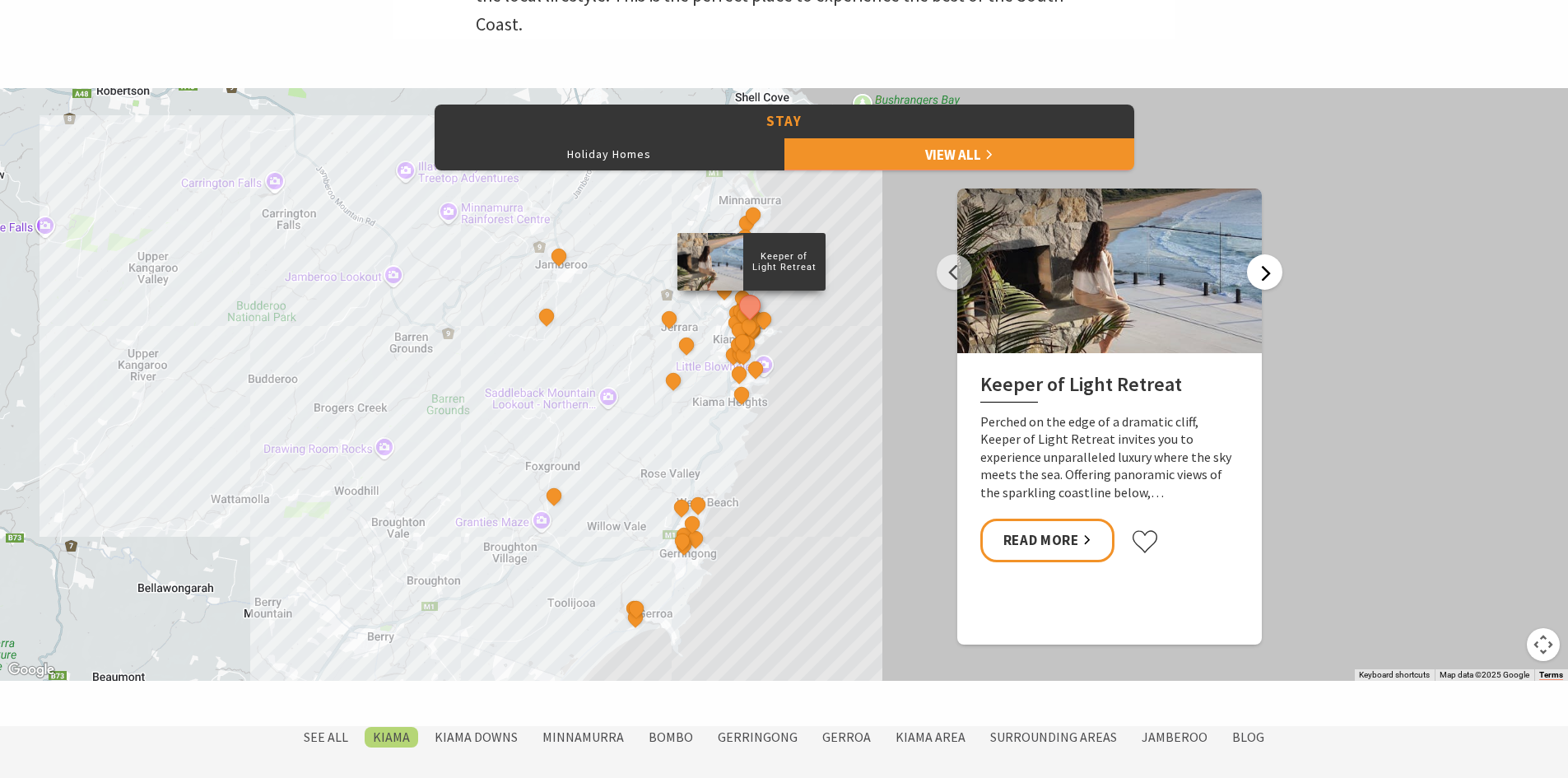
click at [1259, 277] on button "Next" at bounding box center [1264, 271] width 35 height 35
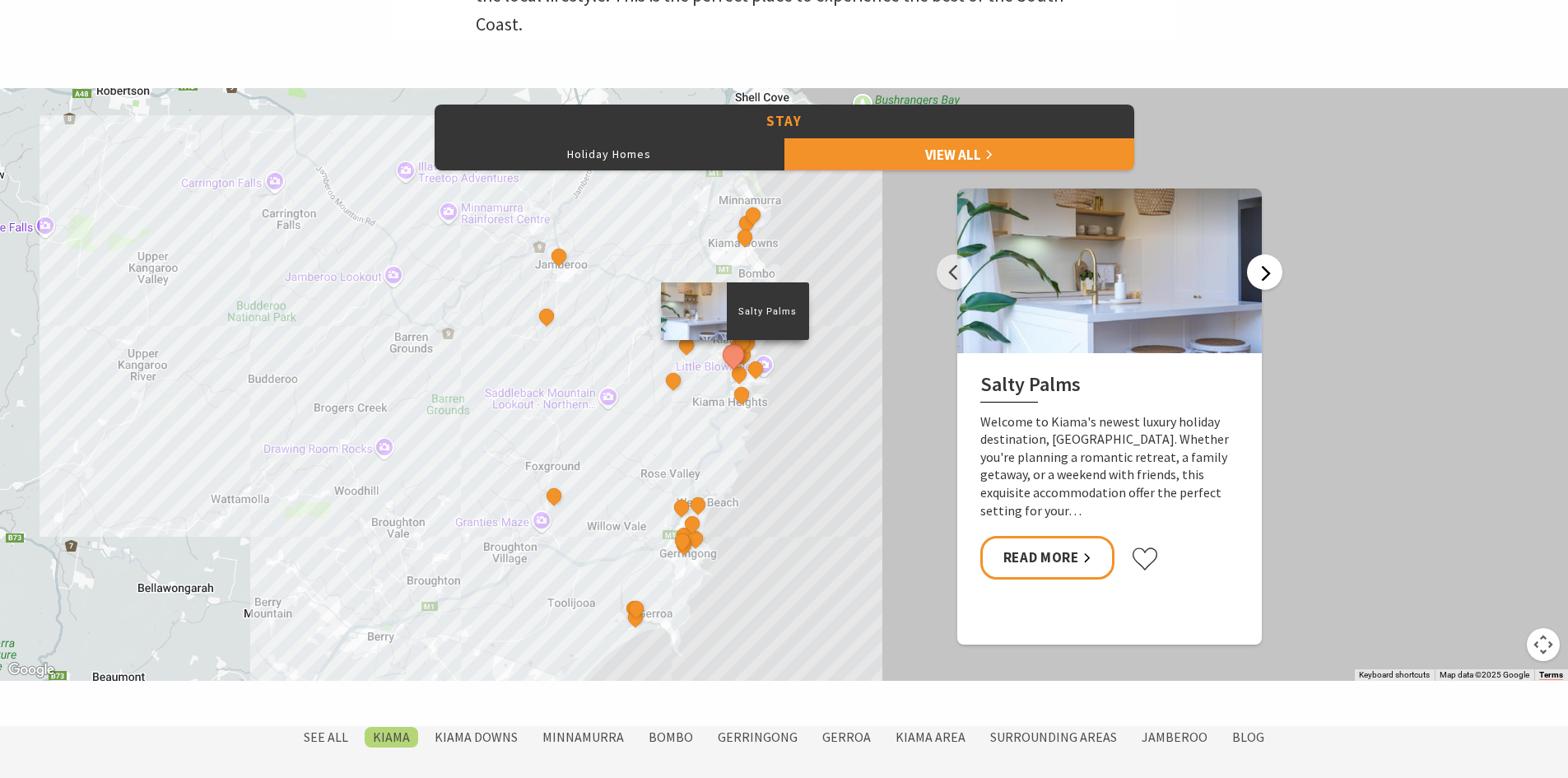
click at [1259, 277] on button "Next" at bounding box center [1264, 271] width 35 height 35
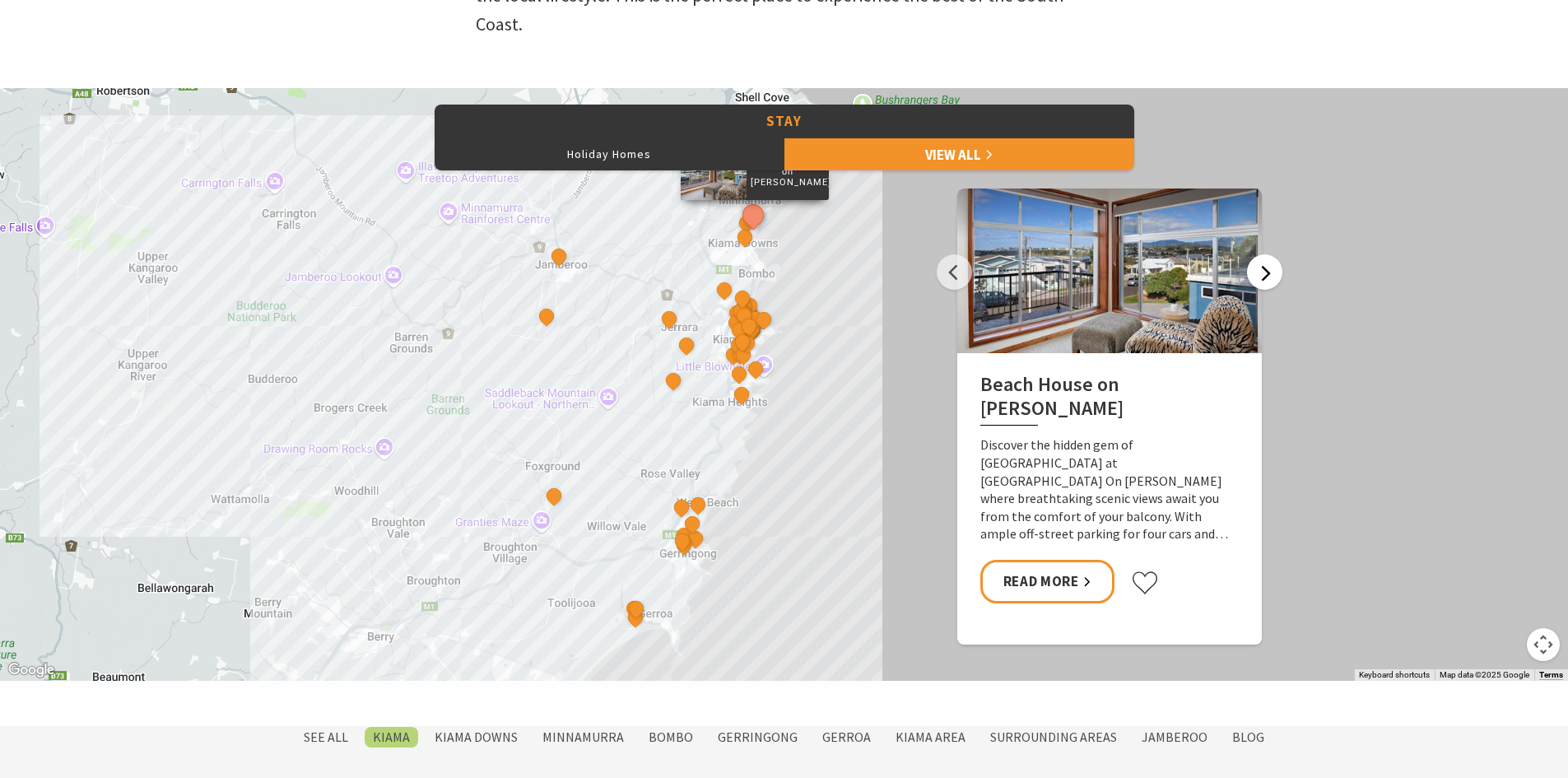
click at [1259, 277] on button "Next" at bounding box center [1264, 271] width 35 height 35
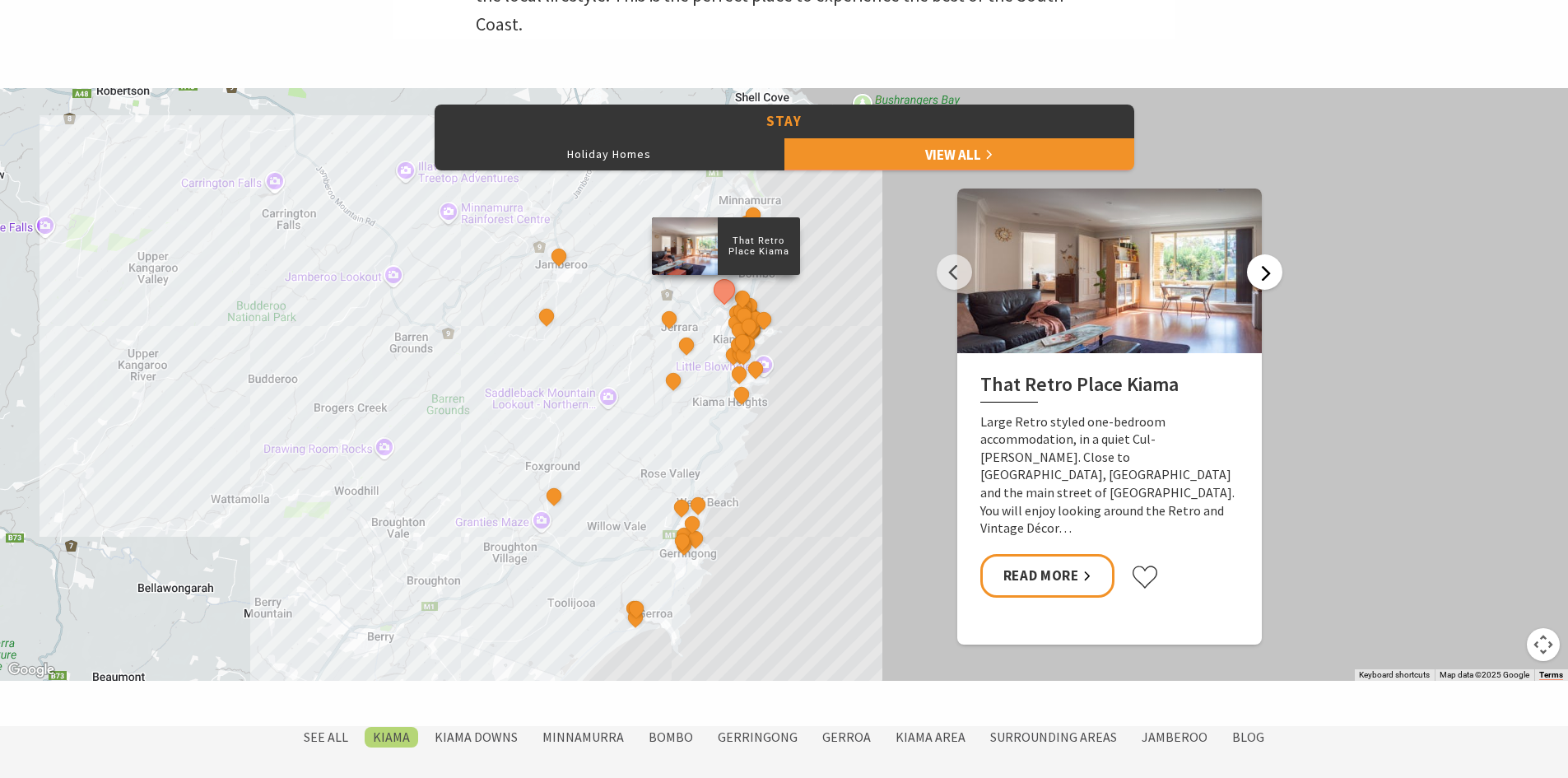
click at [1259, 277] on button "Next" at bounding box center [1264, 271] width 35 height 35
click at [655, 162] on button "Holiday Homes" at bounding box center [609, 154] width 350 height 33
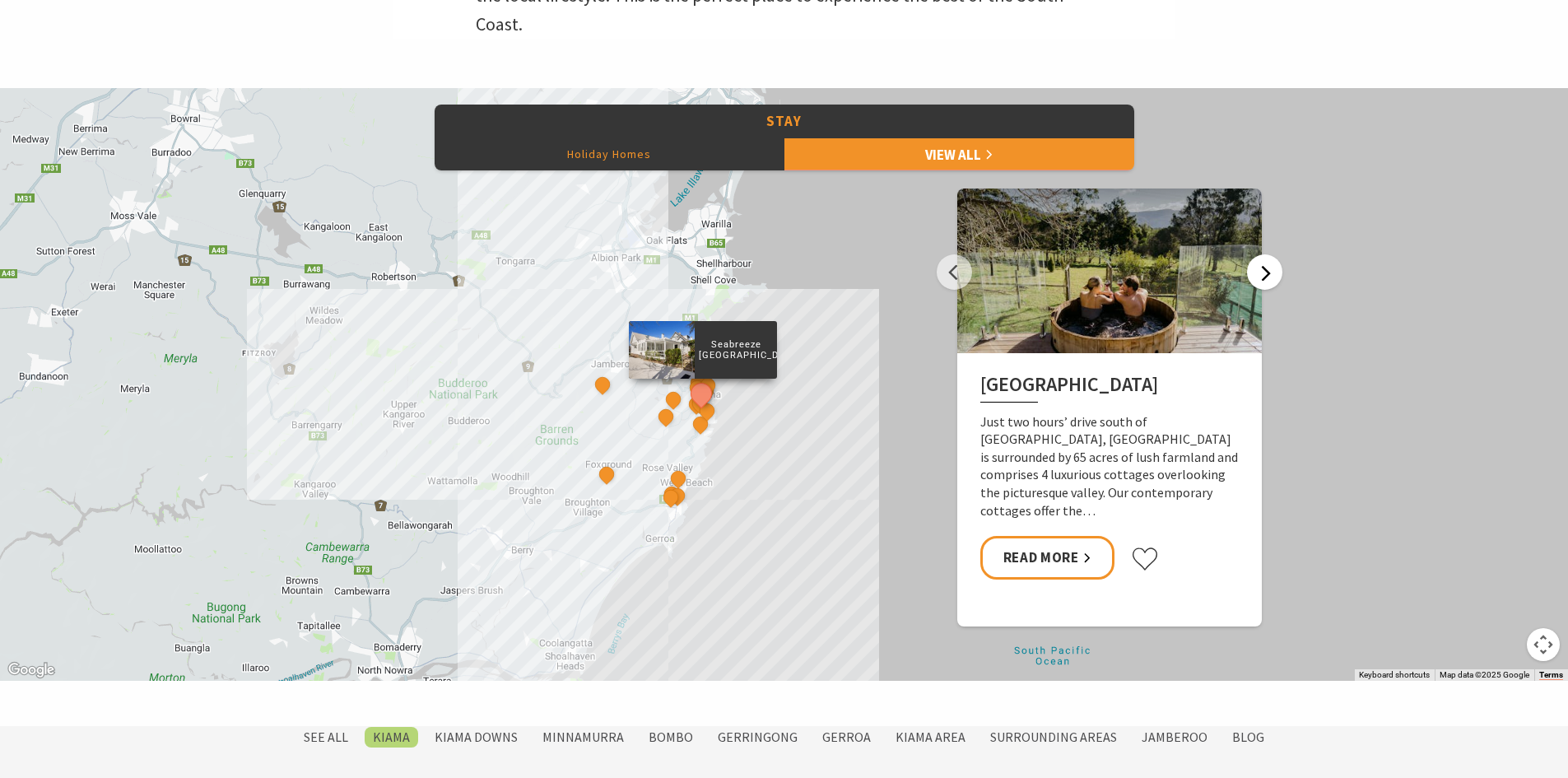
click at [1257, 274] on button "Next" at bounding box center [1264, 271] width 35 height 35
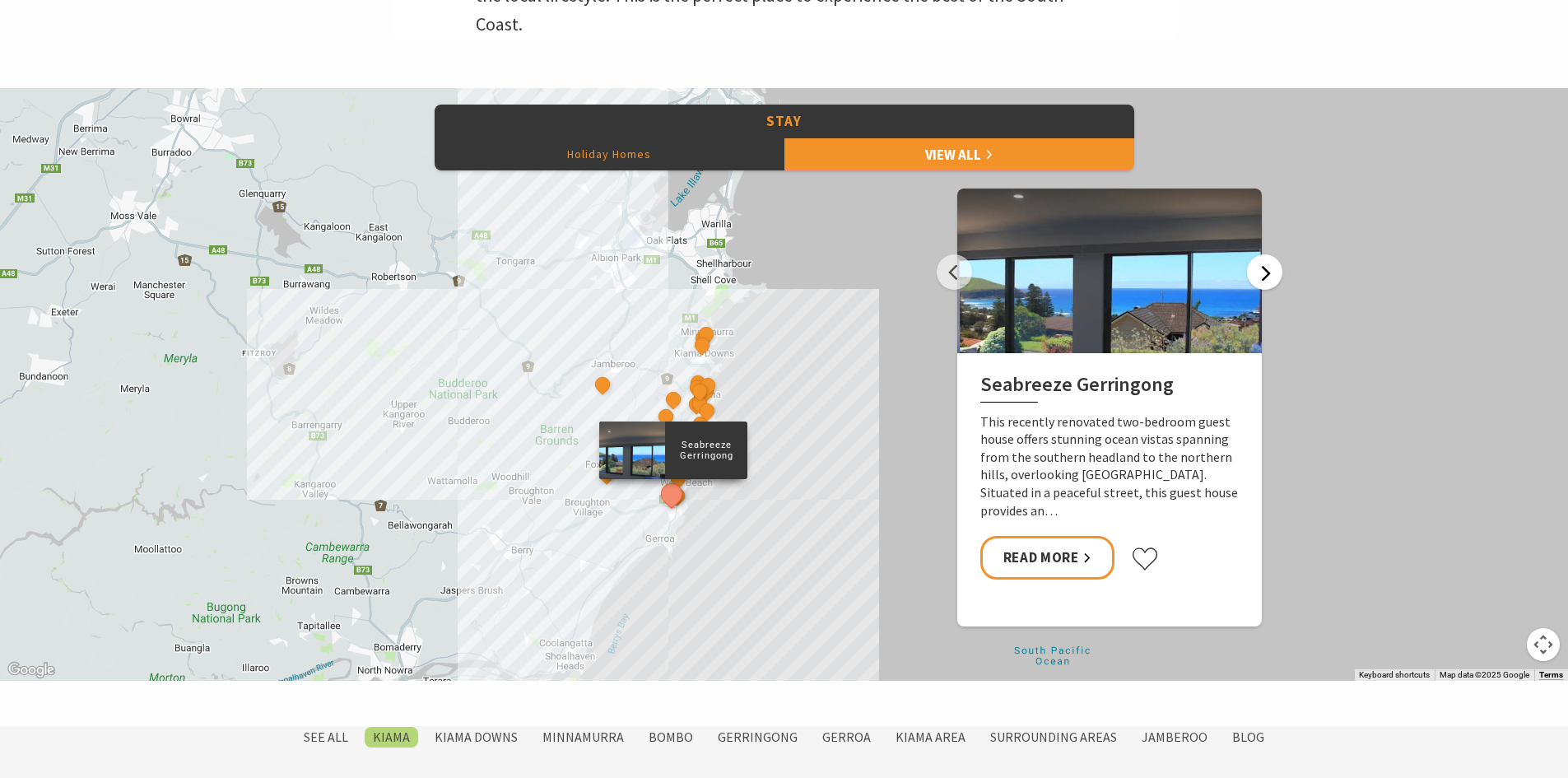
click at [1257, 274] on button "Next" at bounding box center [1264, 271] width 35 height 35
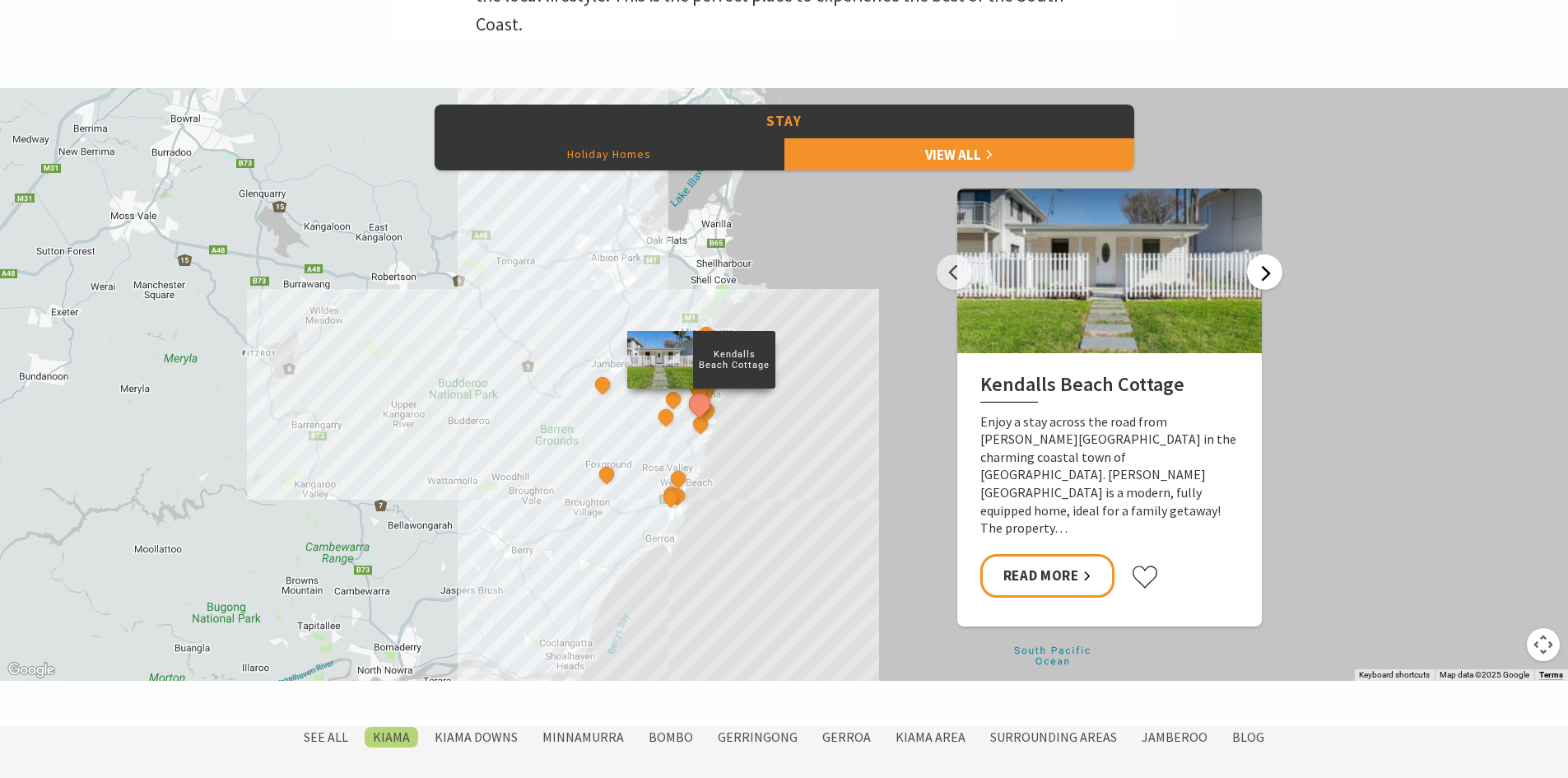
click at [1257, 274] on button "Next" at bounding box center [1264, 271] width 35 height 35
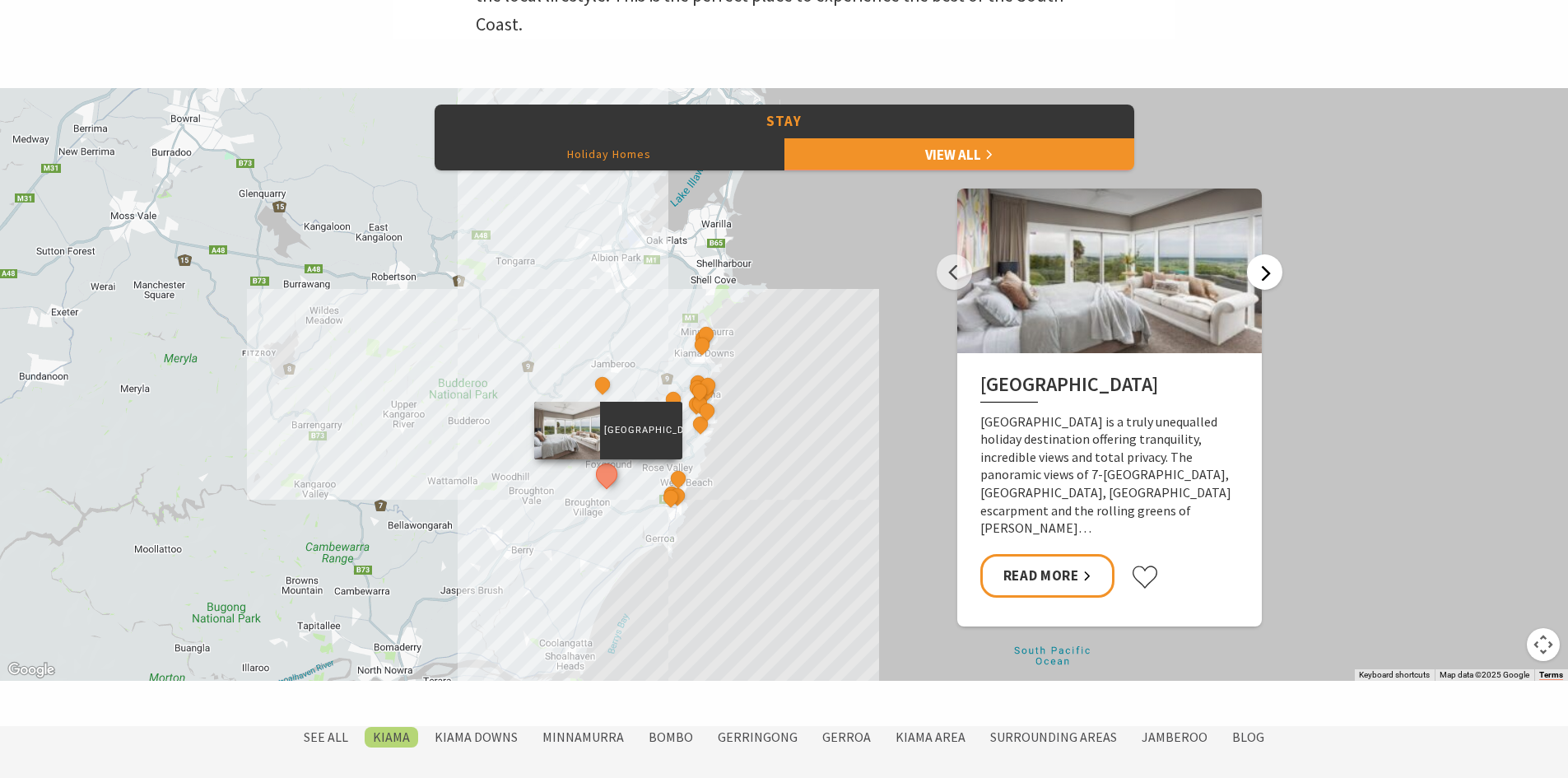
click at [1257, 274] on button "Next" at bounding box center [1264, 271] width 35 height 35
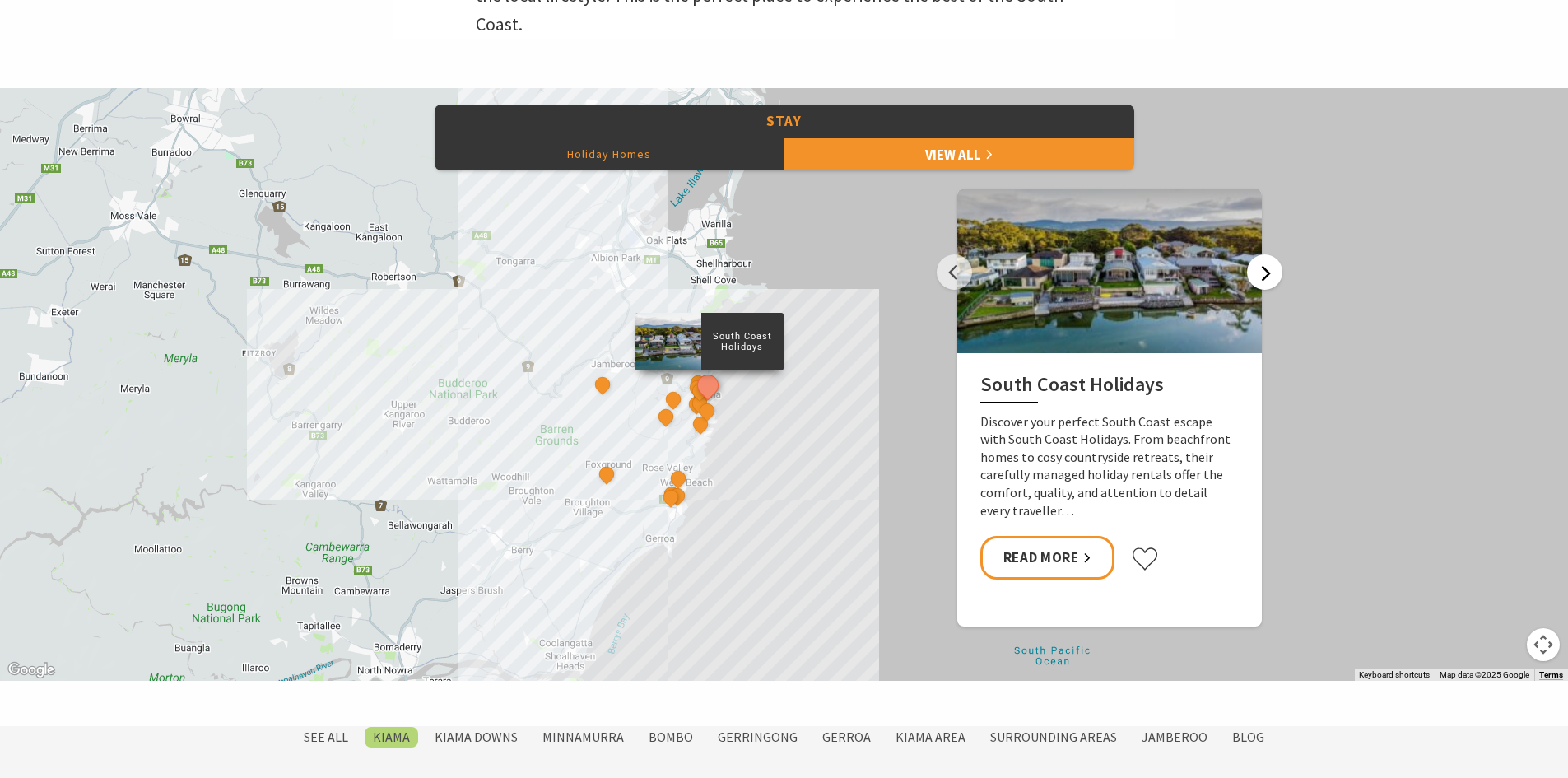
click at [1257, 274] on button "Next" at bounding box center [1264, 271] width 35 height 35
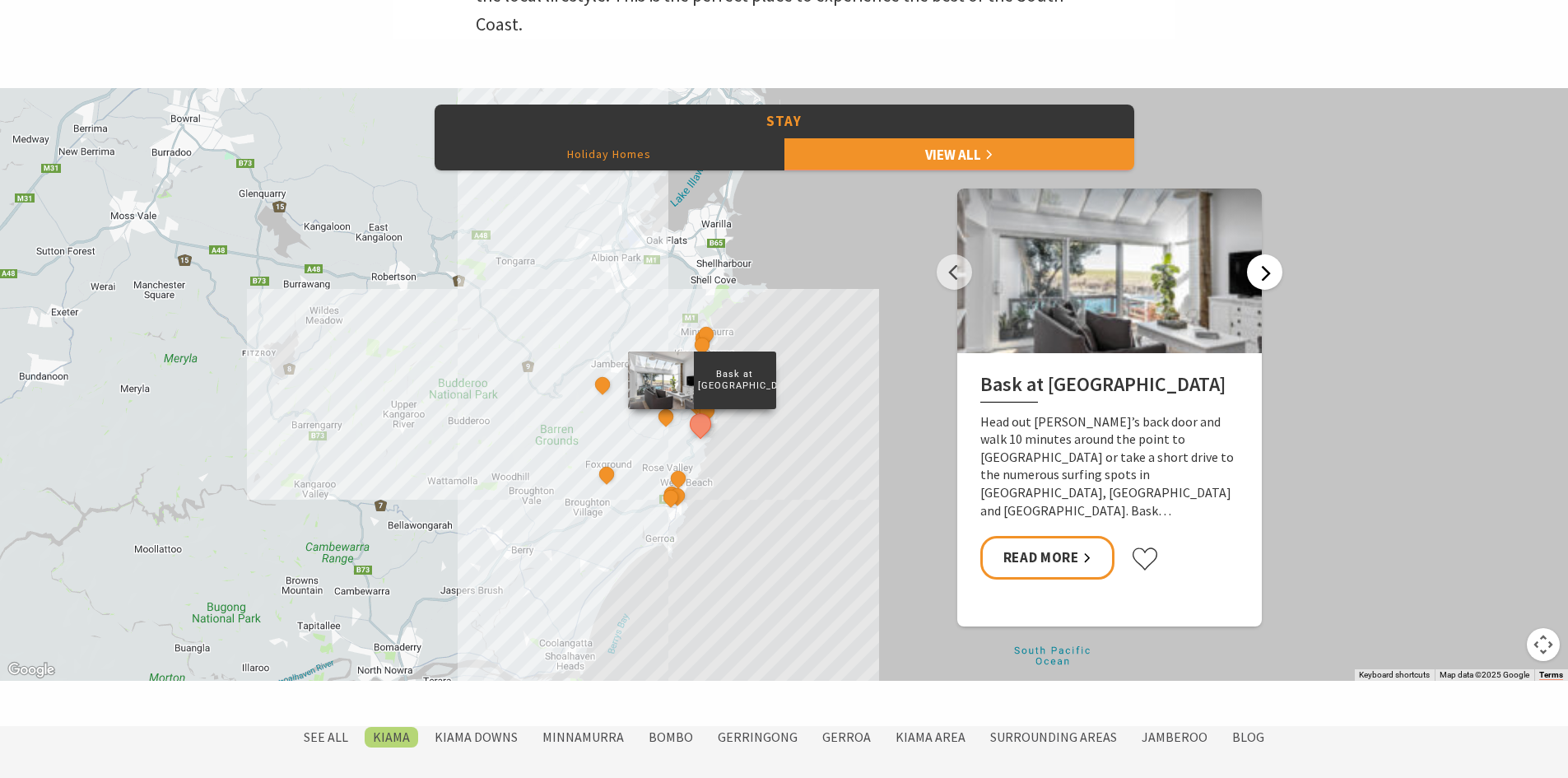
click at [1257, 274] on button "Next" at bounding box center [1264, 271] width 35 height 35
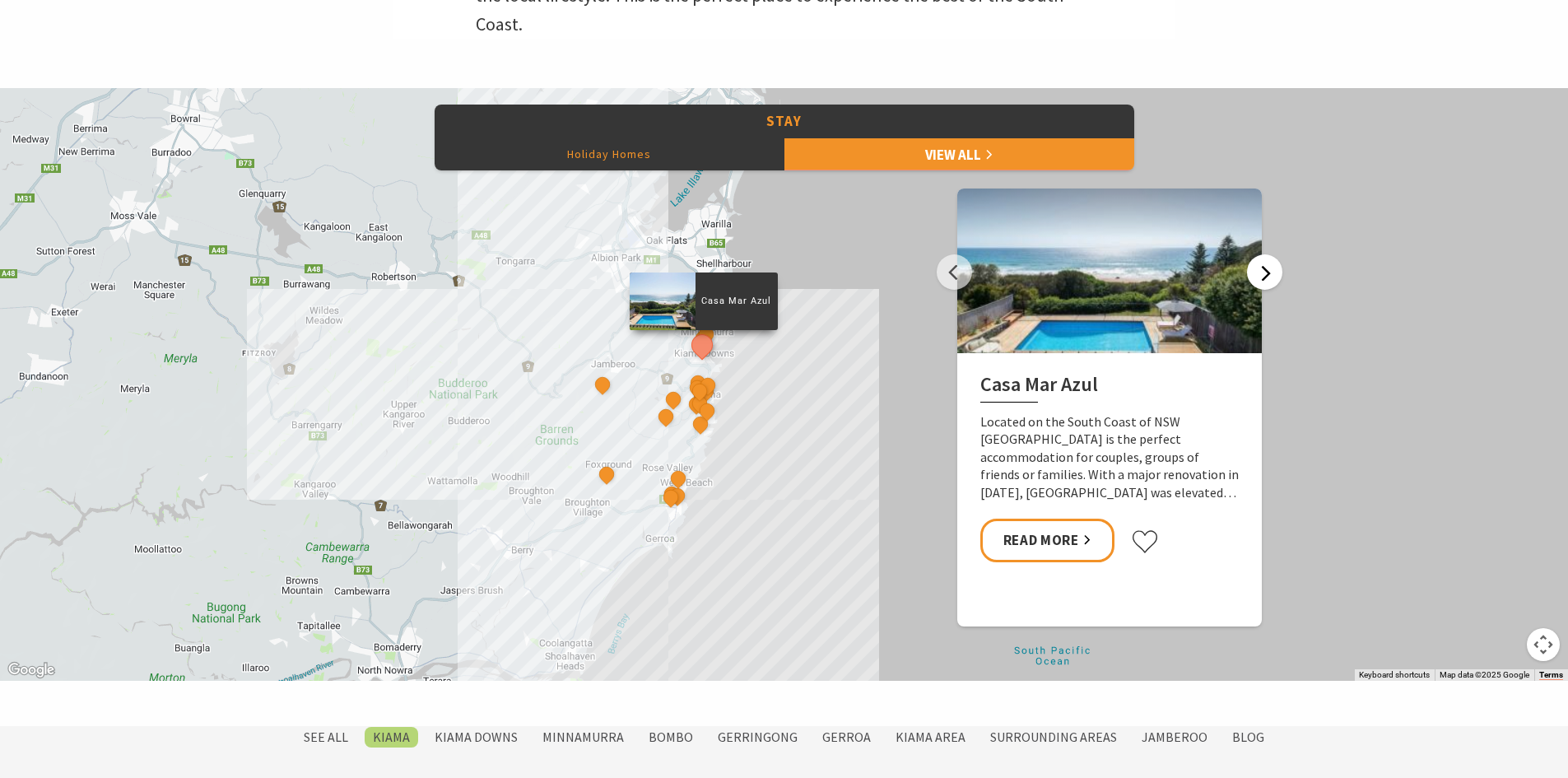
click at [1257, 274] on button "Next" at bounding box center [1264, 271] width 35 height 35
click at [608, 388] on button "See detail about Jamberoo Valley Farm Cottages" at bounding box center [602, 384] width 30 height 30
